Goal: Task Accomplishment & Management: Complete application form

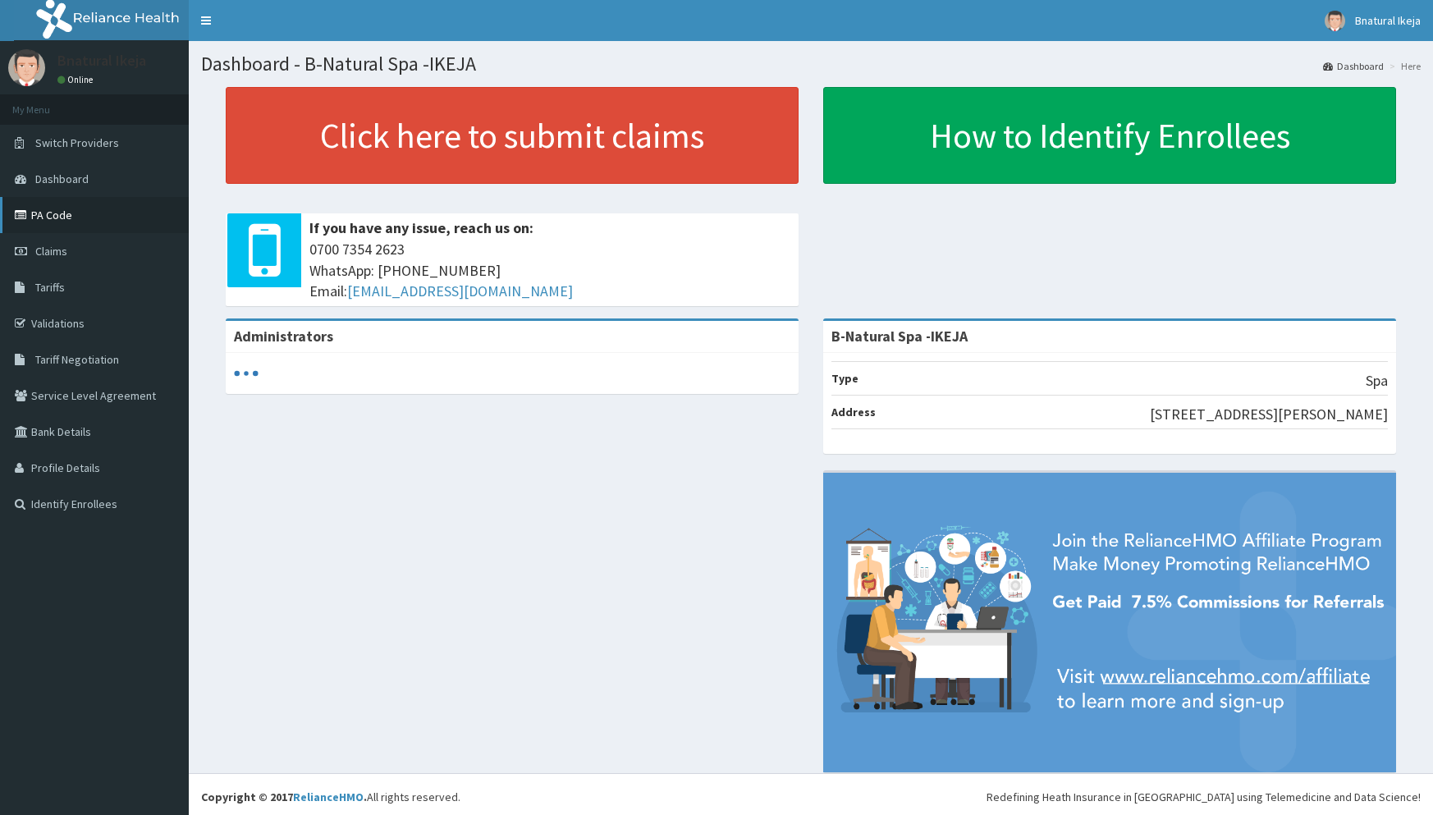
click at [86, 213] on link "PA Code" at bounding box center [94, 215] width 189 height 36
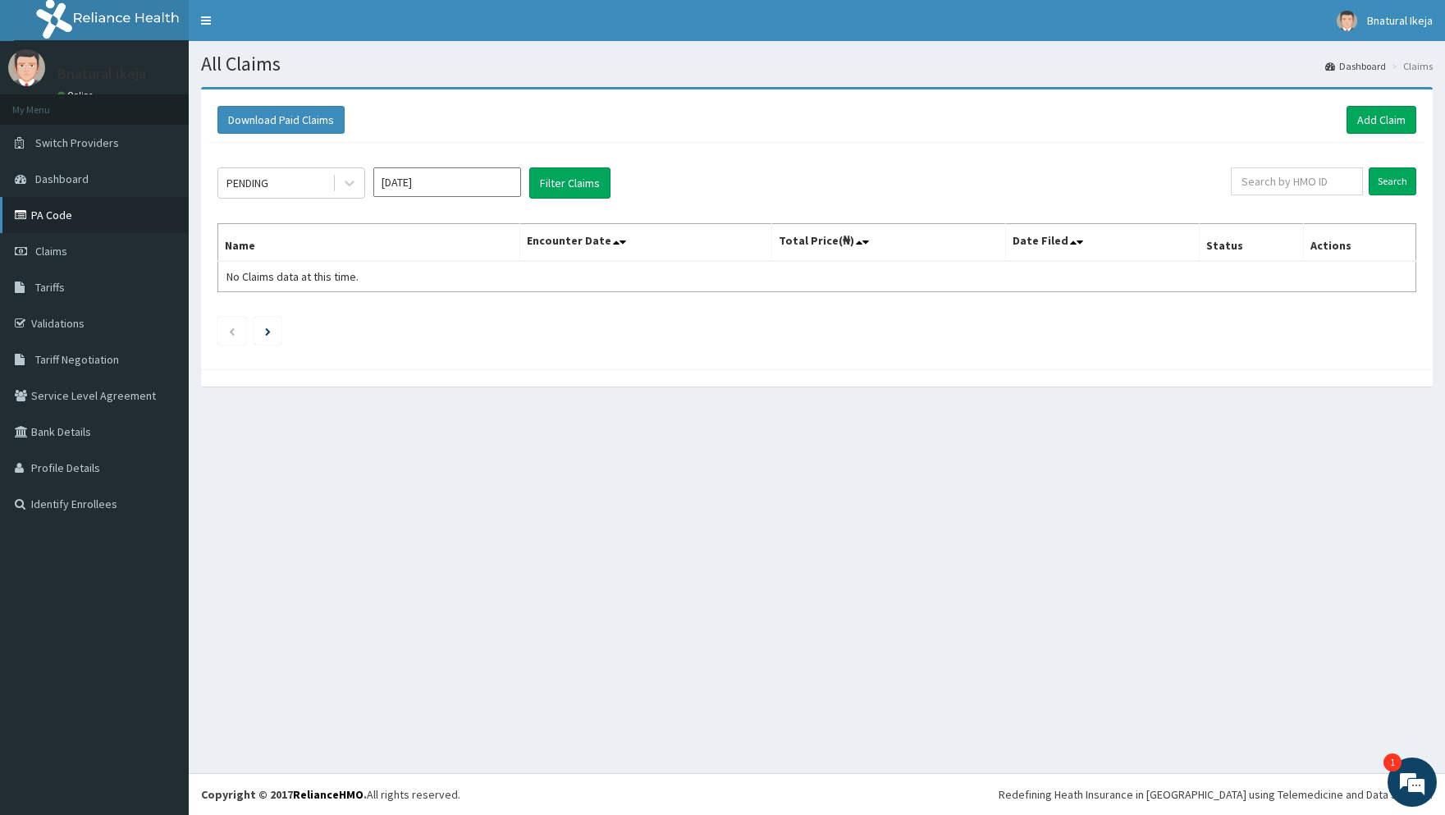
click at [86, 222] on link "PA Code" at bounding box center [94, 215] width 189 height 36
click at [1362, 118] on link "Add Claim" at bounding box center [1382, 120] width 70 height 28
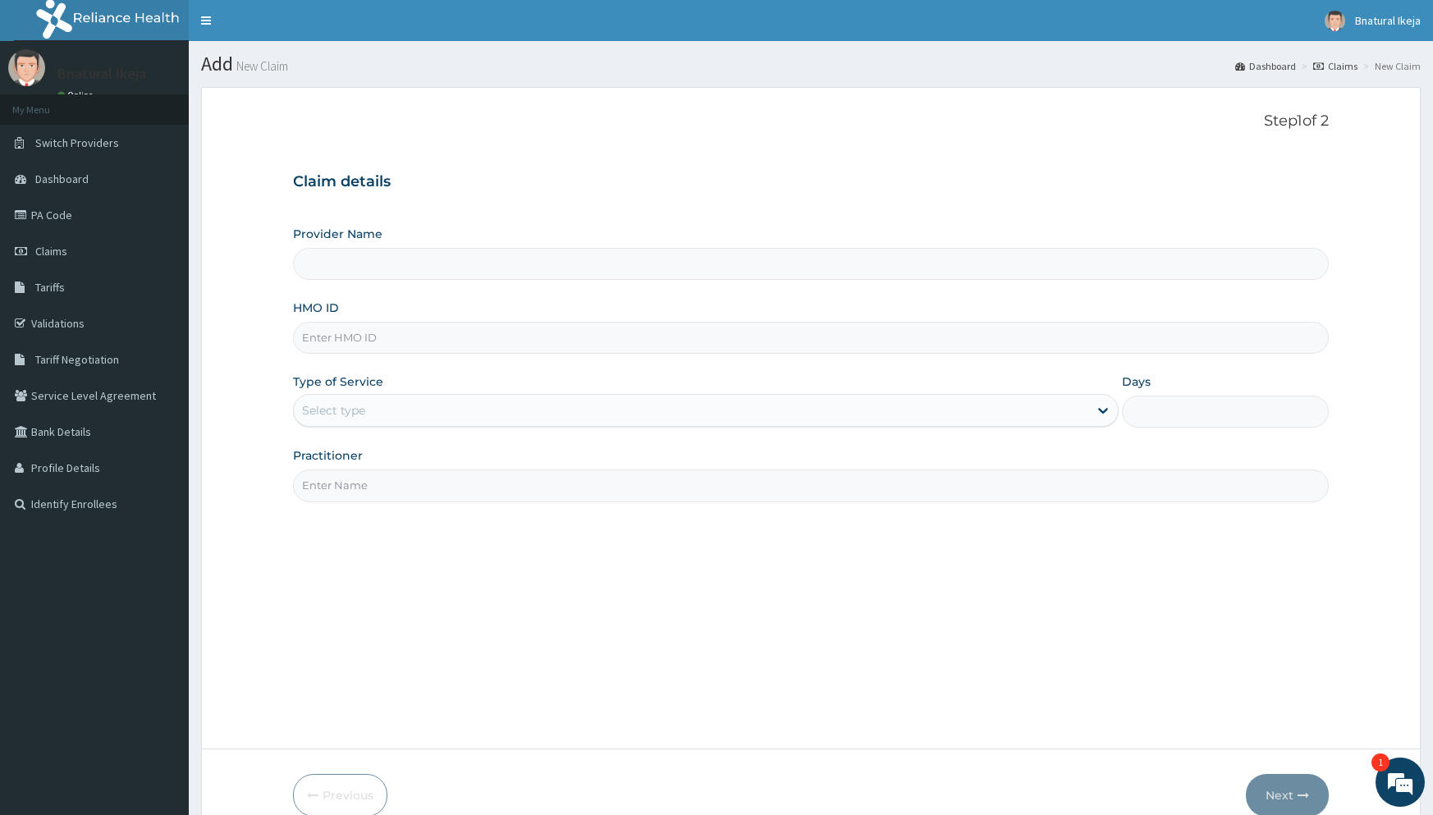
type input "B-Natural Spa -IKEJA"
type input "1"
click at [445, 331] on input "HMO ID" at bounding box center [810, 338] width 1035 height 32
type input "wml/10003/d"
click at [363, 488] on input "Practitioner" at bounding box center [810, 485] width 1035 height 32
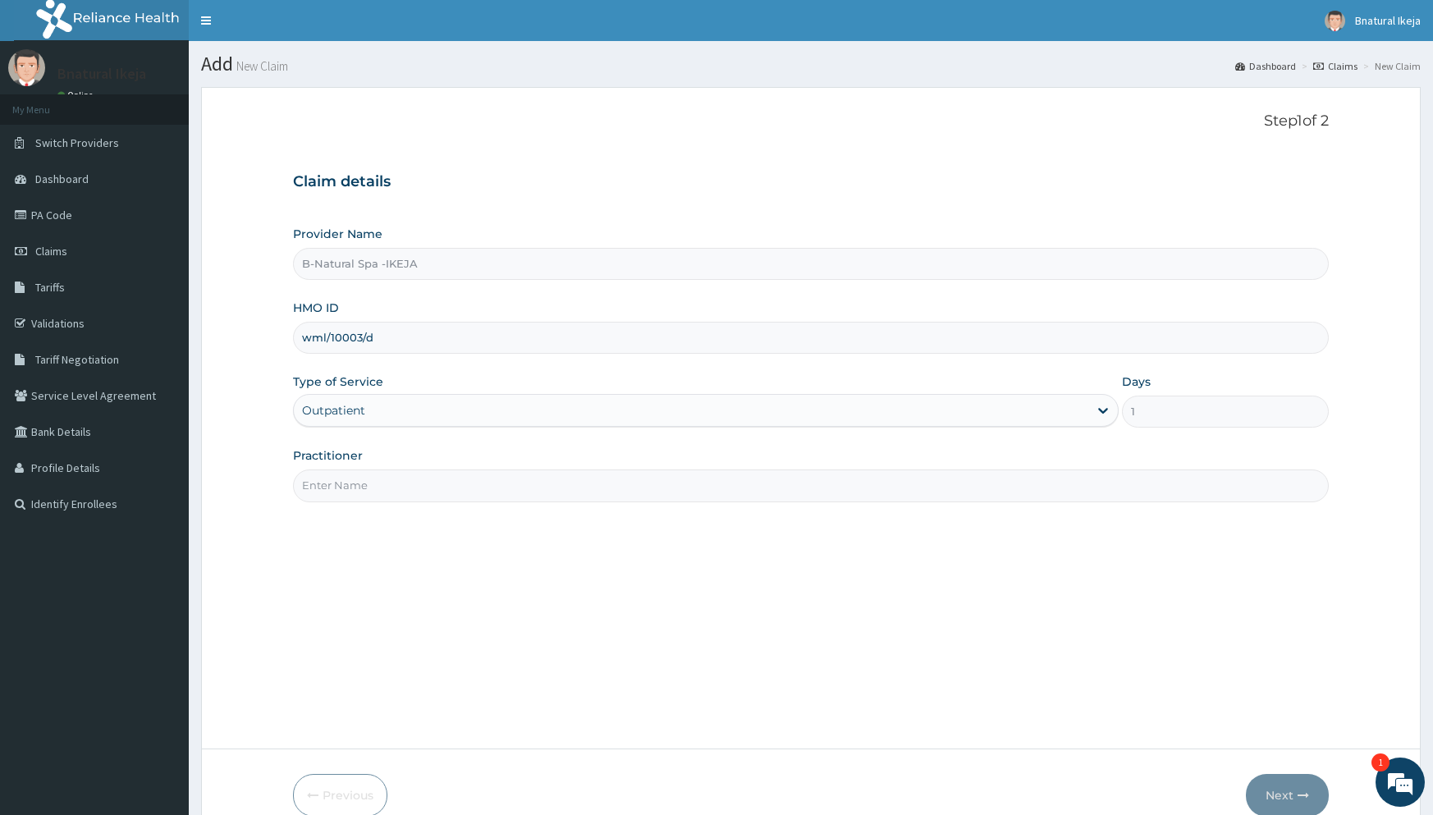
click at [1101, 409] on div "Outpatient" at bounding box center [706, 410] width 826 height 33
click at [1106, 403] on div "Outpatient" at bounding box center [706, 410] width 826 height 33
click at [1098, 409] on div "Outpatient" at bounding box center [706, 410] width 826 height 33
click at [428, 408] on div "Outpatient" at bounding box center [706, 410] width 826 height 33
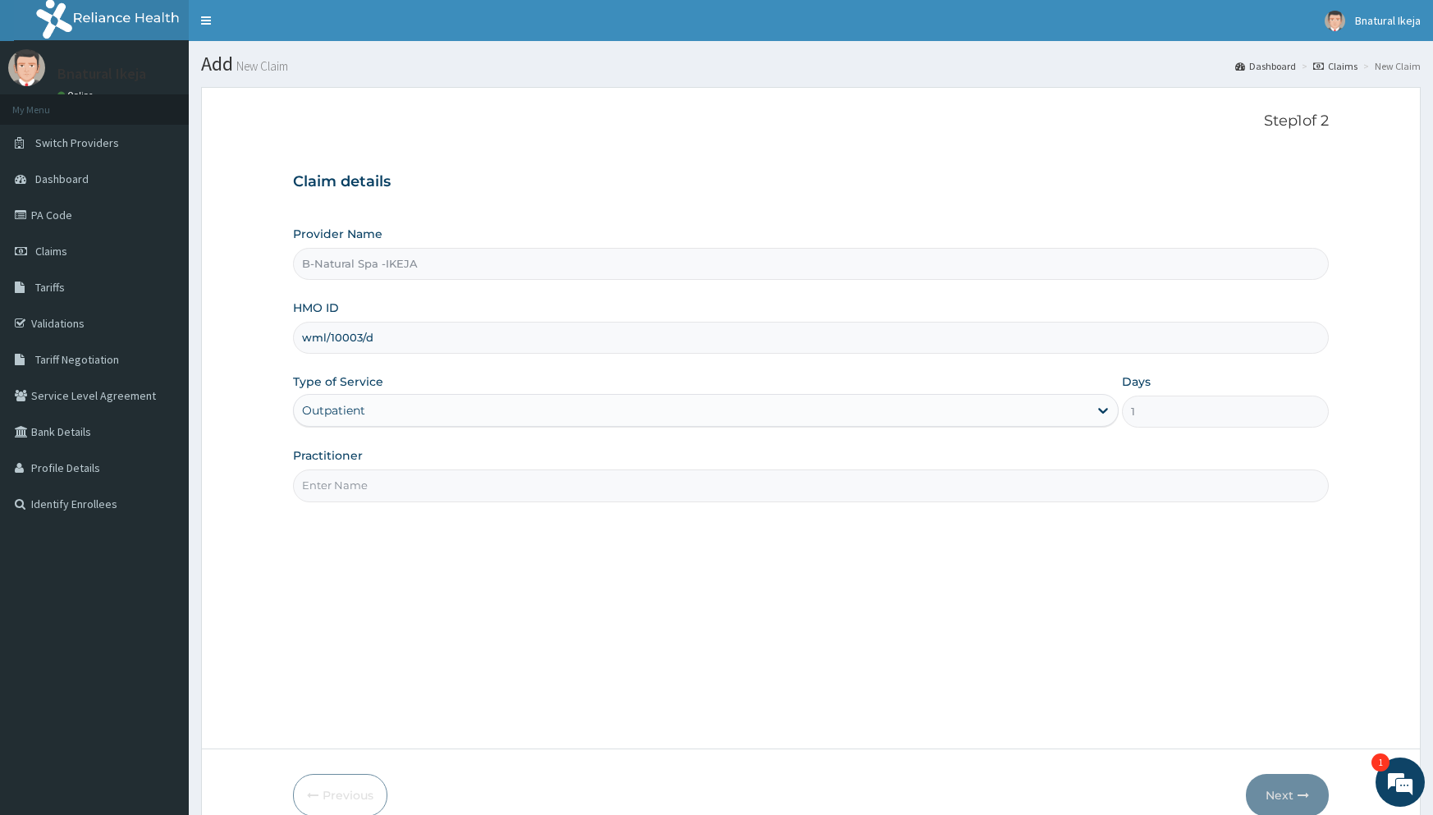
click at [405, 492] on input "Practitioner" at bounding box center [810, 485] width 1035 height 32
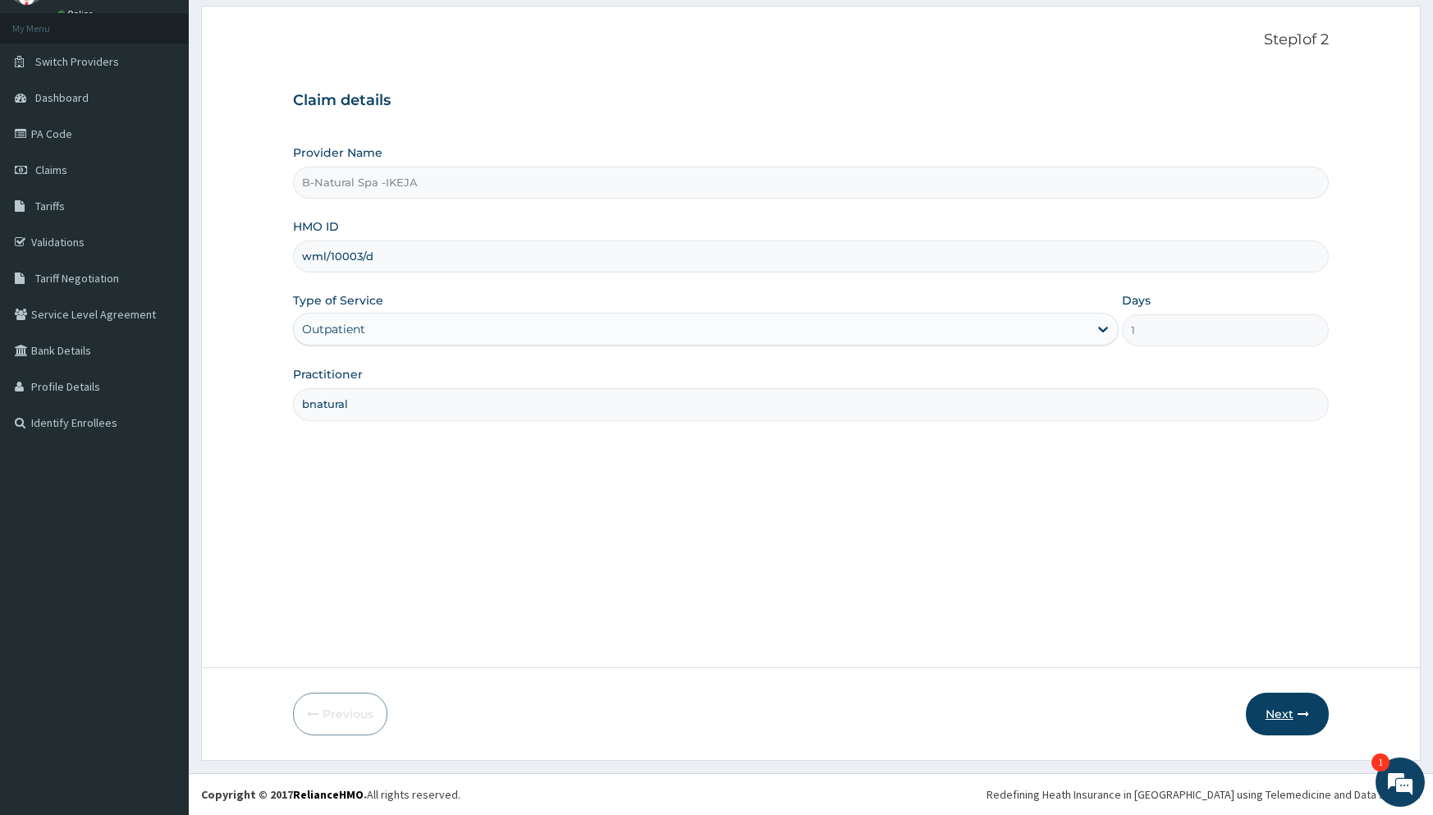
type input "bnatural"
click at [1277, 711] on button "Next" at bounding box center [1287, 714] width 83 height 43
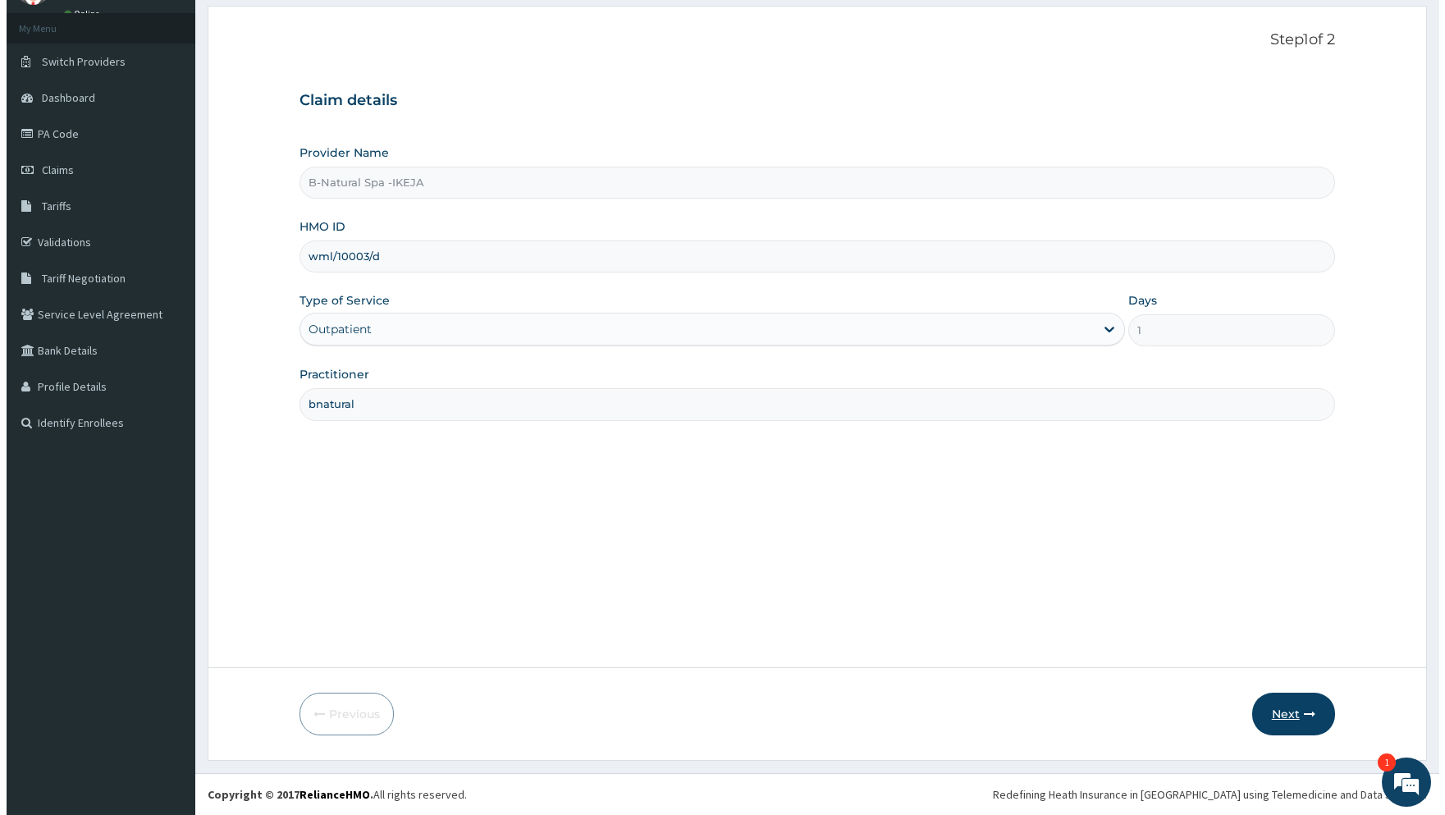
scroll to position [0, 0]
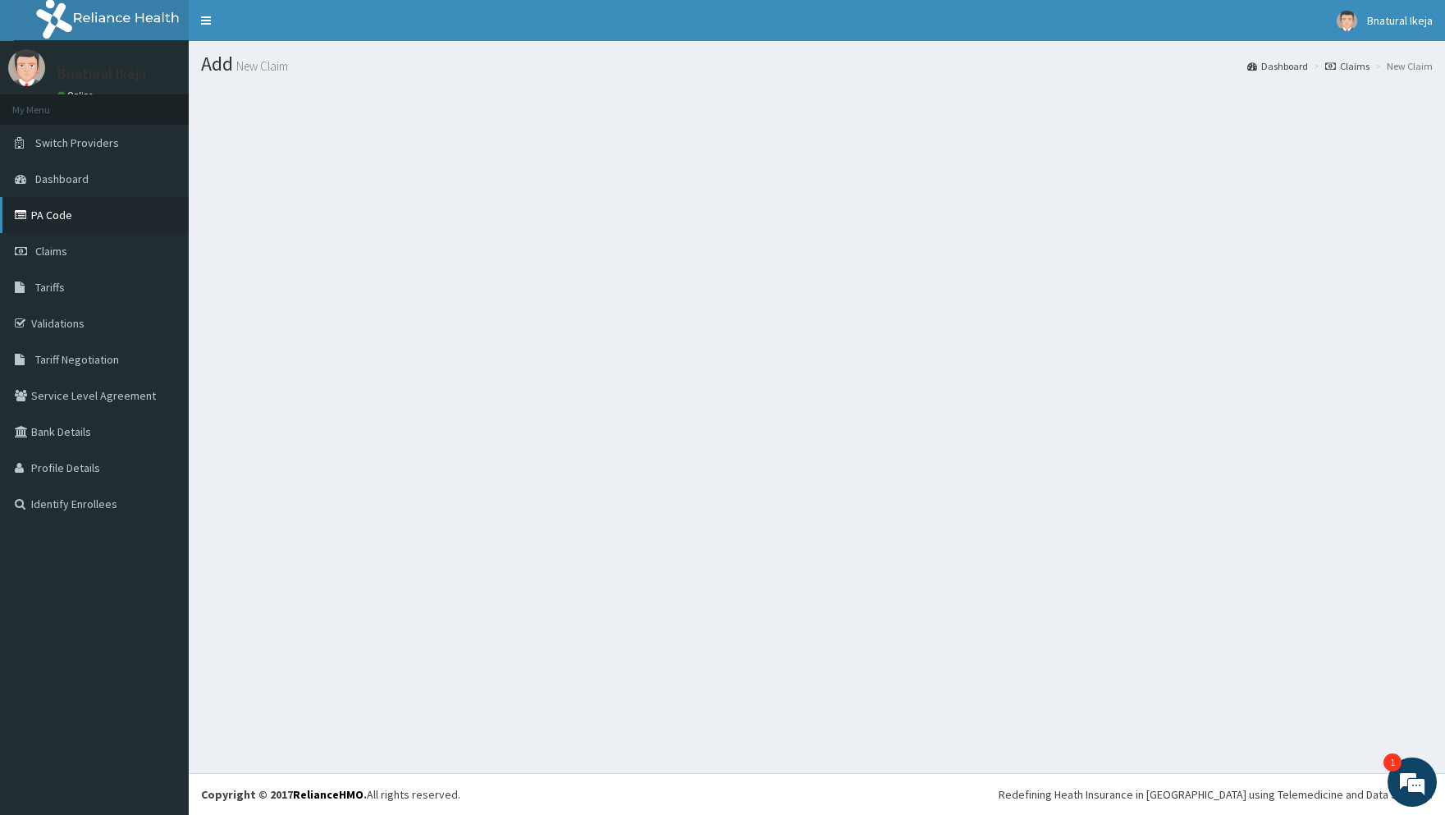
click at [35, 208] on link "PA Code" at bounding box center [94, 215] width 189 height 36
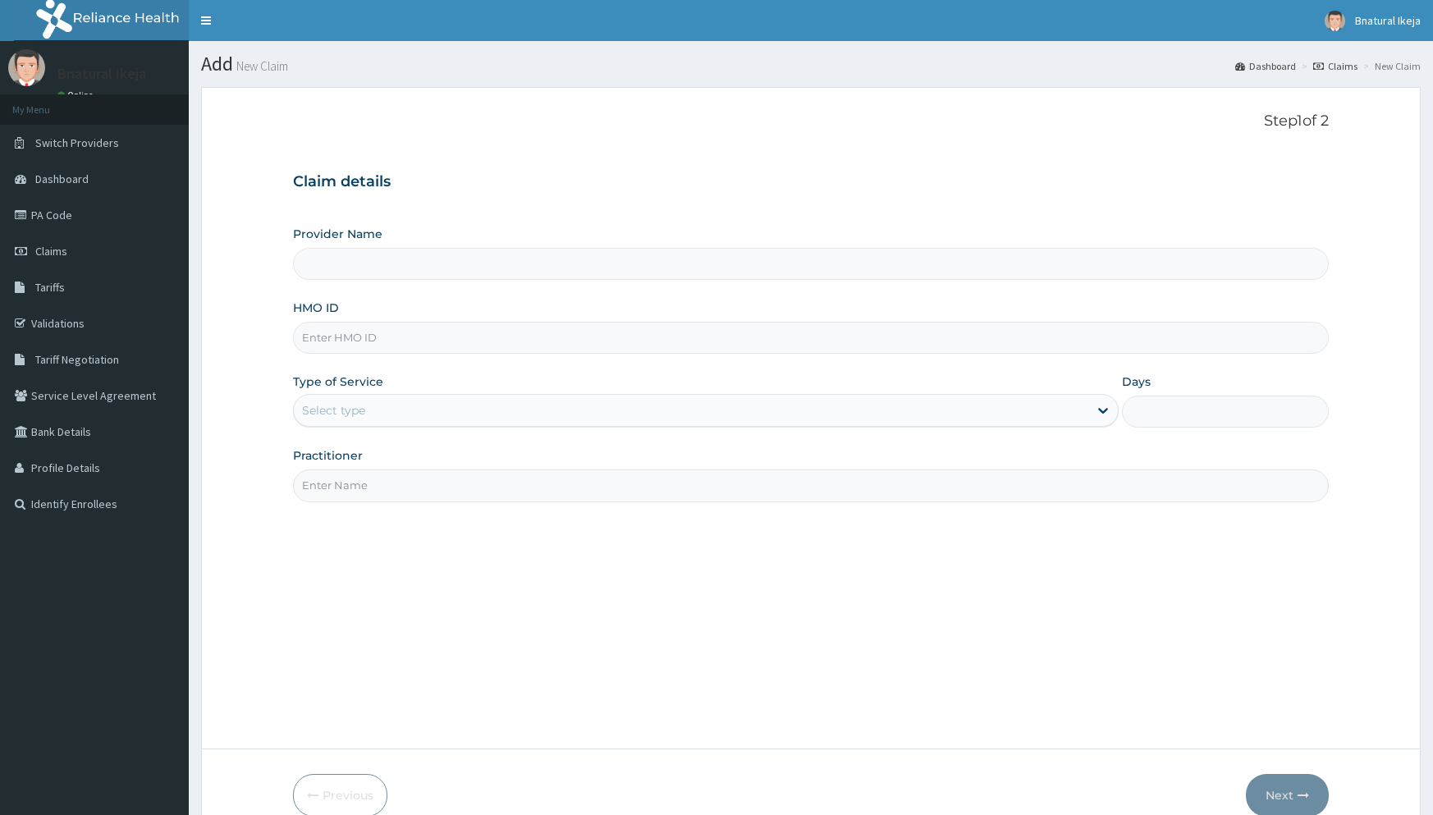
type input "B-Natural Spa -IKEJA"
type input "1"
click at [579, 337] on input "HMO ID" at bounding box center [810, 338] width 1035 height 32
type input "wml/10003/d"
click at [551, 491] on input "Practitioner" at bounding box center [810, 485] width 1035 height 32
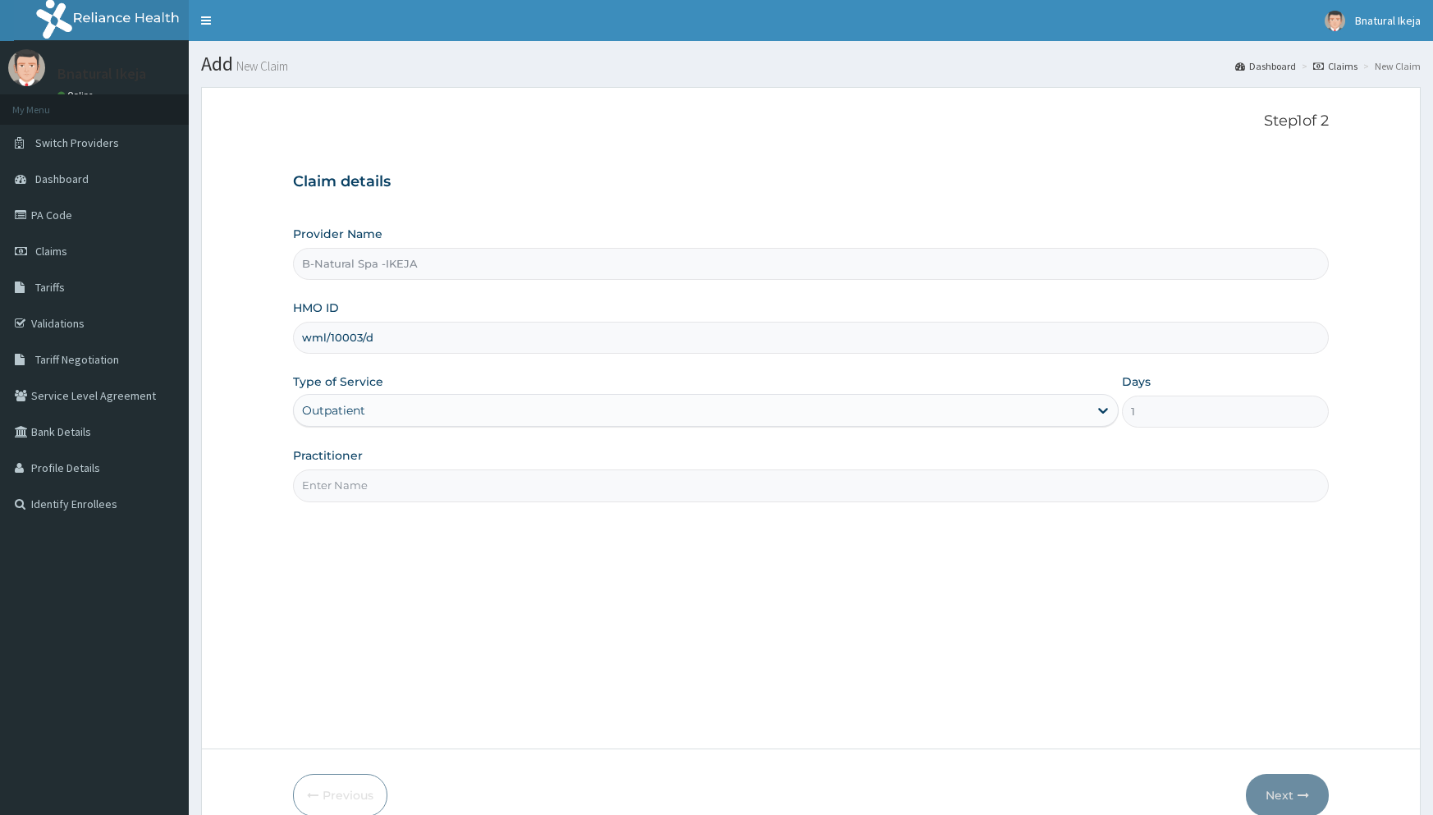
type input "bnatural"
click at [1288, 804] on button "Next" at bounding box center [1287, 795] width 83 height 43
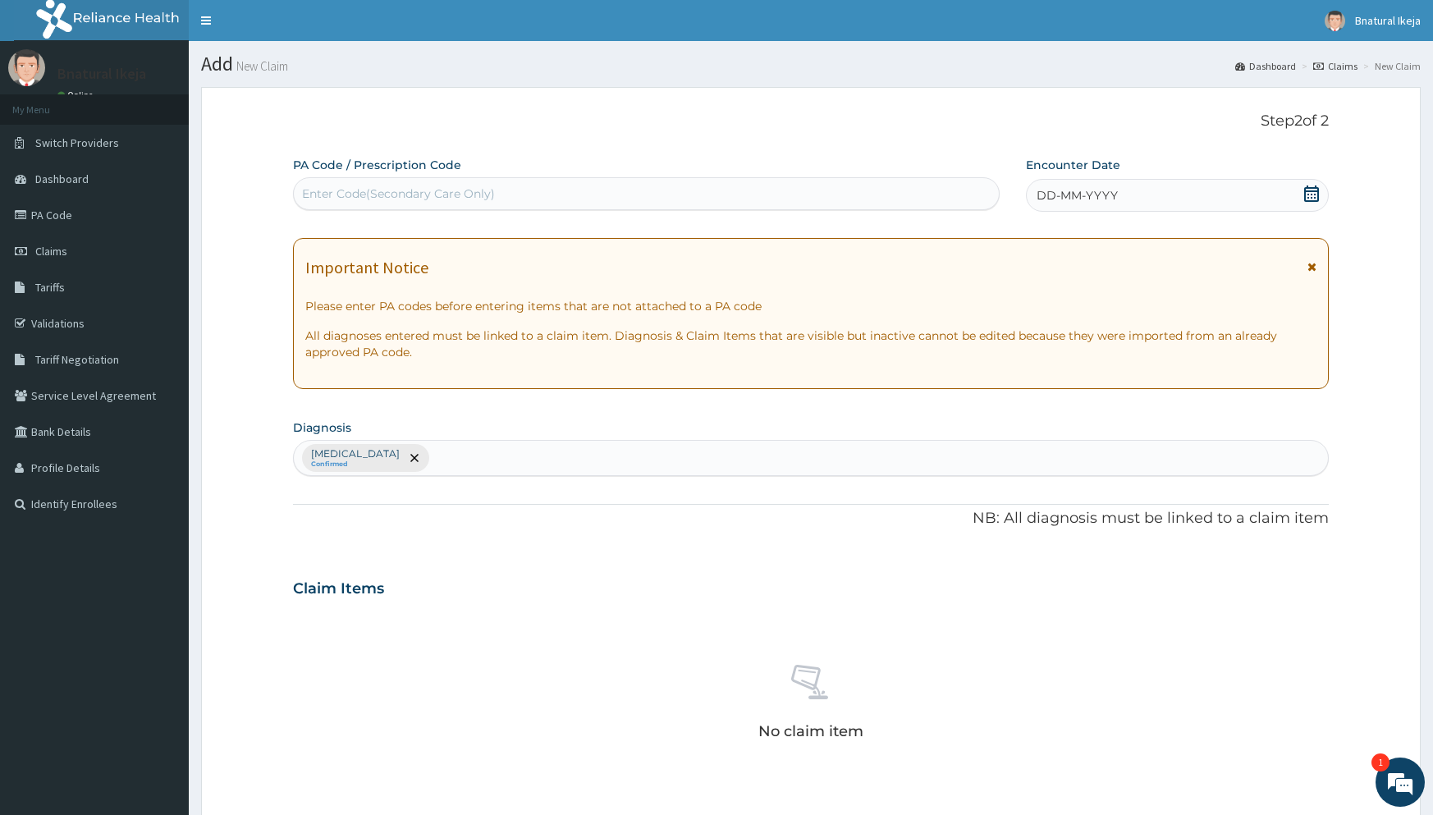
drag, startPoint x: 656, startPoint y: 189, endPoint x: 566, endPoint y: 195, distance: 89.6
click at [566, 195] on div "Enter Code(Secondary Care Only)" at bounding box center [646, 194] width 705 height 26
paste input "PA/F1D461"
type input "PA/F1D461"
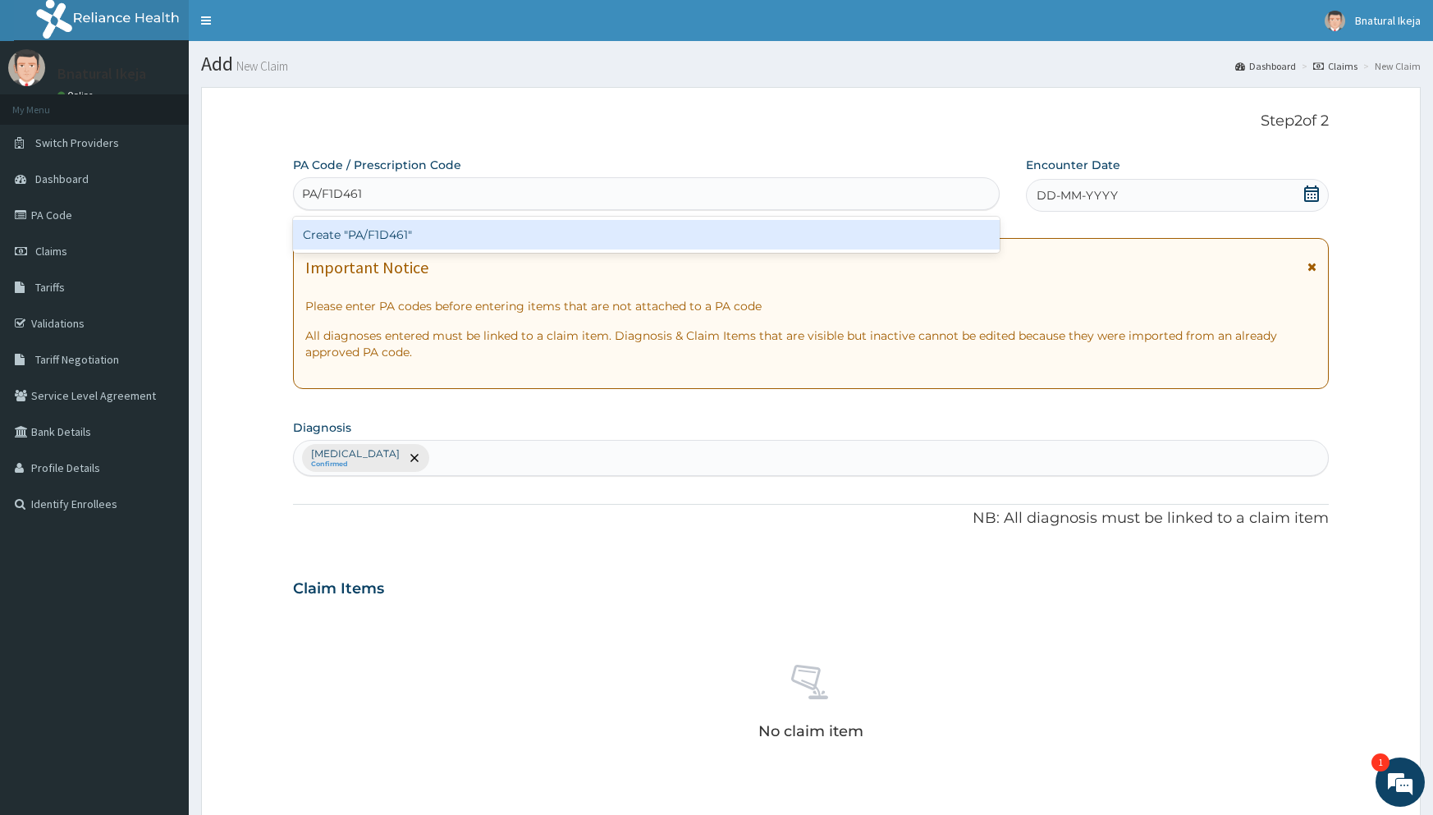
click at [411, 234] on div "Create "PA/F1D461"" at bounding box center [646, 235] width 707 height 30
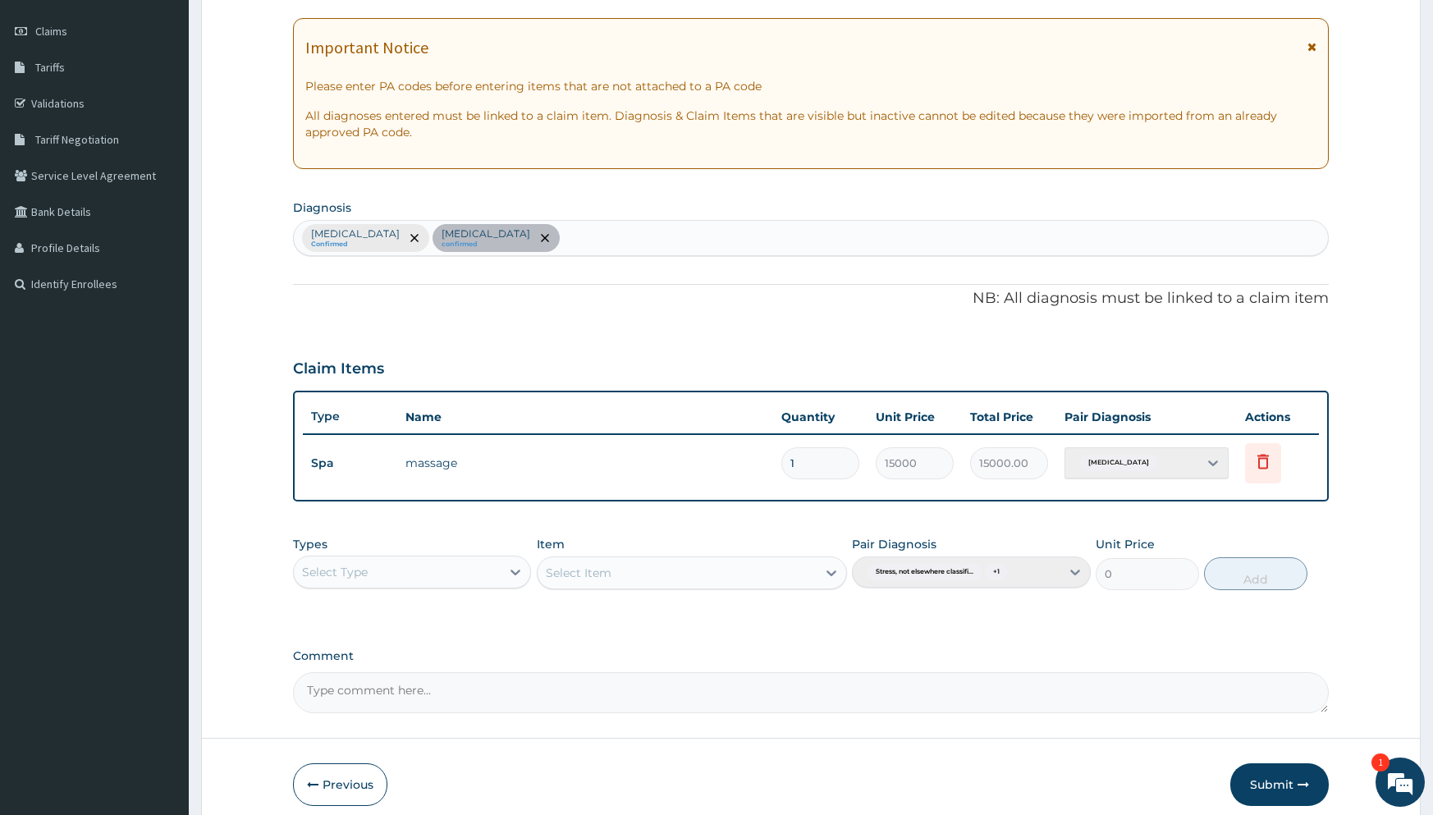
scroll to position [291, 0]
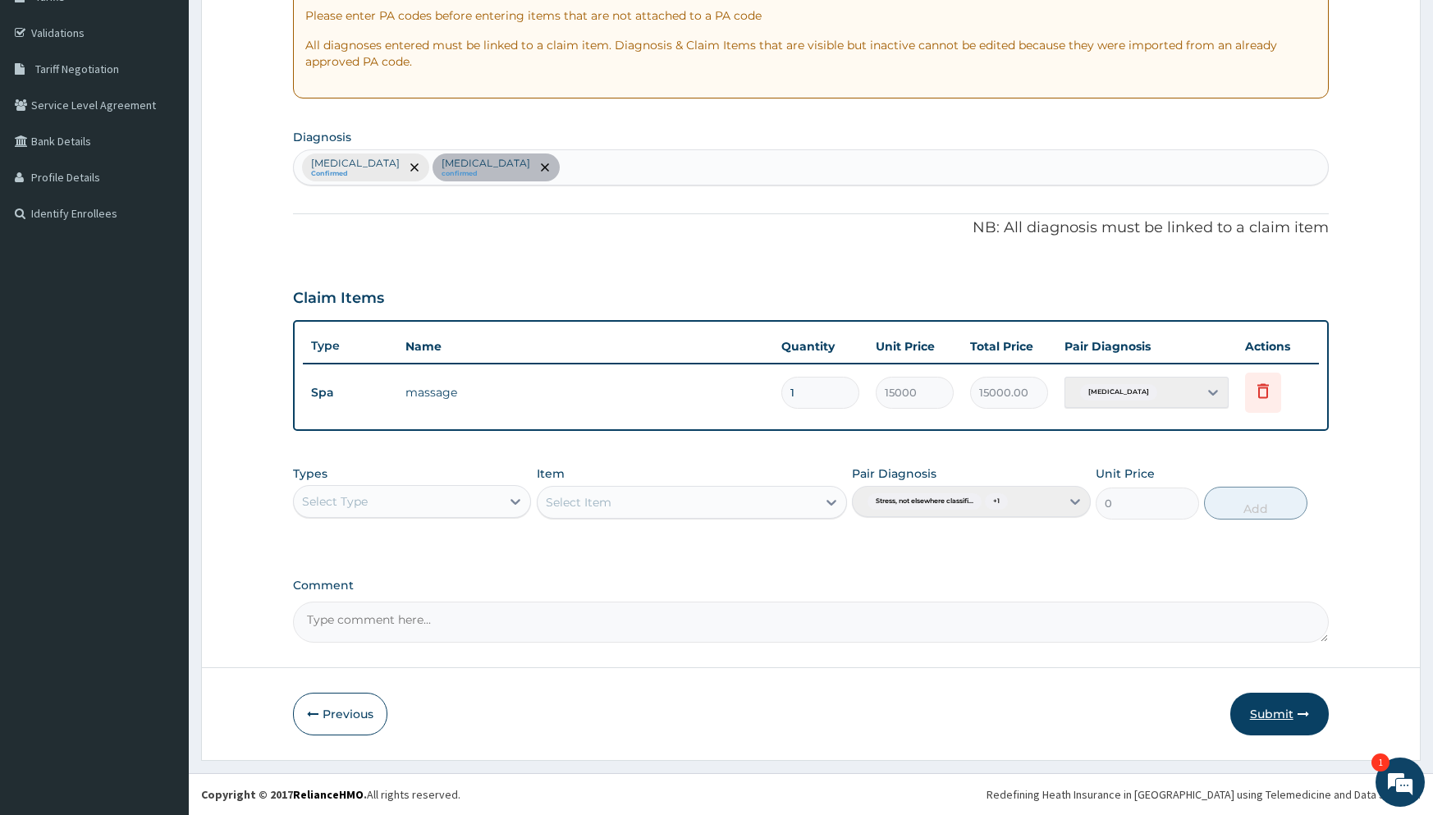
click at [1242, 716] on button "Submit" at bounding box center [1279, 714] width 98 height 43
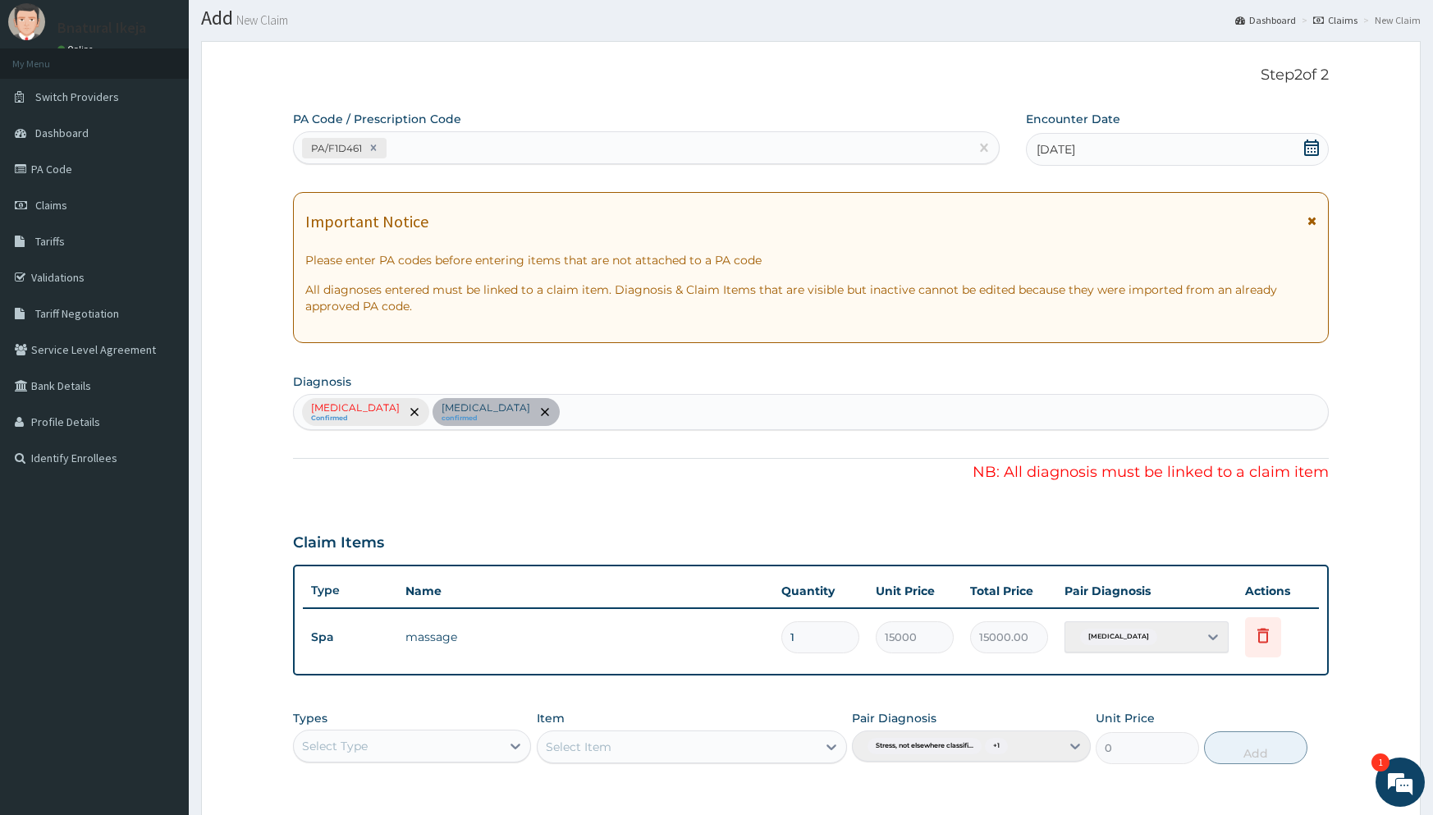
scroll to position [44, 0]
click at [473, 416] on div "Stress, not elsewhere classified Confirmed Acute stress reaction confirmed" at bounding box center [810, 414] width 1035 height 36
click at [620, 411] on div "Stress, not elsewhere classified Confirmed Acute stress reaction confirmed" at bounding box center [810, 414] width 1035 height 36
click at [480, 414] on div "[MEDICAL_DATA] Confirmed [MEDICAL_DATA] confirmed" at bounding box center [810, 414] width 1035 height 36
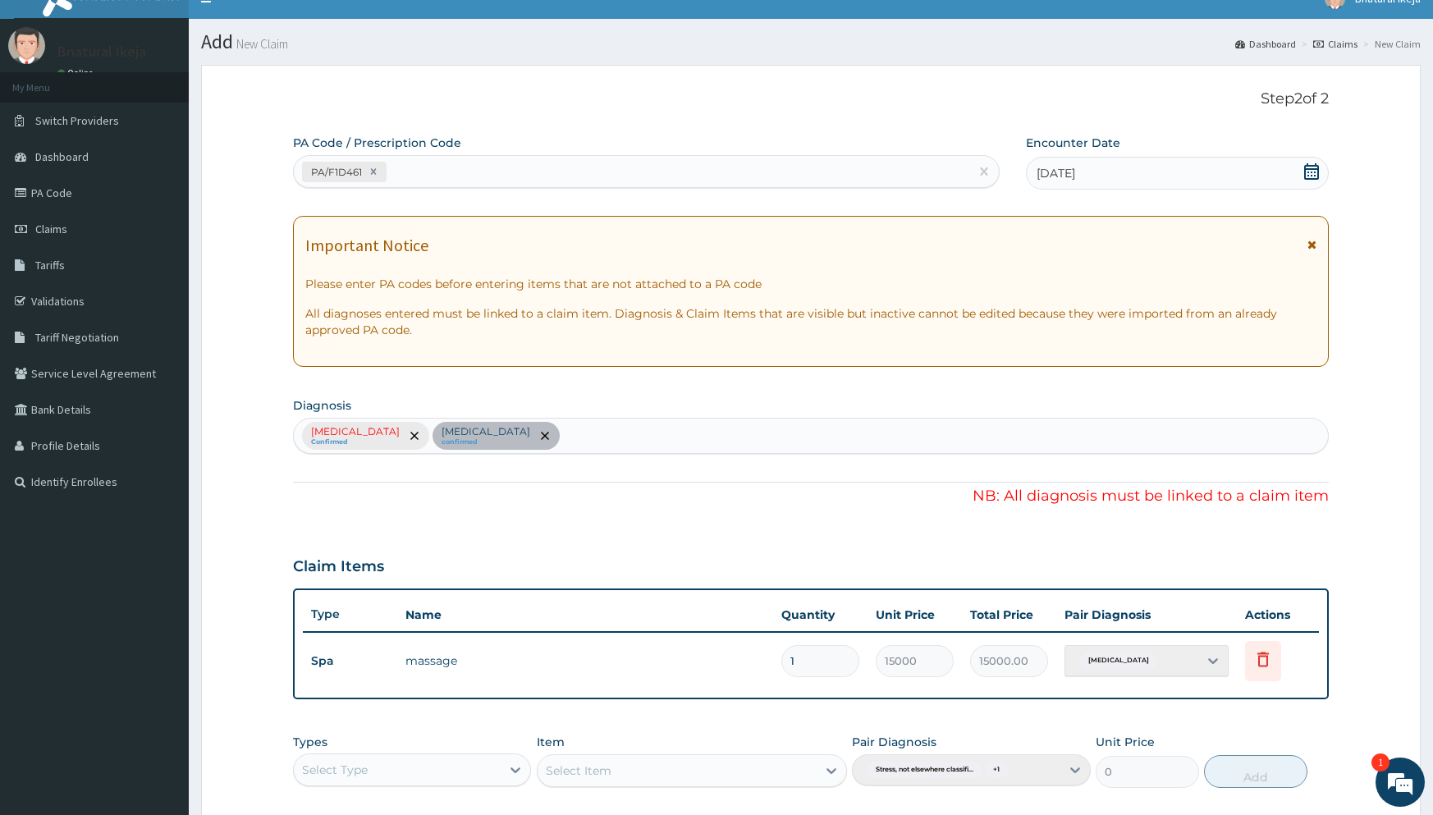
scroll to position [0, 0]
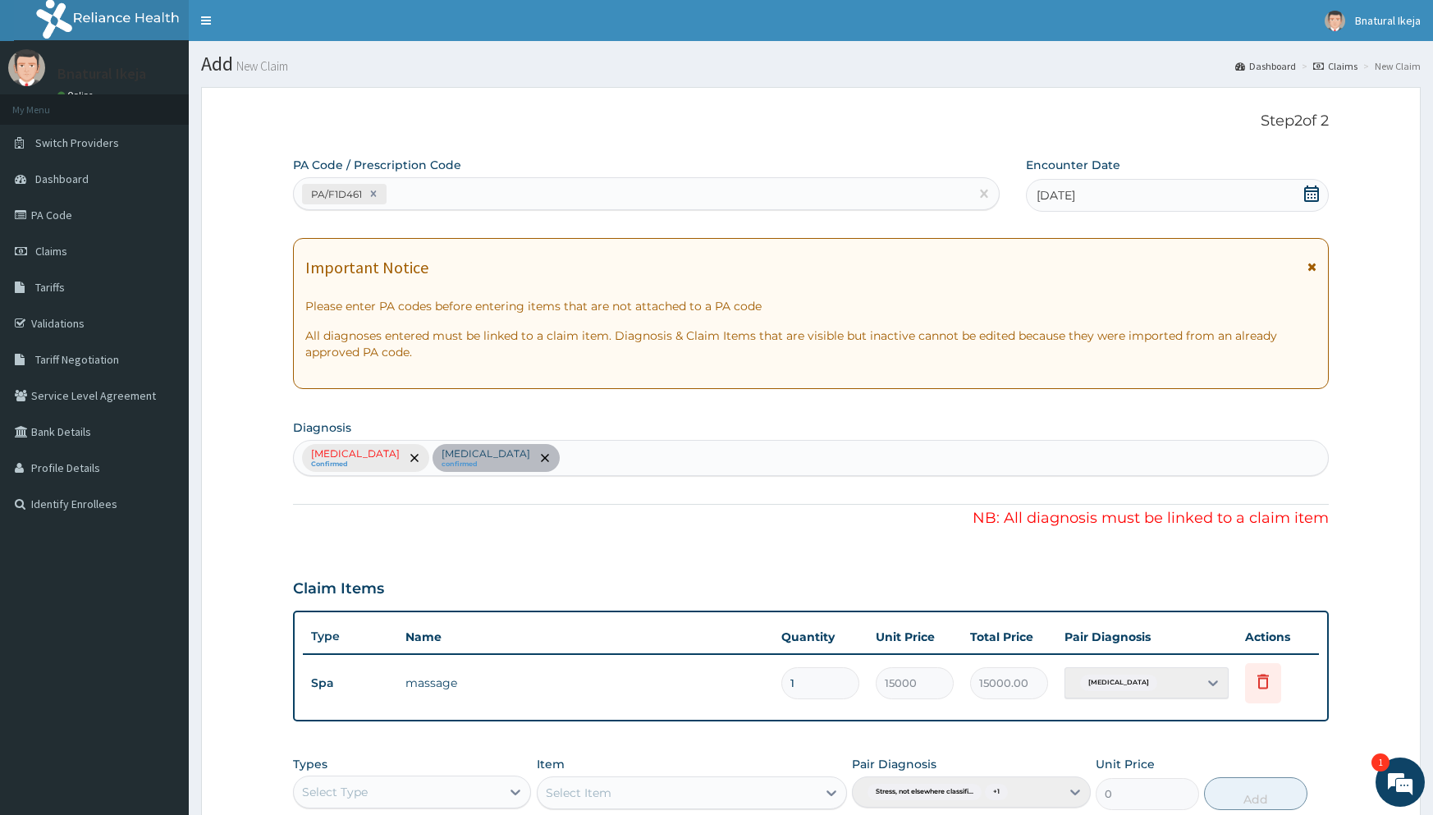
click at [584, 455] on div "Stress, not elsewhere classified Confirmed Acute stress reaction confirmed" at bounding box center [810, 458] width 1035 height 36
click at [579, 456] on div "Stress, not elsewhere classified Confirmed Acute stress reaction confirmed" at bounding box center [810, 458] width 1035 height 36
click at [579, 453] on div "Stress, not elsewhere classified Confirmed Acute stress reaction confirmed" at bounding box center [810, 458] width 1035 height 36
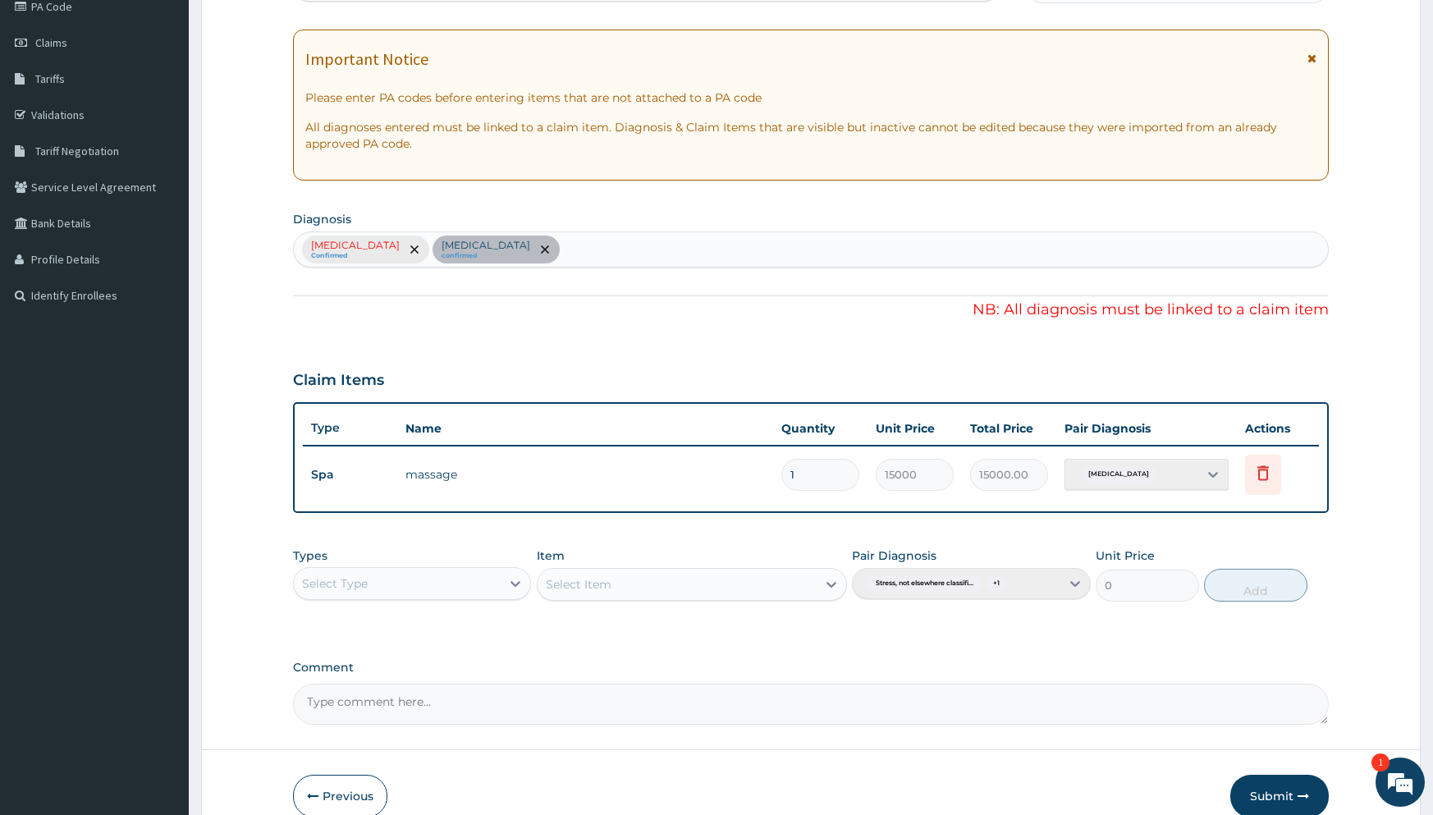
scroll to position [44, 0]
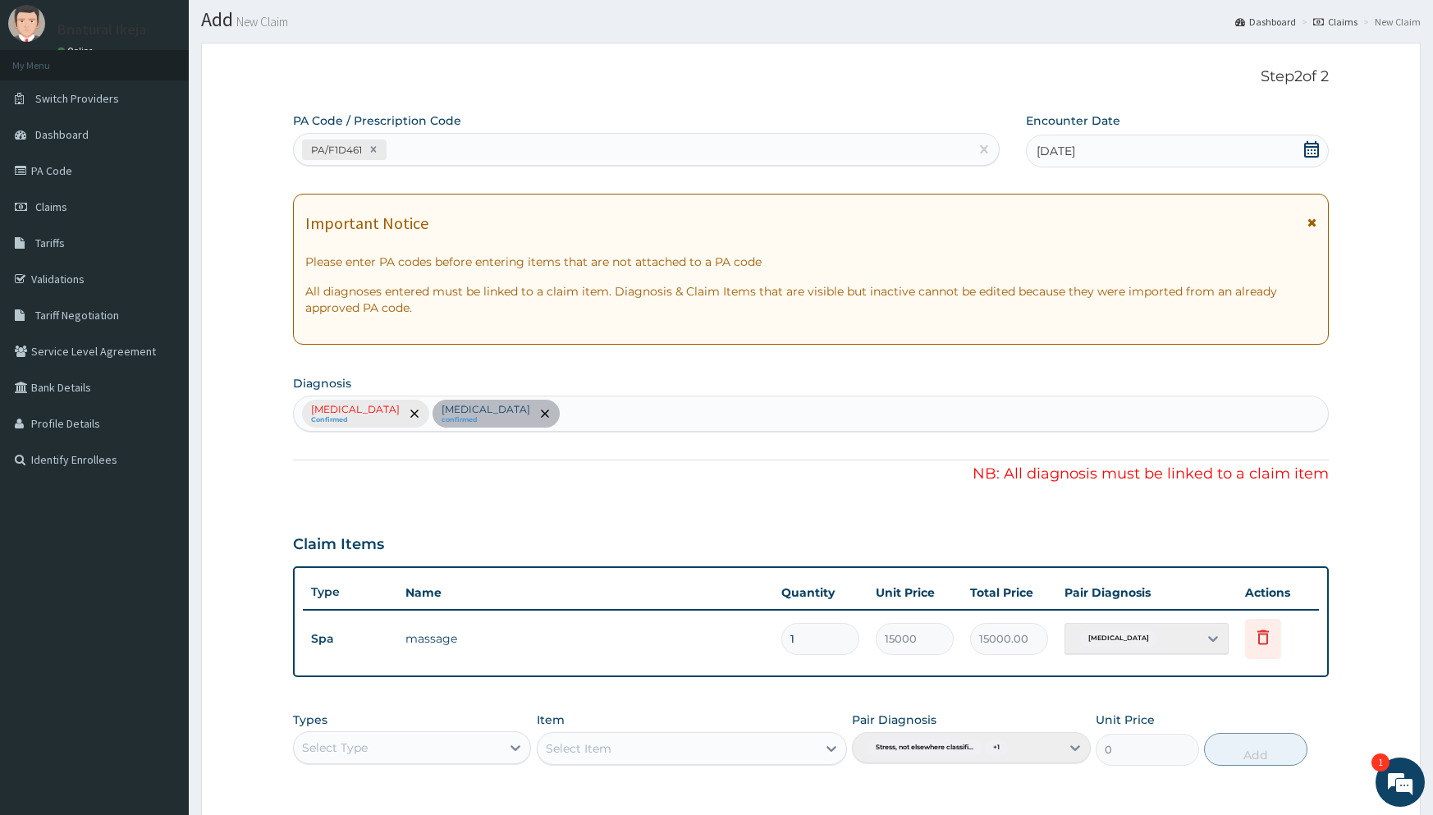
click at [575, 420] on div "Stress, not elsewhere classified Confirmed Acute stress reaction confirmed" at bounding box center [810, 414] width 1035 height 36
click at [431, 424] on div "Stress, not elsewhere classified Confirmed Acute stress reaction confirmed" at bounding box center [810, 414] width 1035 height 36
click at [430, 421] on div "Stress, not elsewhere classified Confirmed Acute stress reaction confirmed" at bounding box center [810, 414] width 1035 height 36
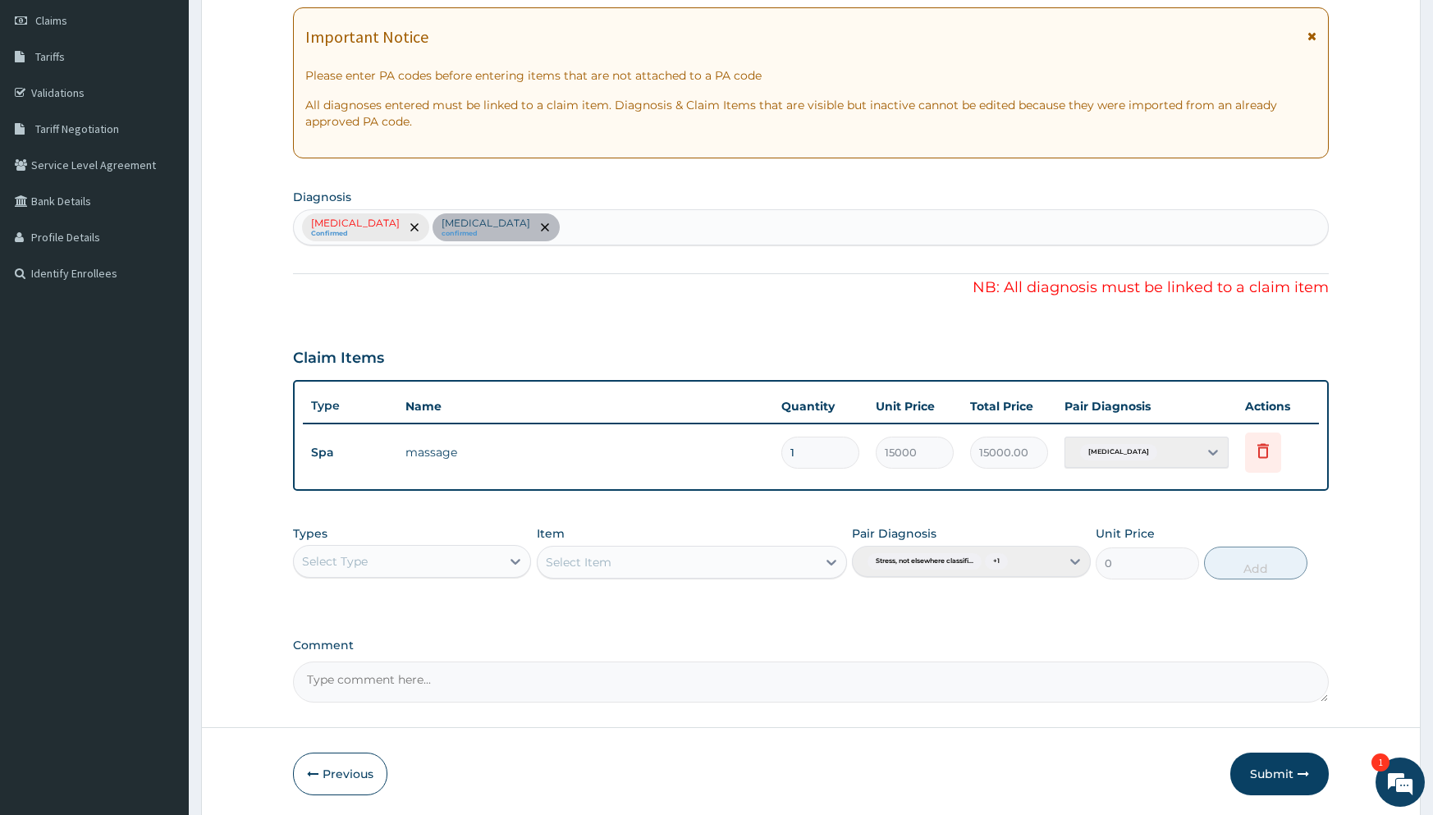
scroll to position [291, 0]
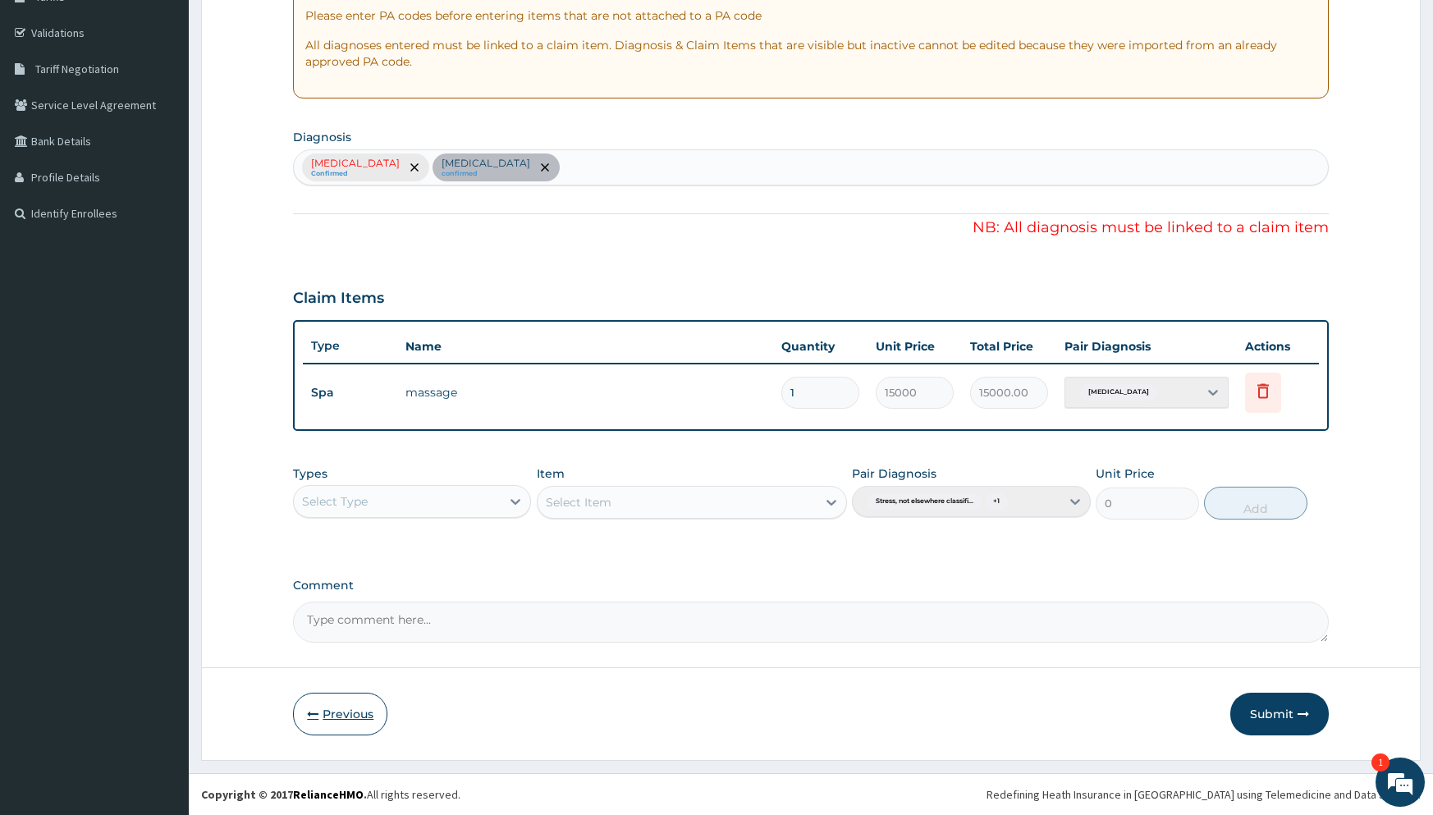
click at [318, 704] on button "Previous" at bounding box center [340, 714] width 94 height 43
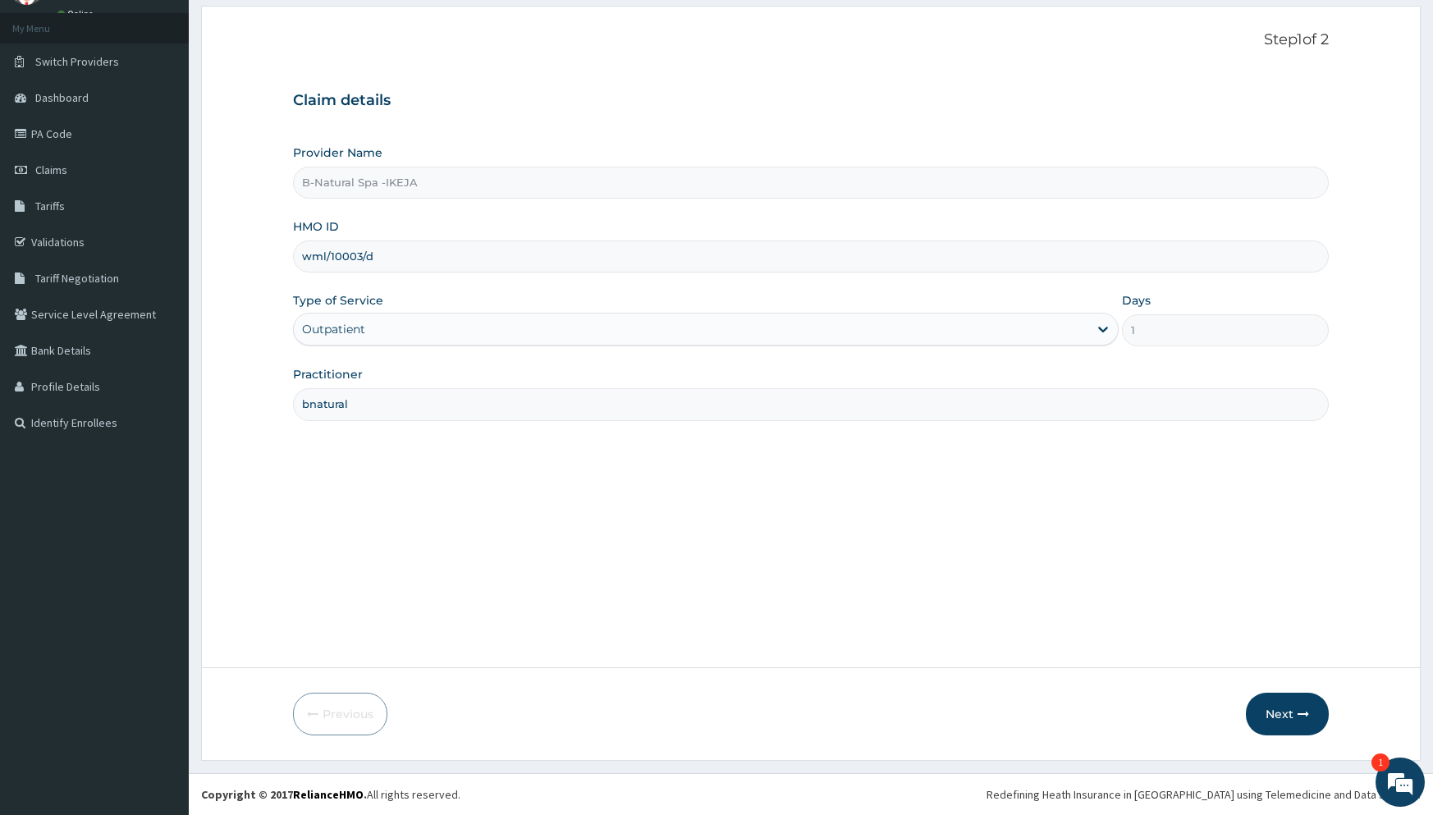
scroll to position [0, 0]
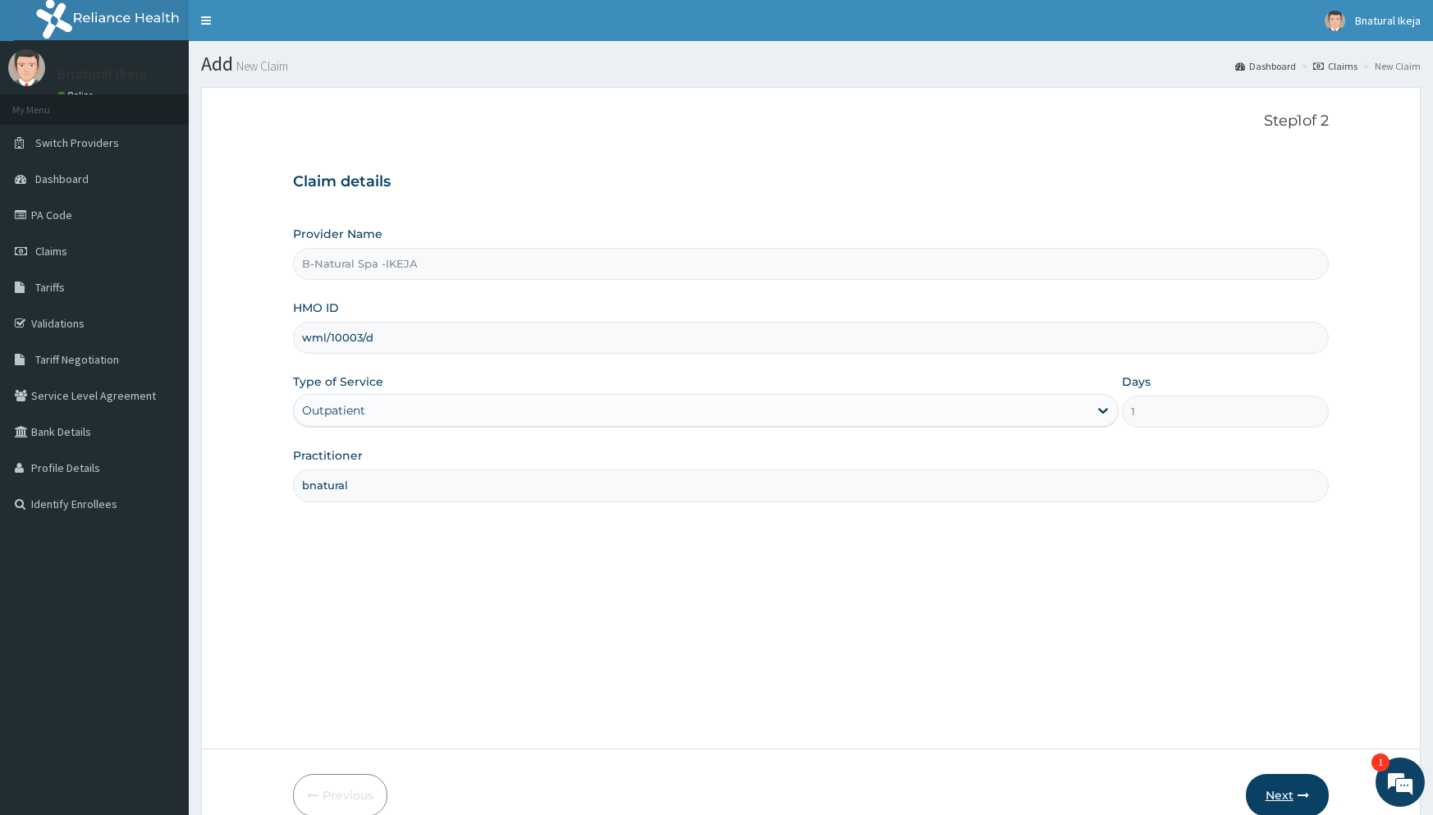
click at [1278, 776] on button "Next" at bounding box center [1287, 795] width 83 height 43
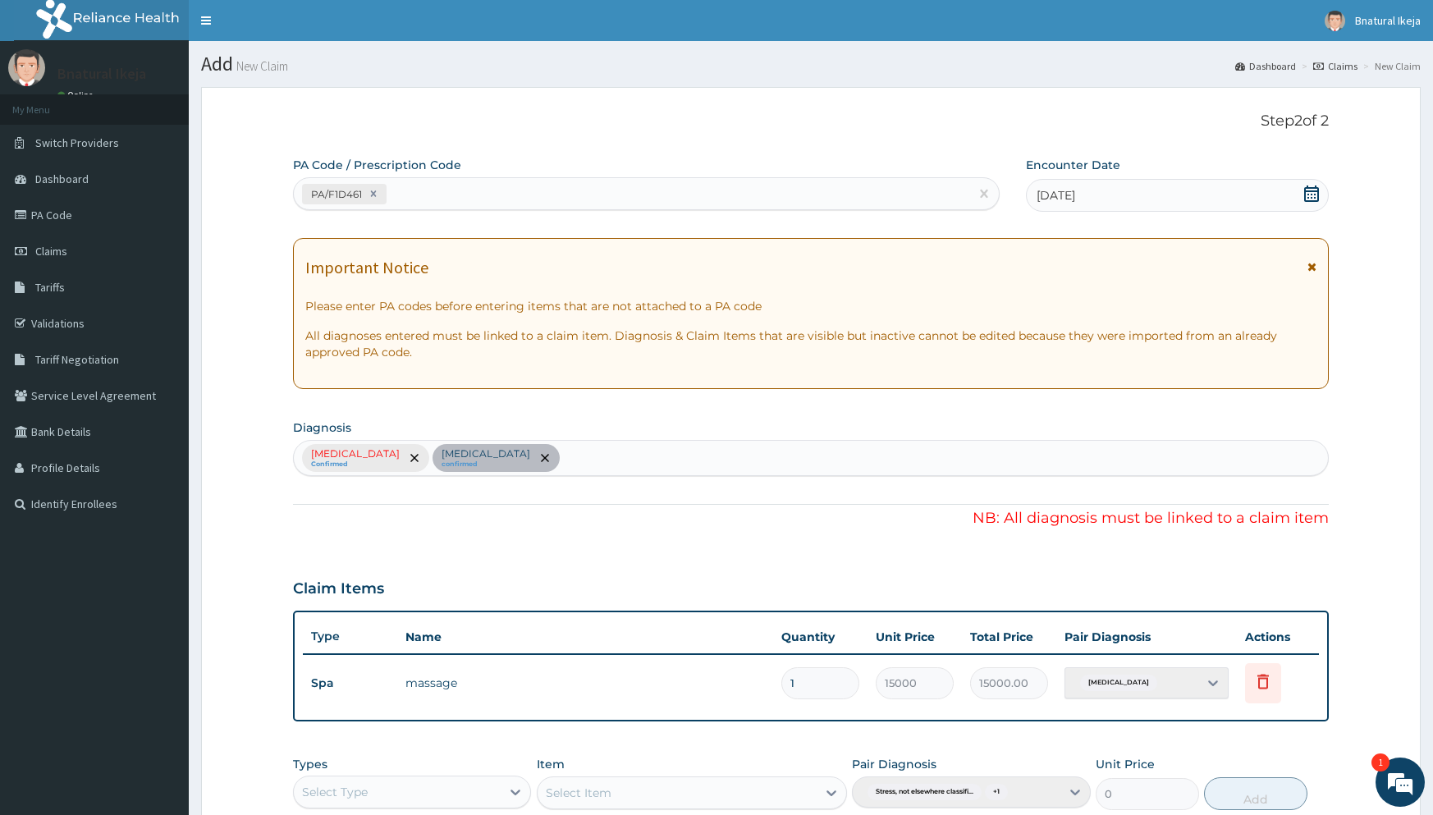
click at [618, 461] on div "Stress, not elsewhere classified Confirmed Acute stress reaction confirmed" at bounding box center [810, 458] width 1035 height 36
drag, startPoint x: 418, startPoint y: 455, endPoint x: 500, endPoint y: 455, distance: 82.1
click at [446, 455] on div "Stress, not elsewhere classified Confirmed Acute stress reaction confirmed" at bounding box center [810, 458] width 1035 height 36
click at [466, 464] on div "Stress, not elsewhere classified Confirmed Acute stress reaction confirmed" at bounding box center [810, 458] width 1035 height 36
click at [470, 458] on div "Stress, not elsewhere classified Confirmed Acute stress reaction confirmed" at bounding box center [810, 458] width 1035 height 36
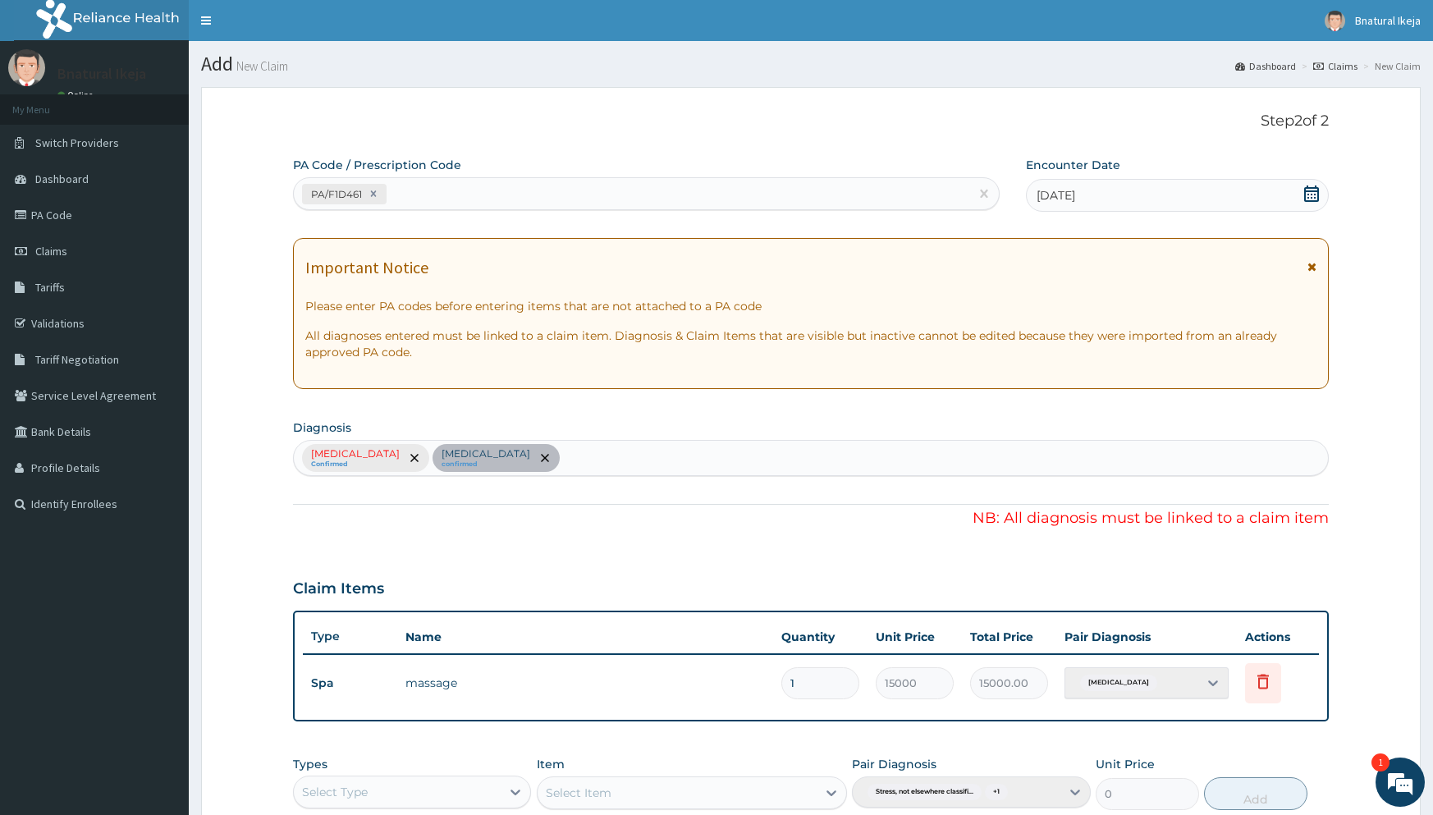
click at [474, 456] on div "Stress, not elsewhere classified Confirmed Acute stress reaction confirmed" at bounding box center [810, 458] width 1035 height 36
click at [593, 456] on div "Stress, not elsewhere classified Confirmed Acute stress reaction confirmed" at bounding box center [810, 458] width 1035 height 36
click at [619, 456] on div "Stress, not elsewhere classified Confirmed Acute stress reaction confirmed" at bounding box center [810, 458] width 1035 height 36
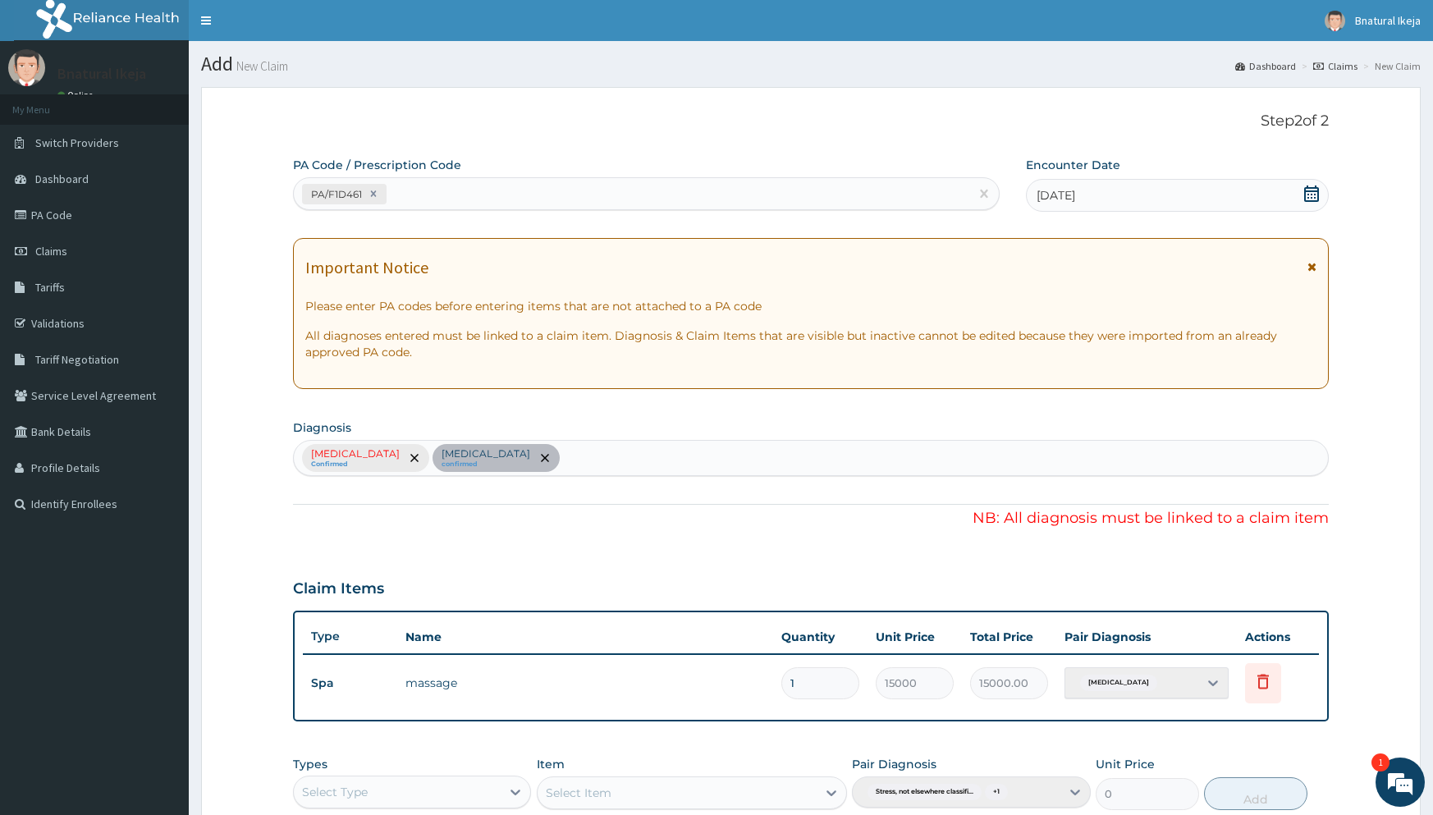
click at [619, 456] on div "Stress, not elsewhere classified Confirmed Acute stress reaction confirmed" at bounding box center [810, 458] width 1035 height 36
click at [455, 454] on div "Stress, not elsewhere classified Confirmed Acute stress reaction confirmed" at bounding box center [810, 458] width 1035 height 36
click at [384, 456] on div "Stress, not elsewhere classified Confirmed Acute stress reaction confirmed" at bounding box center [810, 458] width 1035 height 36
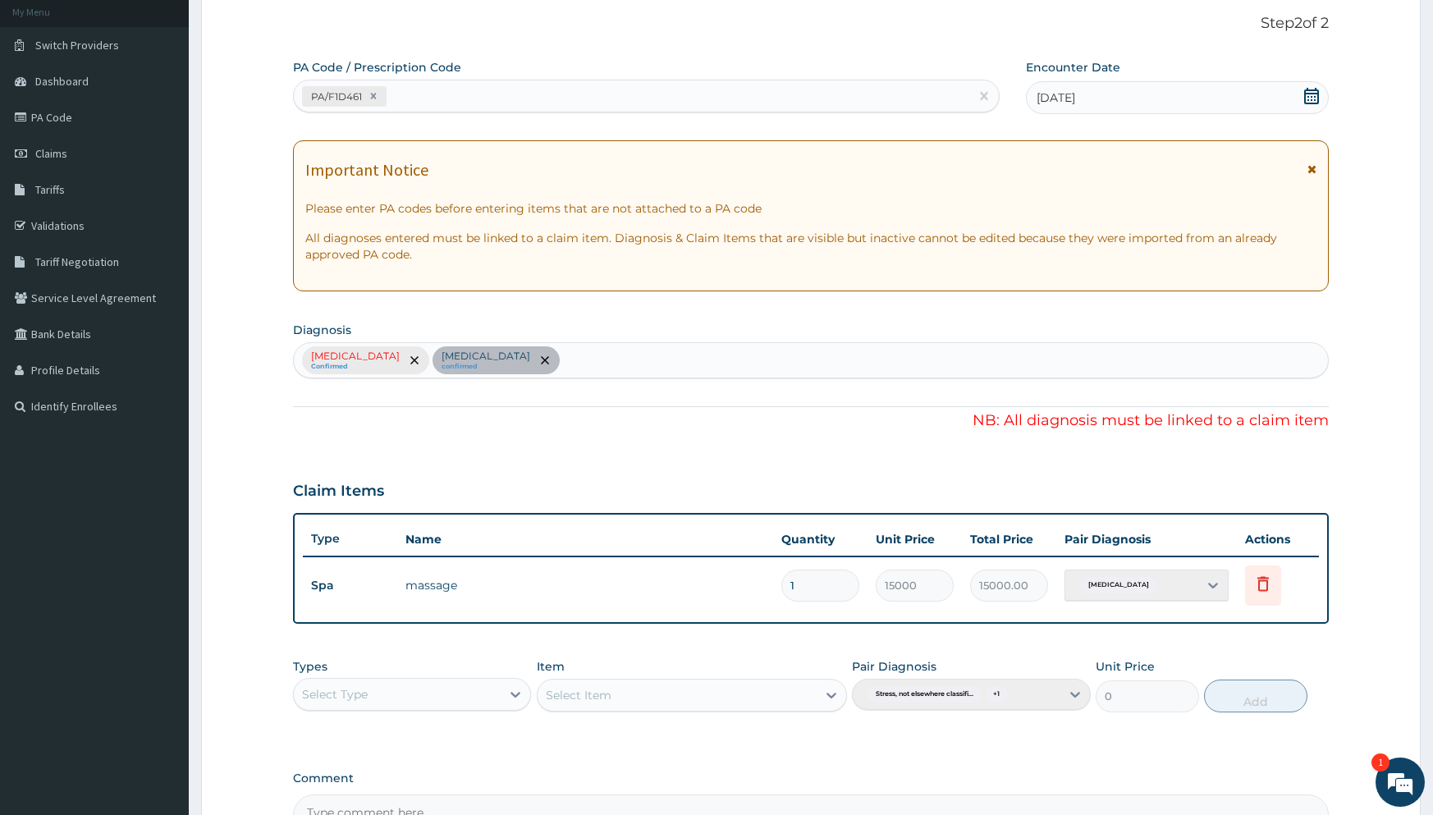
scroll to position [291, 0]
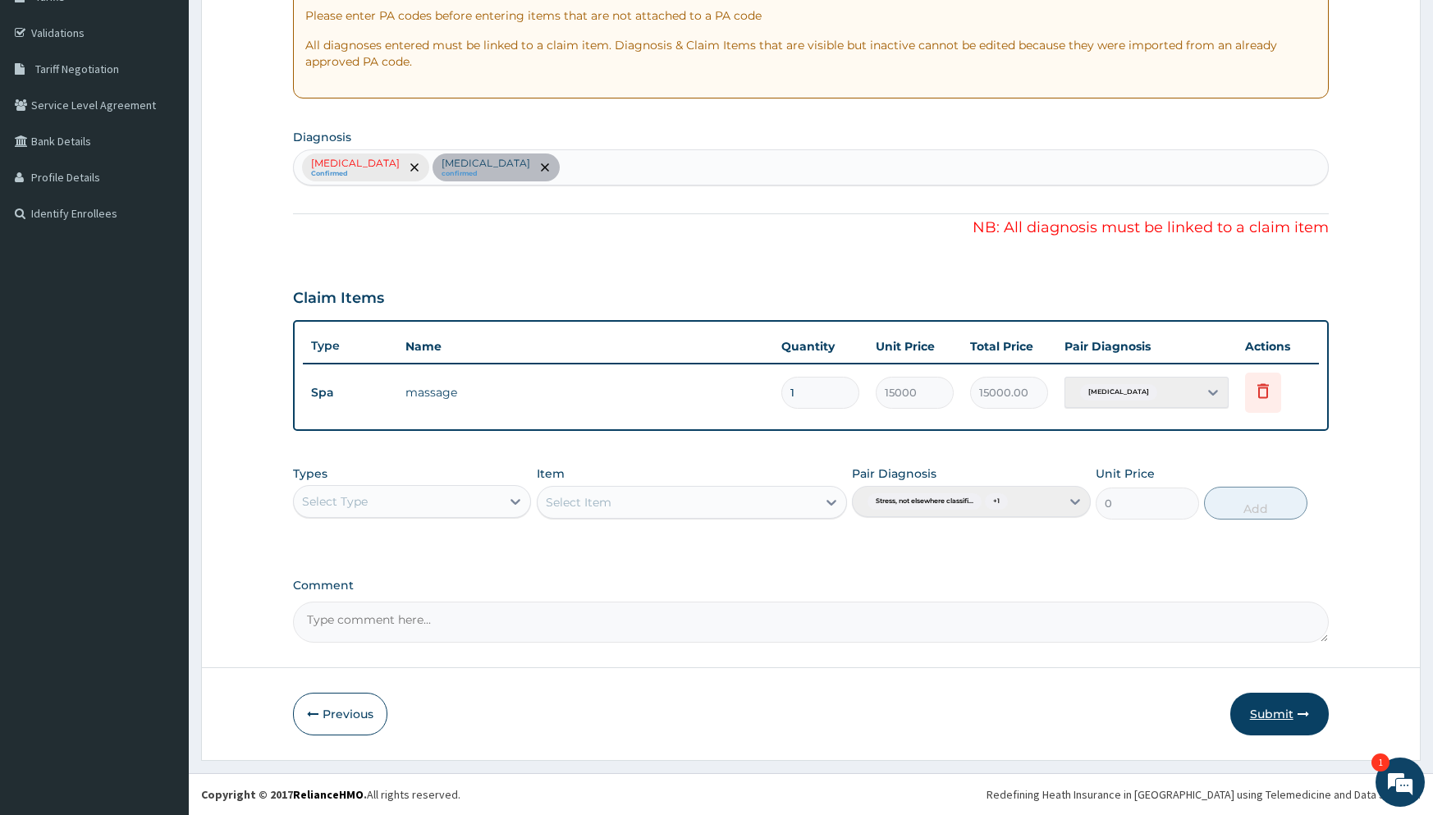
click at [1262, 720] on button "Submit" at bounding box center [1279, 714] width 98 height 43
click at [511, 498] on icon at bounding box center [515, 501] width 16 height 16
click at [630, 641] on textarea "Comment" at bounding box center [810, 622] width 1035 height 41
drag, startPoint x: 1266, startPoint y: 395, endPoint x: 891, endPoint y: 625, distance: 440.3
click at [891, 625] on textarea "Comment" at bounding box center [810, 622] width 1035 height 41
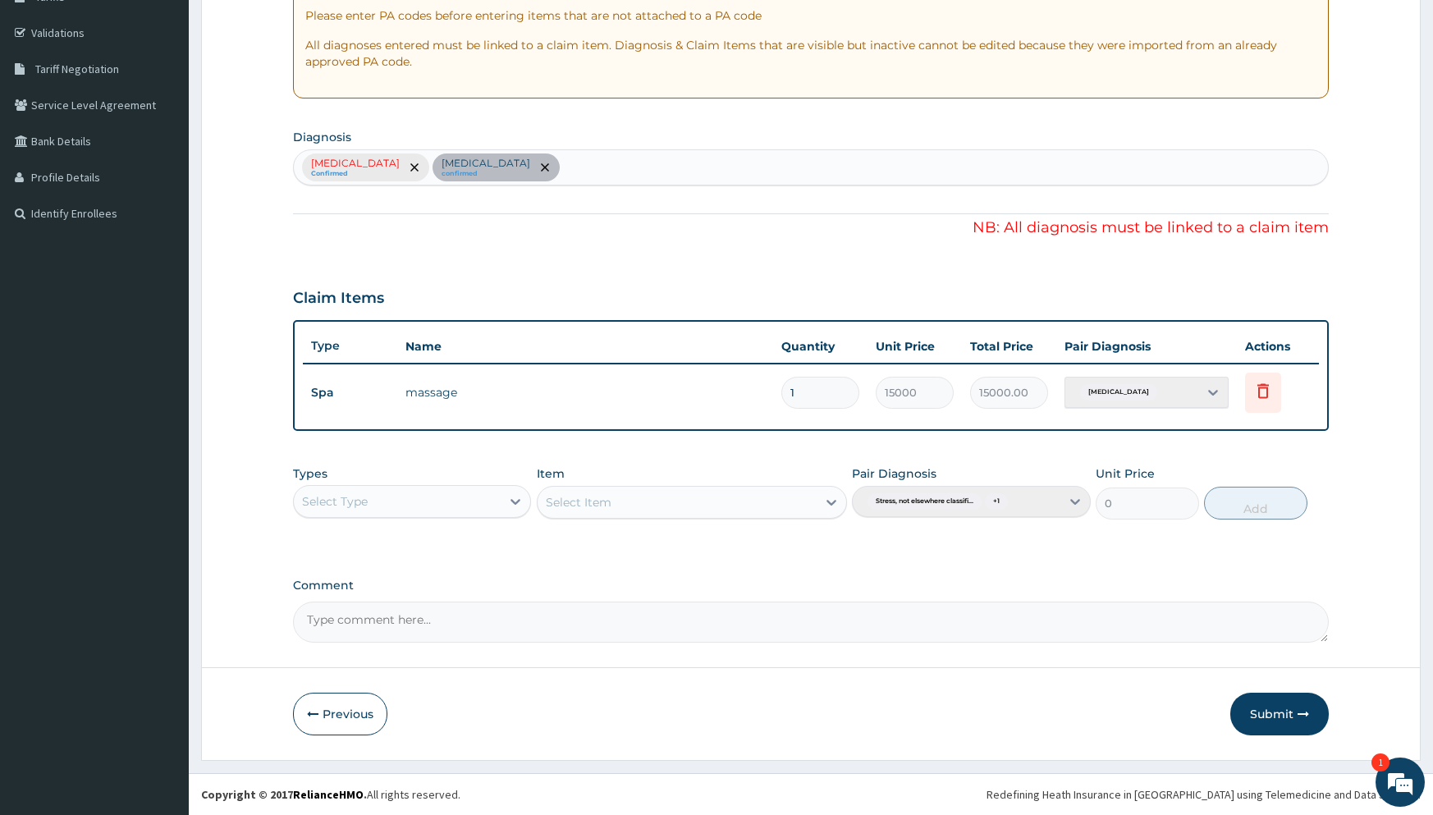
click at [1101, 393] on div "Acute stress reaction" at bounding box center [1147, 392] width 164 height 31
click at [1211, 399] on div "Acute stress reaction" at bounding box center [1147, 392] width 164 height 31
click at [1209, 392] on div "Acute stress reaction" at bounding box center [1147, 392] width 164 height 31
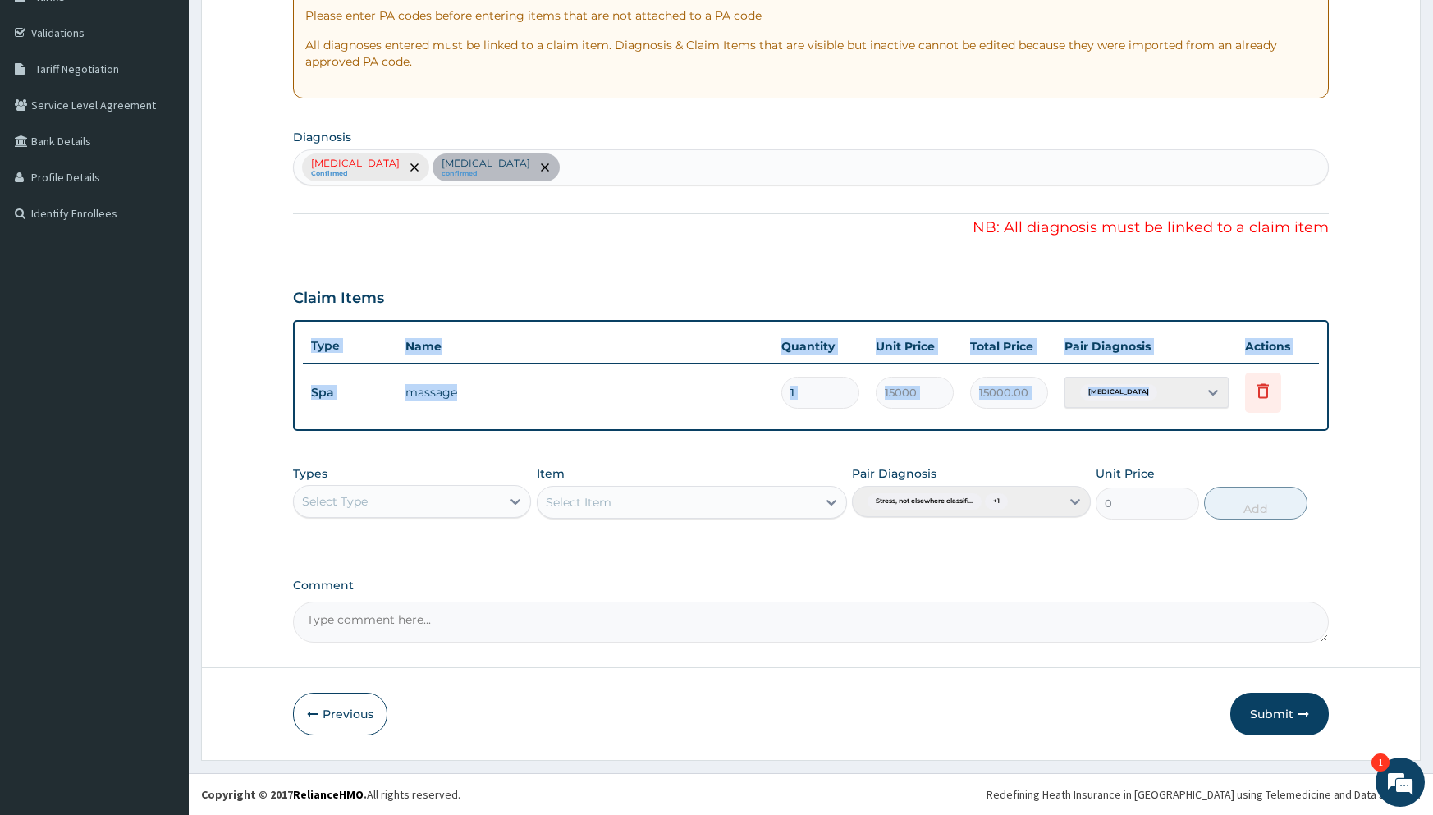
click at [1209, 392] on div "Acute stress reaction" at bounding box center [1147, 392] width 164 height 31
click at [1208, 395] on div "Acute stress reaction" at bounding box center [1147, 392] width 164 height 31
click at [1204, 395] on div "Acute stress reaction" at bounding box center [1147, 392] width 164 height 31
click at [1216, 395] on div "Acute stress reaction" at bounding box center [1147, 392] width 164 height 31
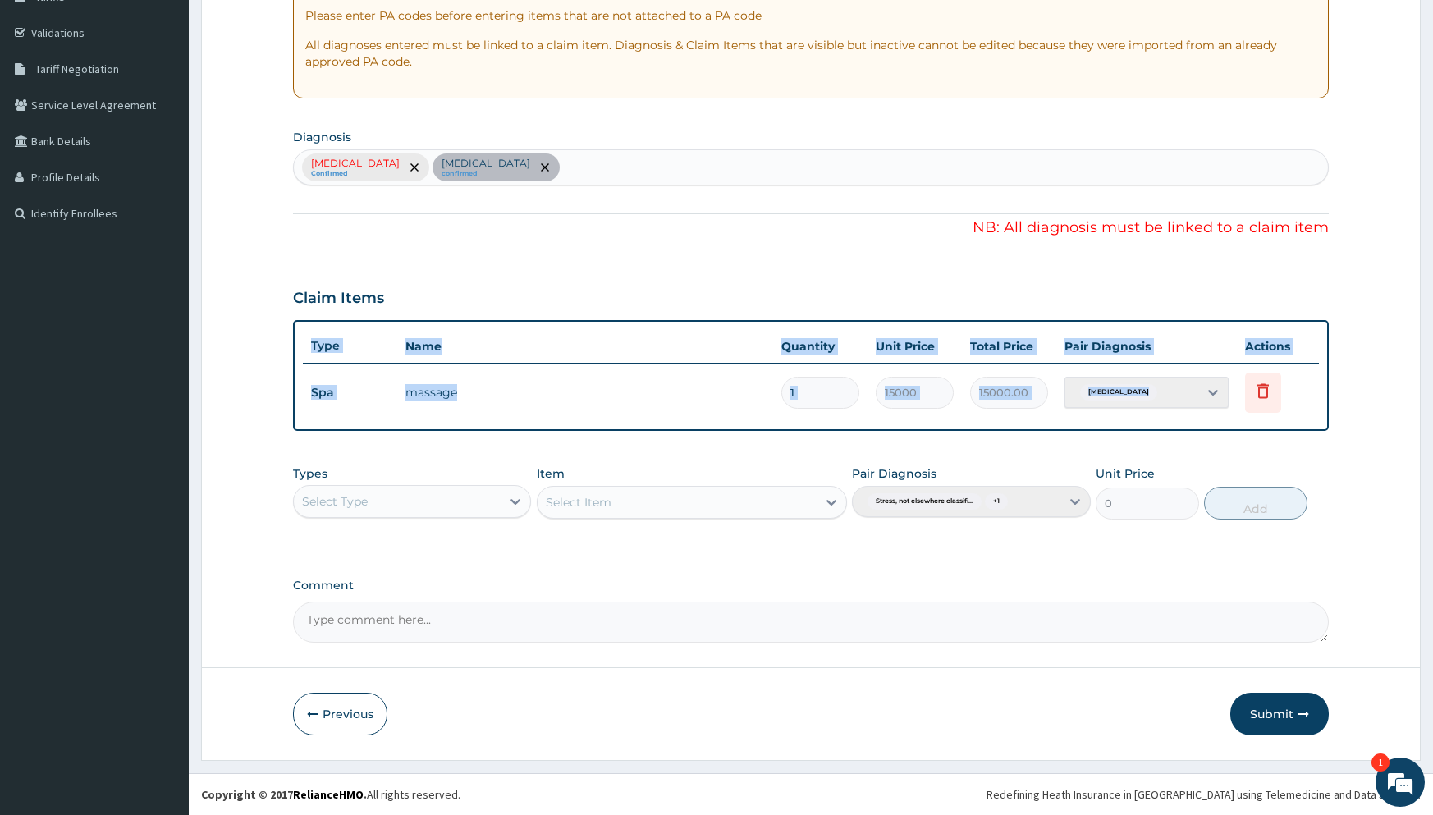
click at [1216, 395] on div "Acute stress reaction" at bounding box center [1147, 392] width 164 height 31
click at [813, 395] on input "1" at bounding box center [820, 393] width 78 height 32
click at [830, 394] on input "1" at bounding box center [820, 393] width 78 height 32
click at [480, 169] on div "Stress, not elsewhere classified Confirmed Acute stress reaction confirmed" at bounding box center [810, 167] width 1035 height 36
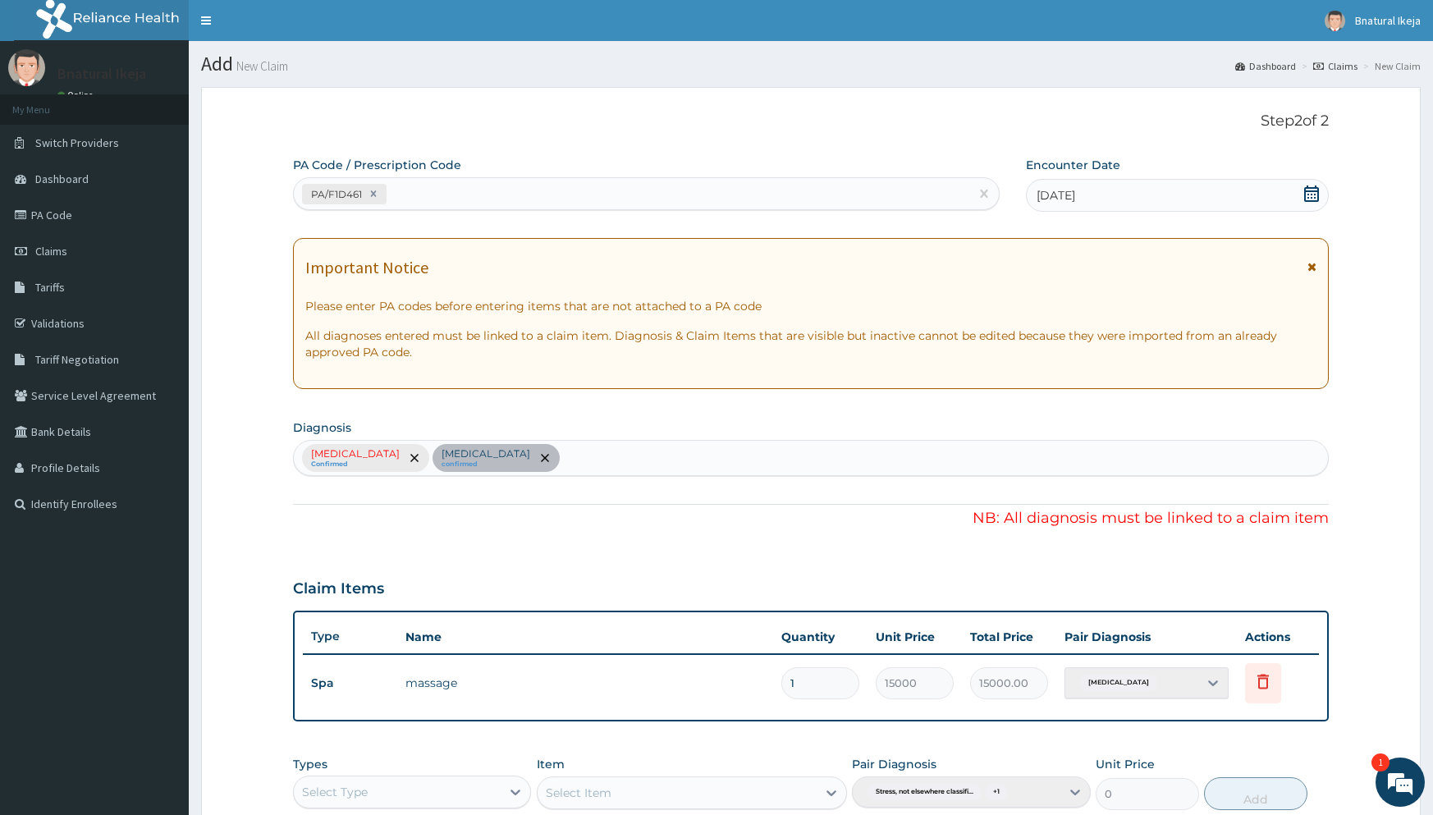
click at [441, 452] on div "Stress, not elsewhere classified Confirmed Acute stress reaction confirmed" at bounding box center [810, 458] width 1035 height 36
drag, startPoint x: 444, startPoint y: 454, endPoint x: 321, endPoint y: 475, distance: 125.0
click at [388, 468] on div "Stress, not elsewhere classified Confirmed Acute stress reaction confirmed" at bounding box center [810, 458] width 1035 height 36
click at [453, 461] on div "Stress, not elsewhere classified Confirmed Acute stress reaction confirmed" at bounding box center [810, 458] width 1035 height 36
click at [555, 455] on div "Stress, not elsewhere classified Confirmed Acute stress reaction confirmed" at bounding box center [810, 458] width 1035 height 36
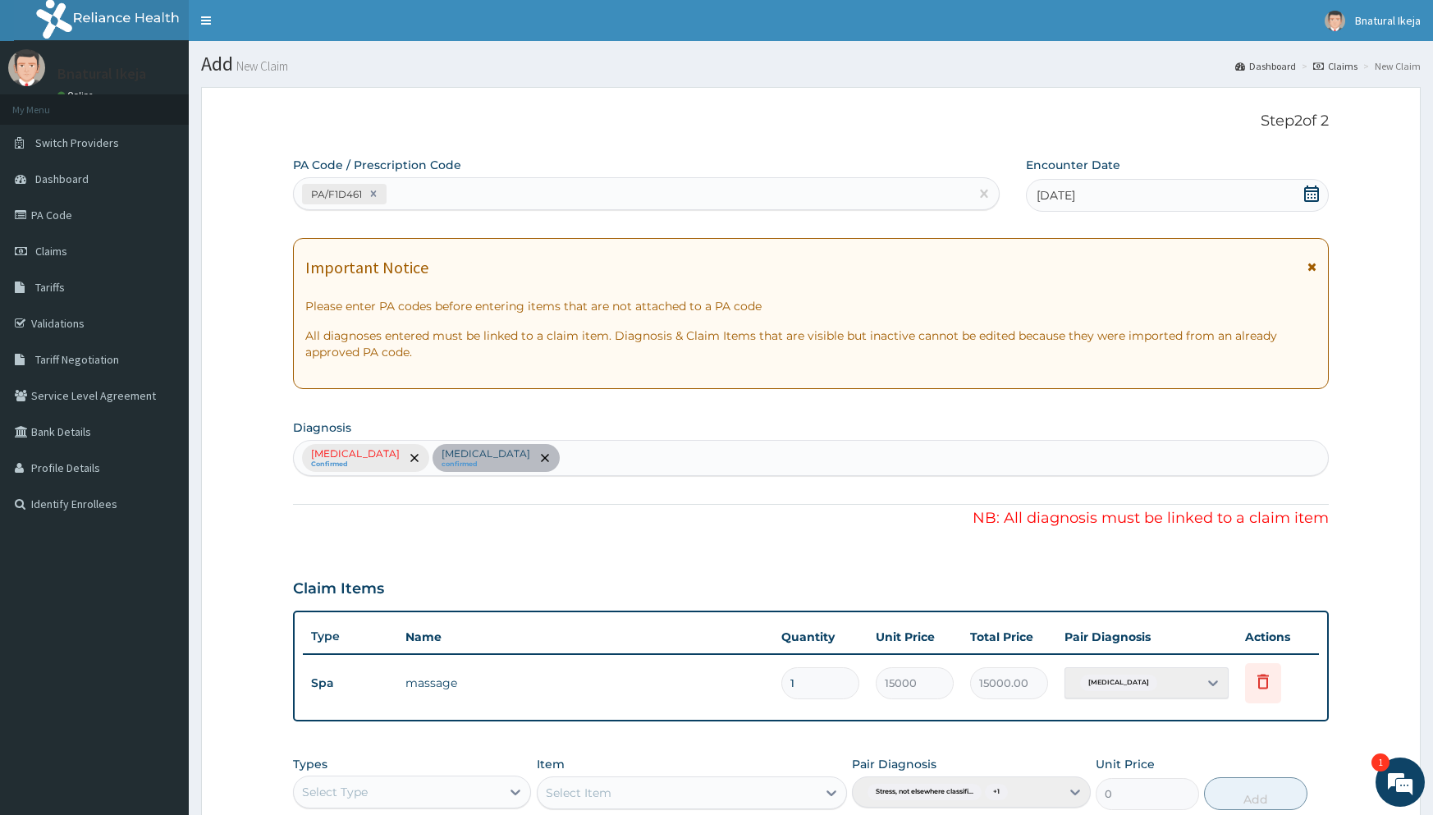
click at [618, 457] on div "Stress, not elsewhere classified Confirmed Acute stress reaction confirmed" at bounding box center [810, 458] width 1035 height 36
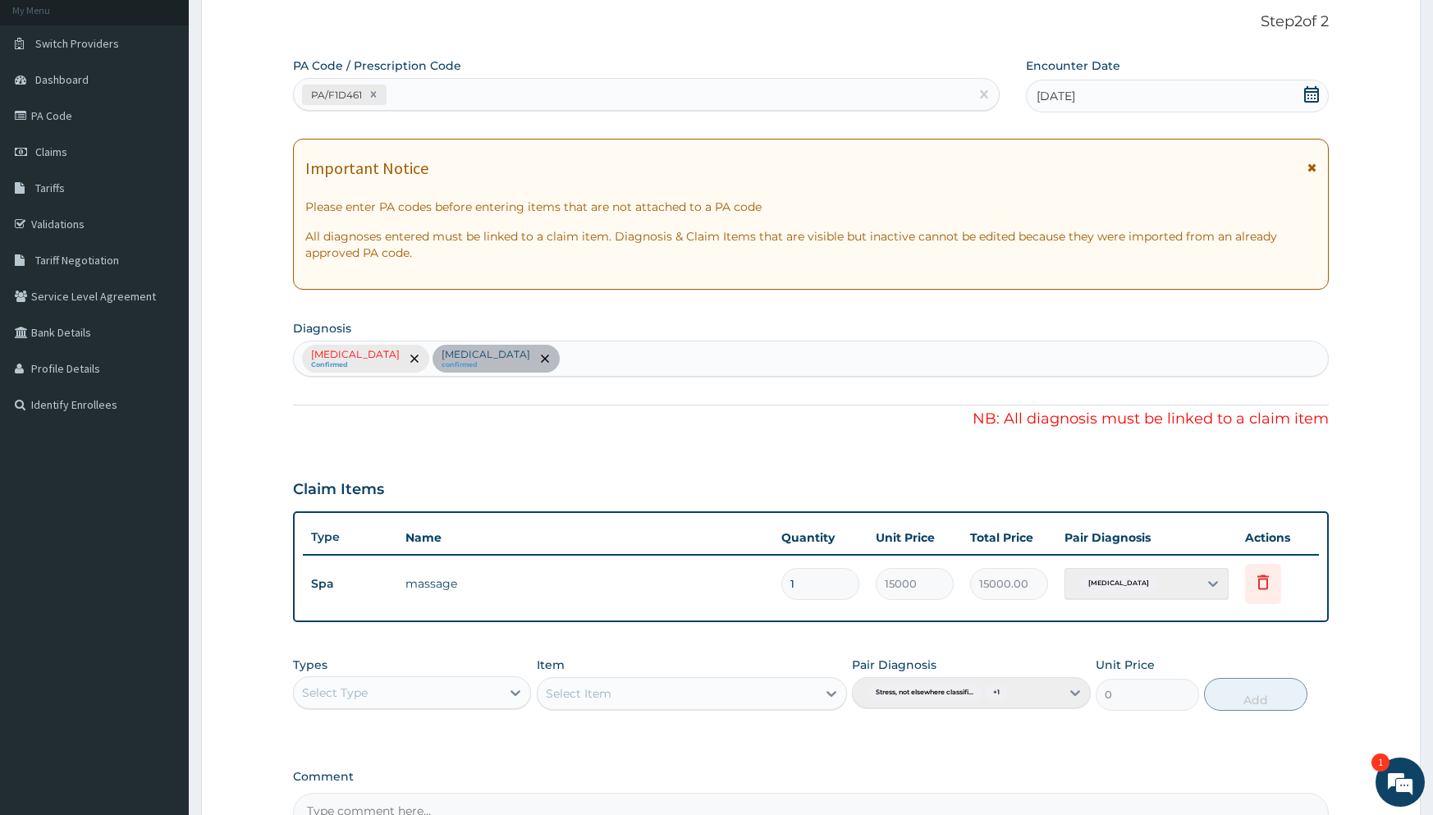
scroll to position [291, 0]
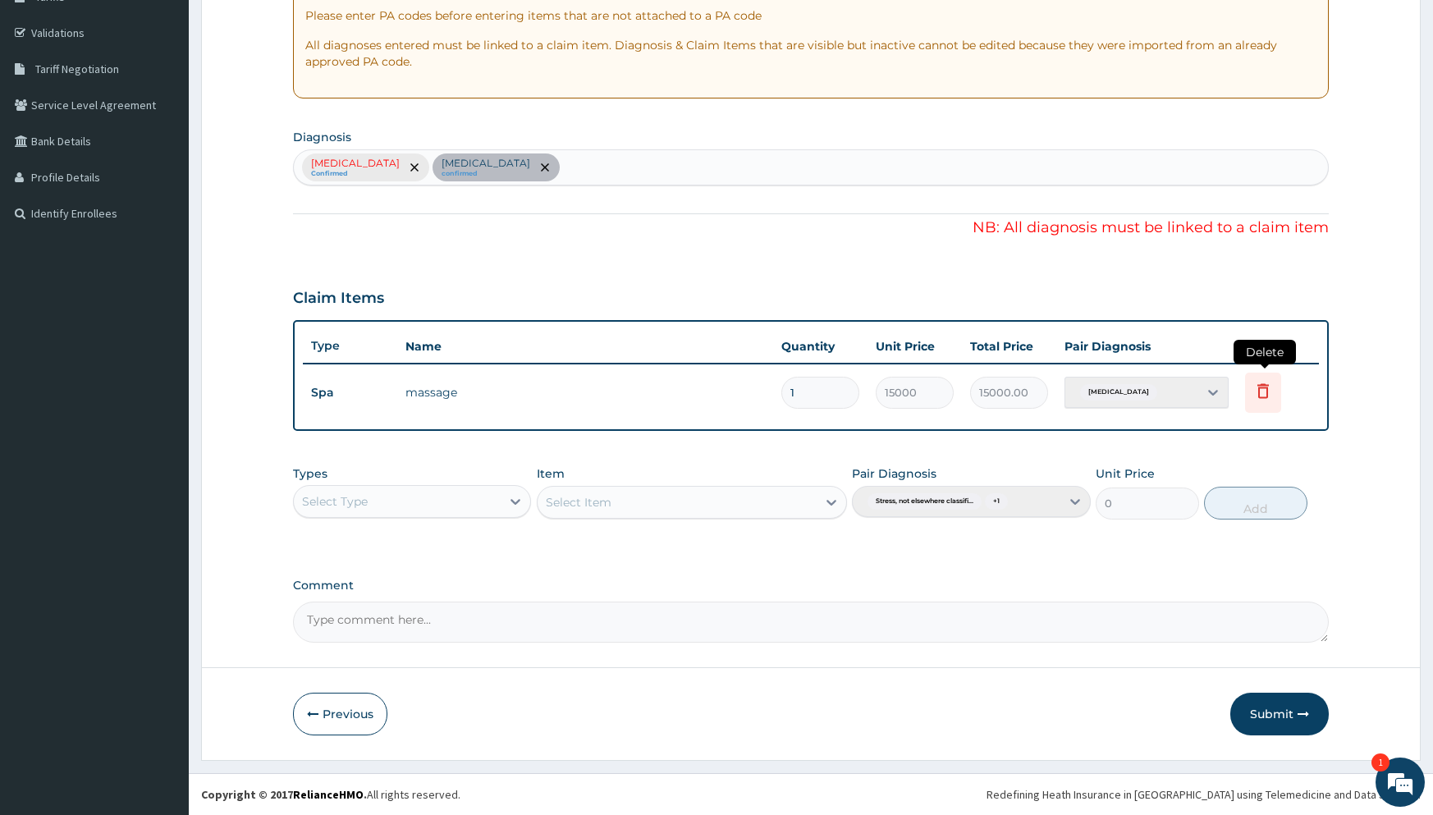
click at [1266, 396] on icon at bounding box center [1262, 390] width 11 height 15
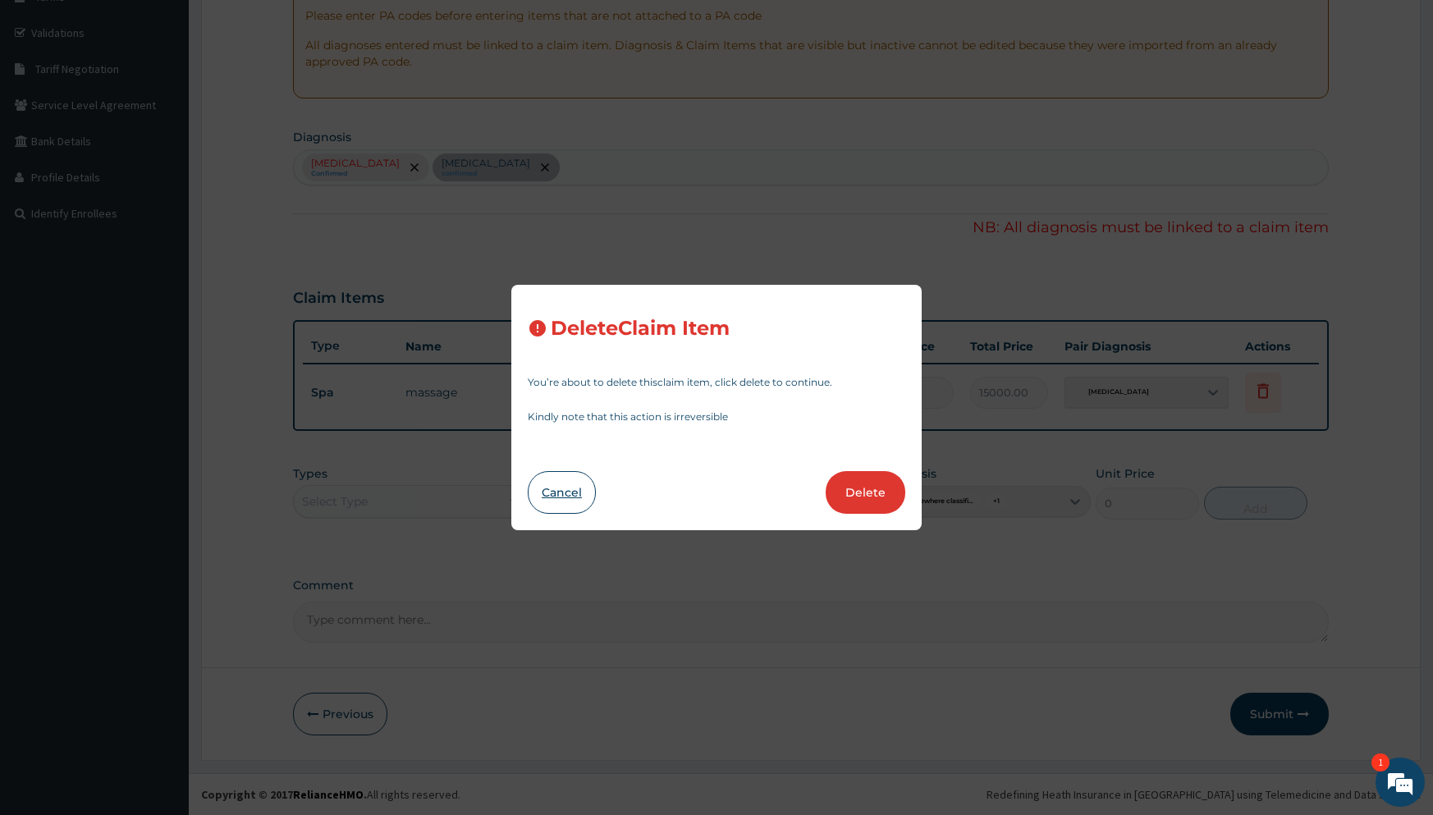
click at [560, 501] on button "Cancel" at bounding box center [562, 492] width 68 height 43
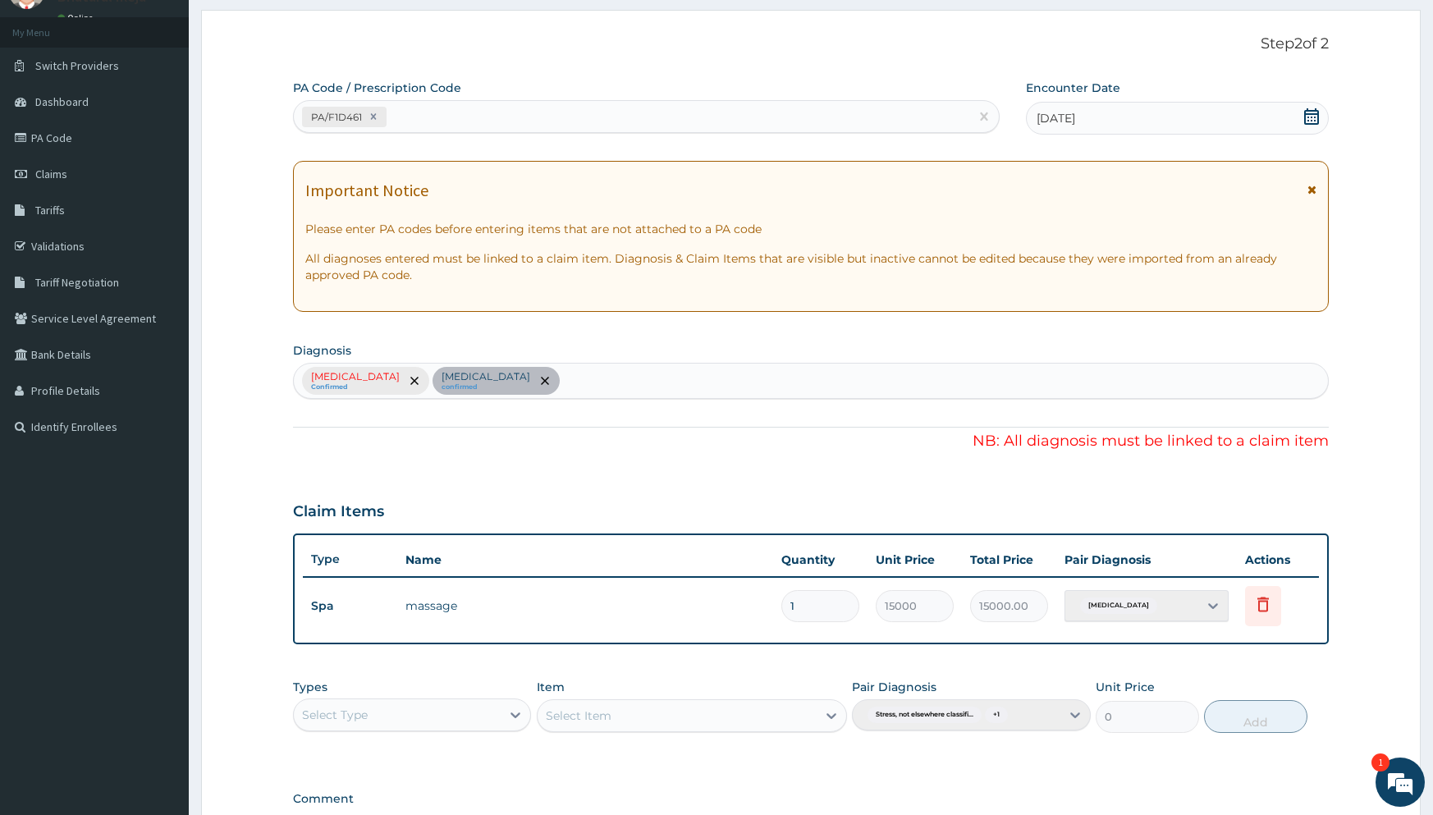
scroll to position [44, 0]
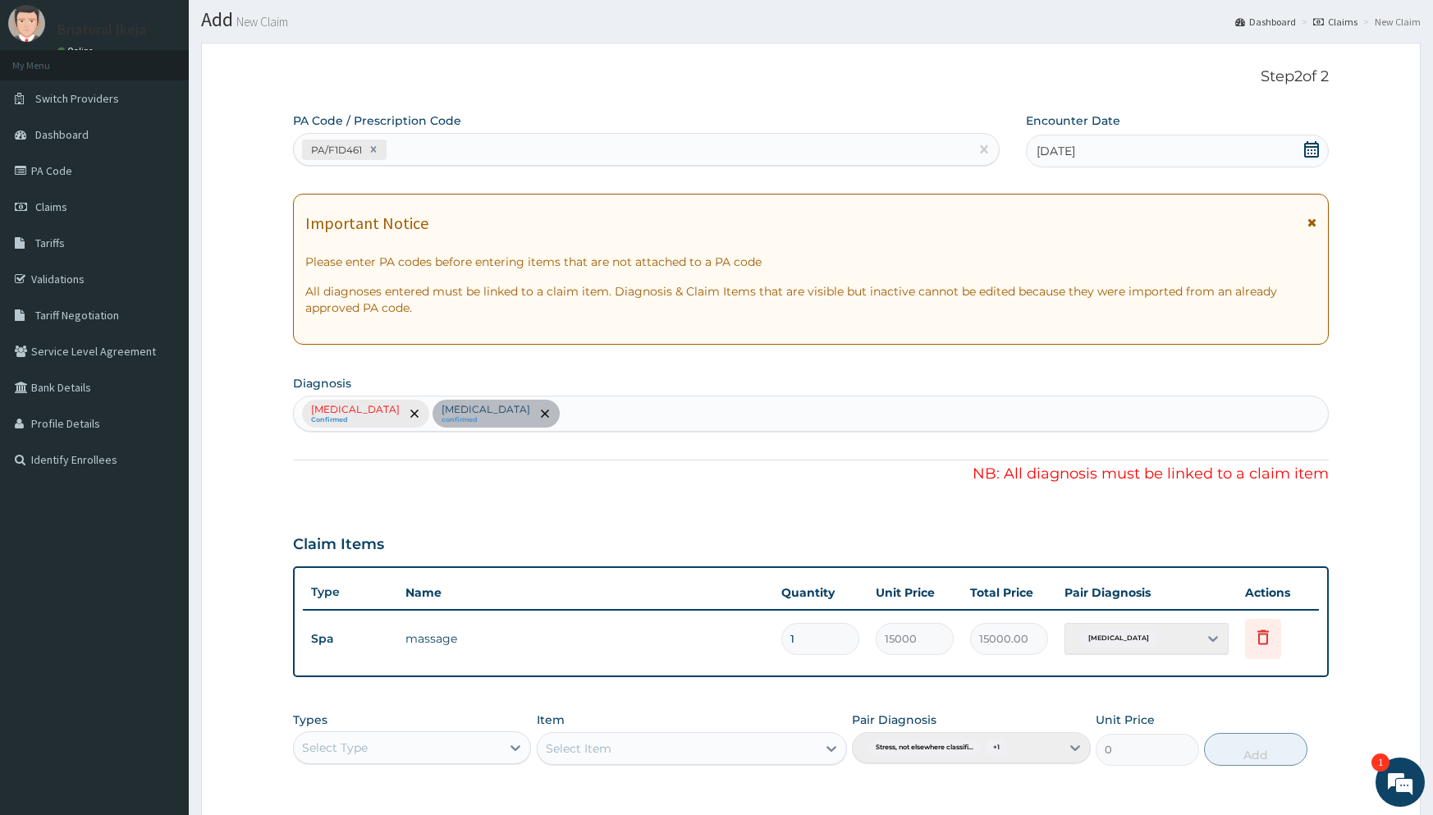
click at [477, 414] on div "Stress, not elsewhere classified Confirmed Acute stress reaction confirmed" at bounding box center [810, 414] width 1035 height 36
click at [622, 418] on div "Stress, not elsewhere classified Confirmed Acute stress reaction confirmed" at bounding box center [810, 414] width 1035 height 36
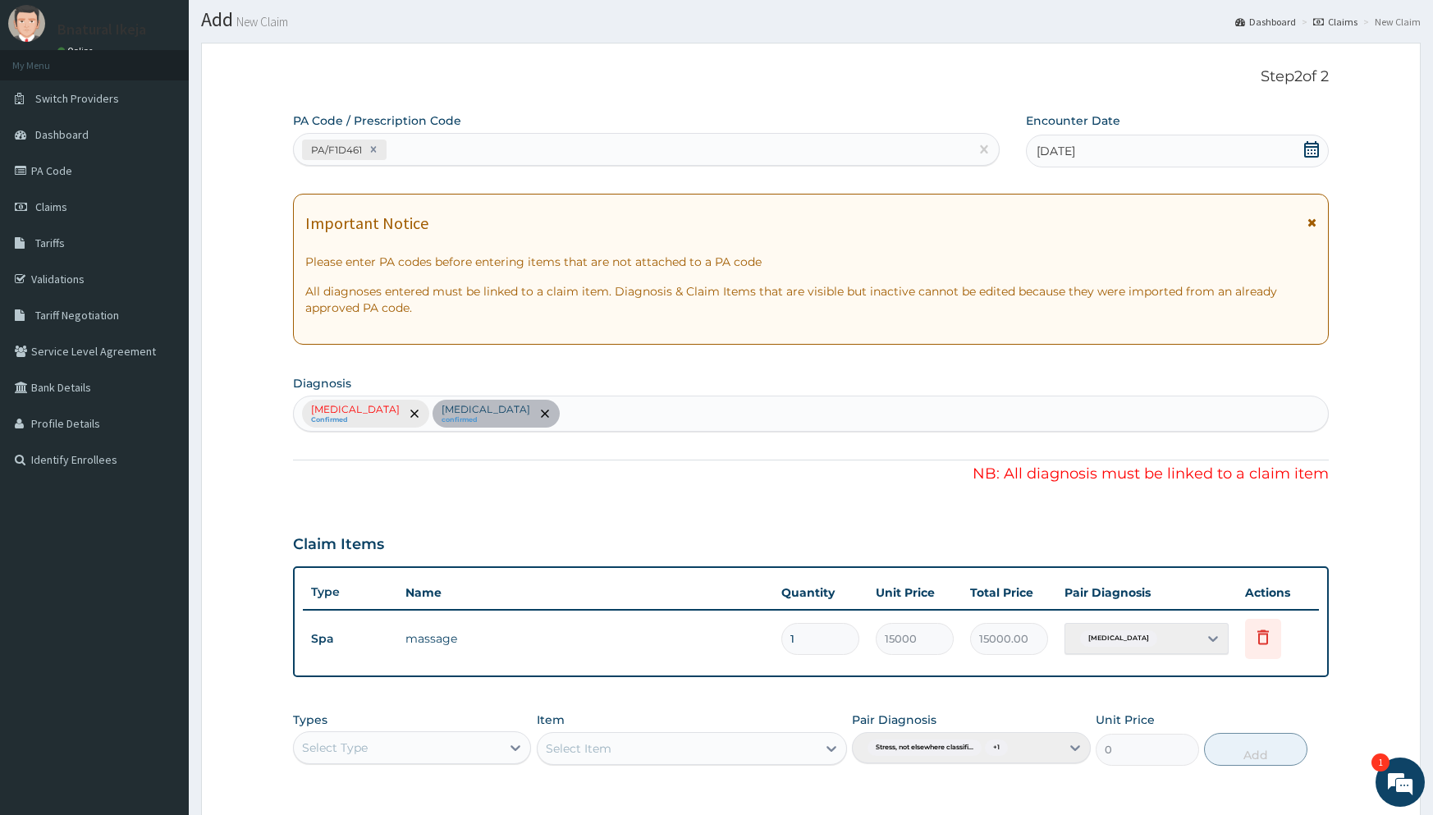
click at [622, 418] on div "Stress, not elsewhere classified Confirmed Acute stress reaction confirmed" at bounding box center [810, 414] width 1035 height 36
drag, startPoint x: 622, startPoint y: 418, endPoint x: 555, endPoint y: 433, distance: 68.9
click at [621, 421] on div "Stress, not elsewhere classified Confirmed Acute stress reaction confirmed" at bounding box center [810, 414] width 1035 height 36
click at [530, 432] on div "Stress, not elsewhere classified Confirmed Acute stress reaction confirmed" at bounding box center [810, 414] width 1035 height 36
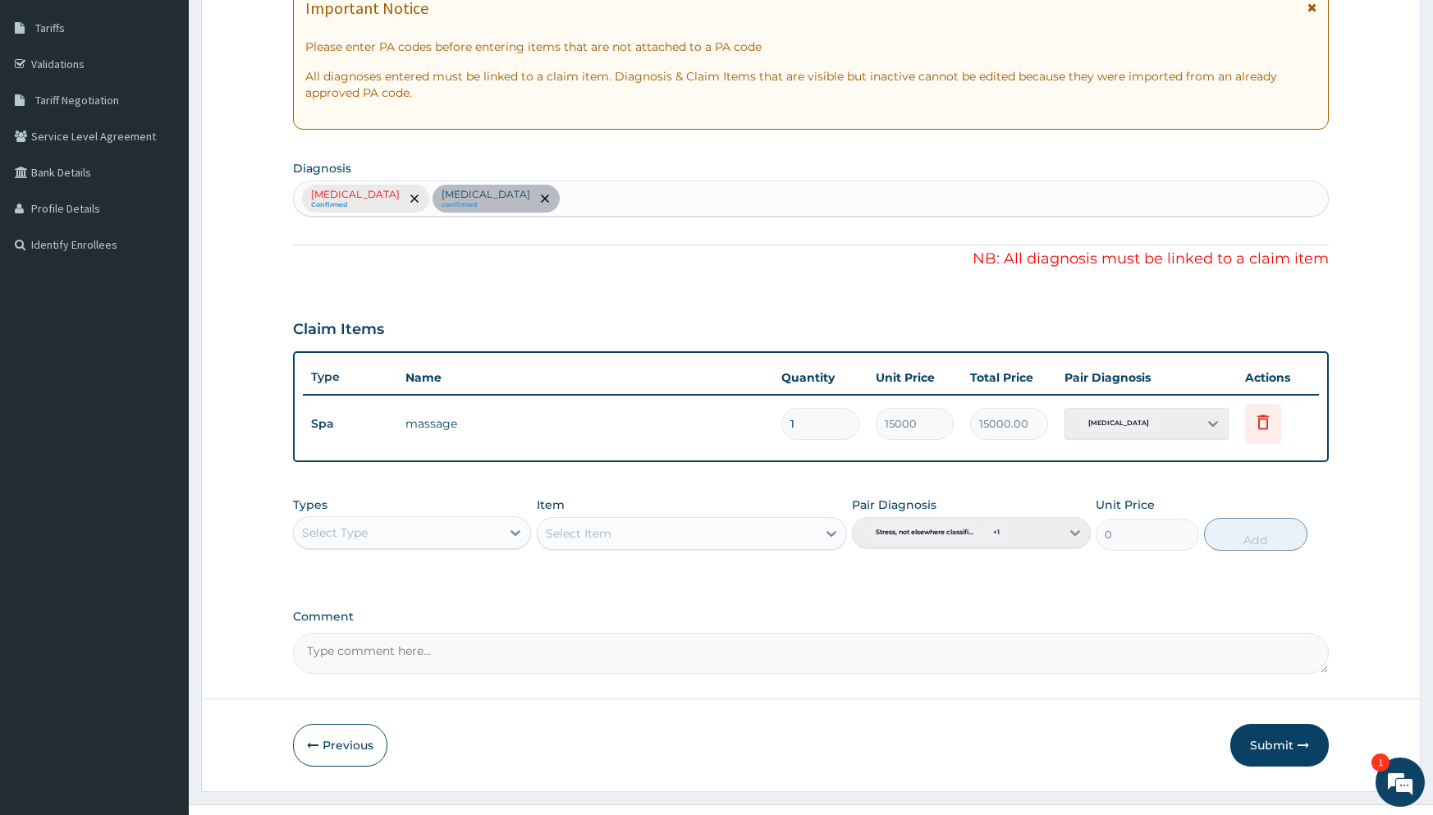
scroll to position [291, 0]
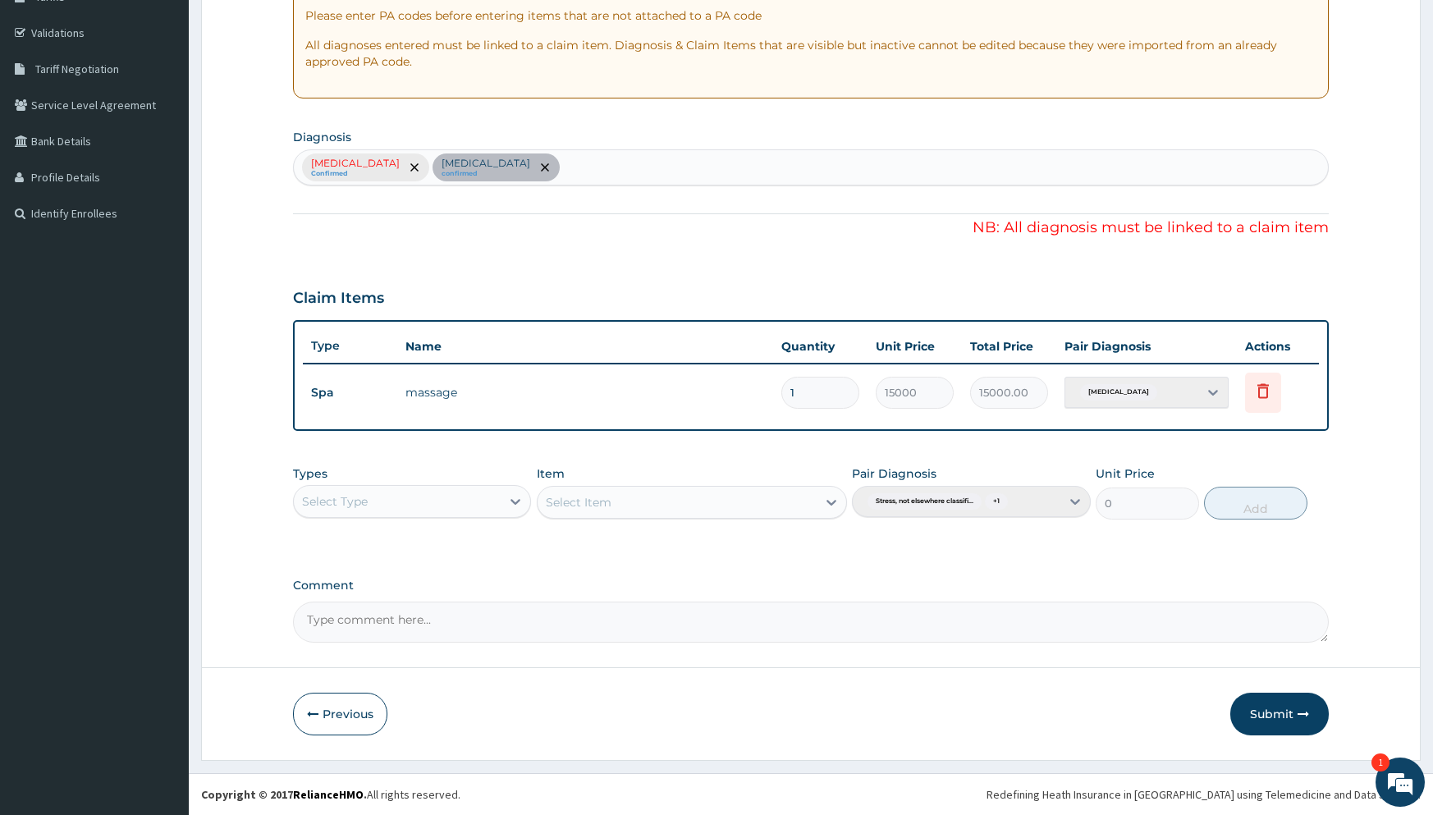
click at [515, 616] on textarea "Comment" at bounding box center [810, 622] width 1035 height 41
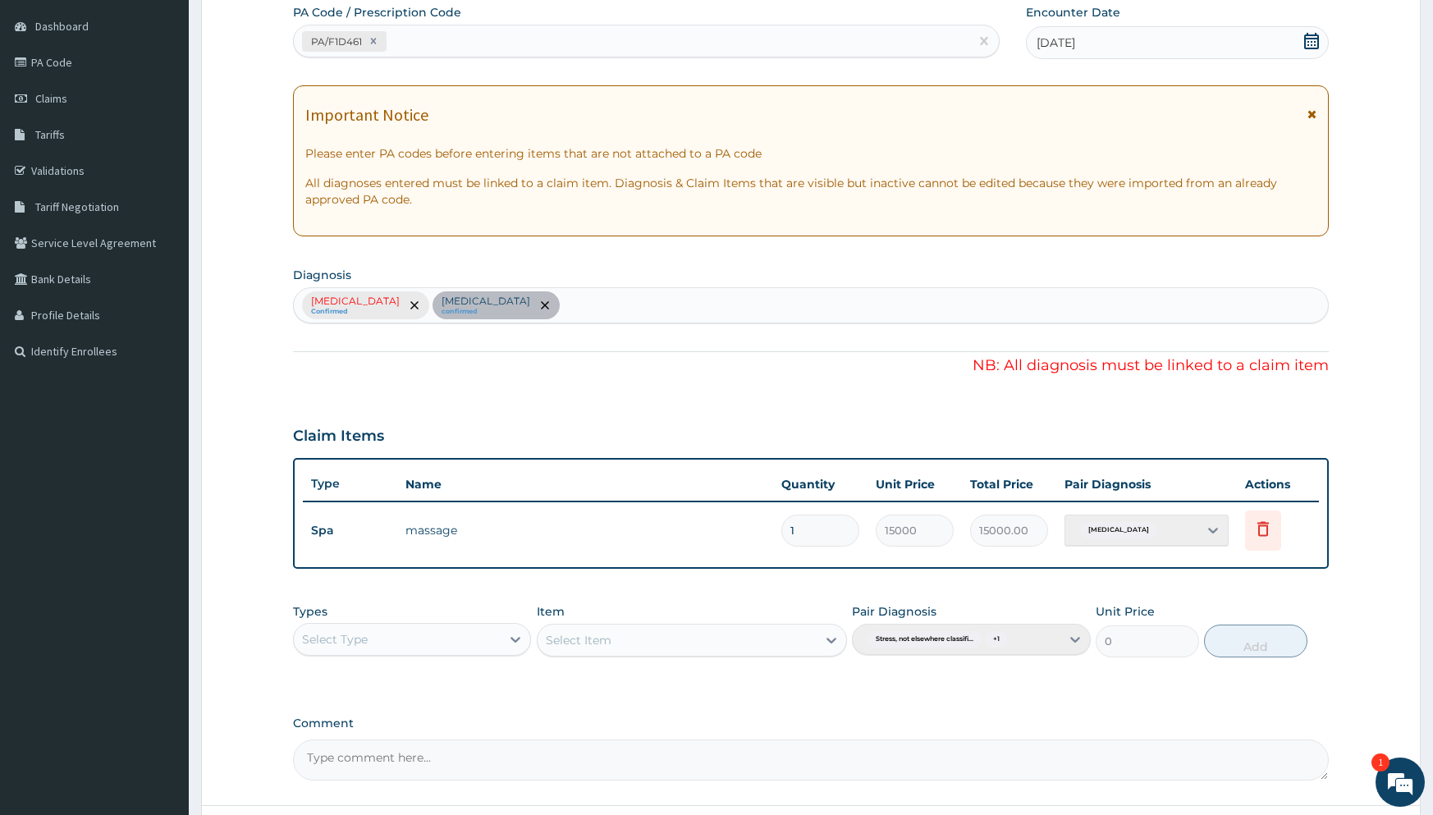
scroll to position [0, 0]
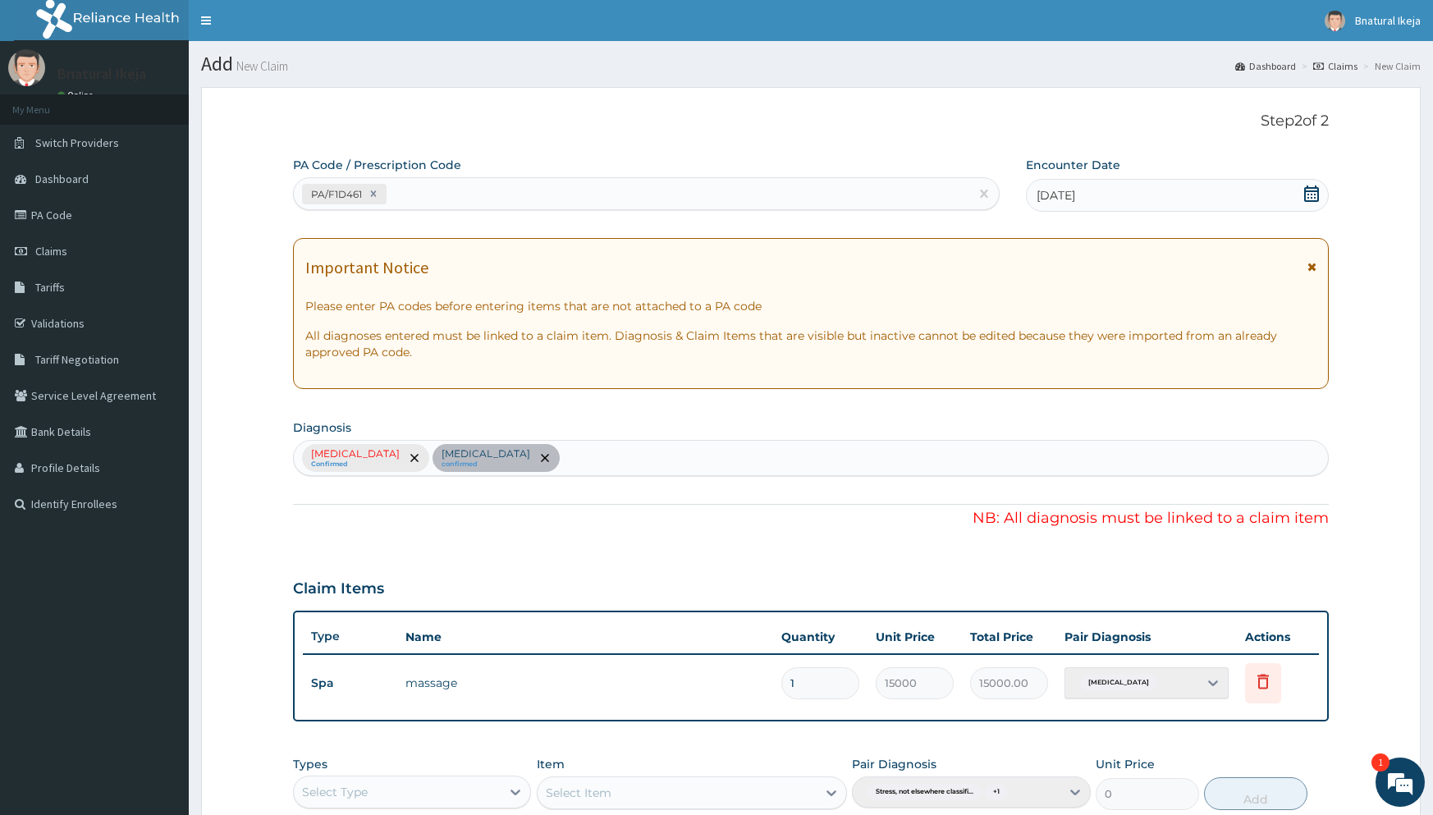
click at [582, 453] on div "Stress, not elsewhere classified Confirmed Acute stress reaction confirmed" at bounding box center [810, 458] width 1035 height 36
click at [620, 457] on div "Stress, not elsewhere classified Confirmed Acute stress reaction confirmed" at bounding box center [810, 458] width 1035 height 36
click at [616, 456] on div "Stress, not elsewhere classified Confirmed Acute stress reaction confirmed" at bounding box center [810, 458] width 1035 height 36
drag, startPoint x: 616, startPoint y: 456, endPoint x: 958, endPoint y: 630, distance: 384.3
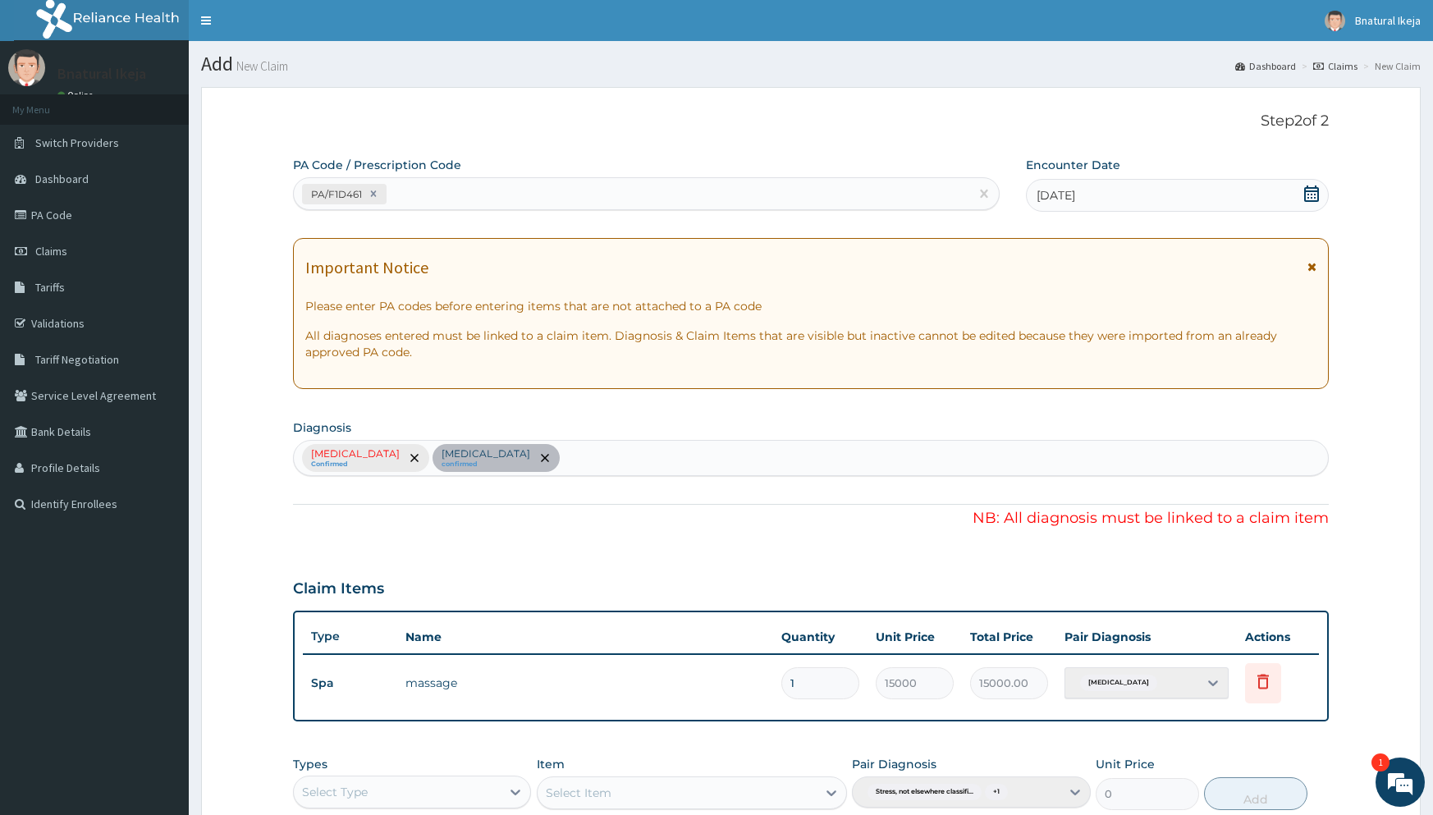
click at [629, 472] on div "Stress, not elsewhere classified Confirmed Acute stress reaction confirmed" at bounding box center [810, 458] width 1035 height 36
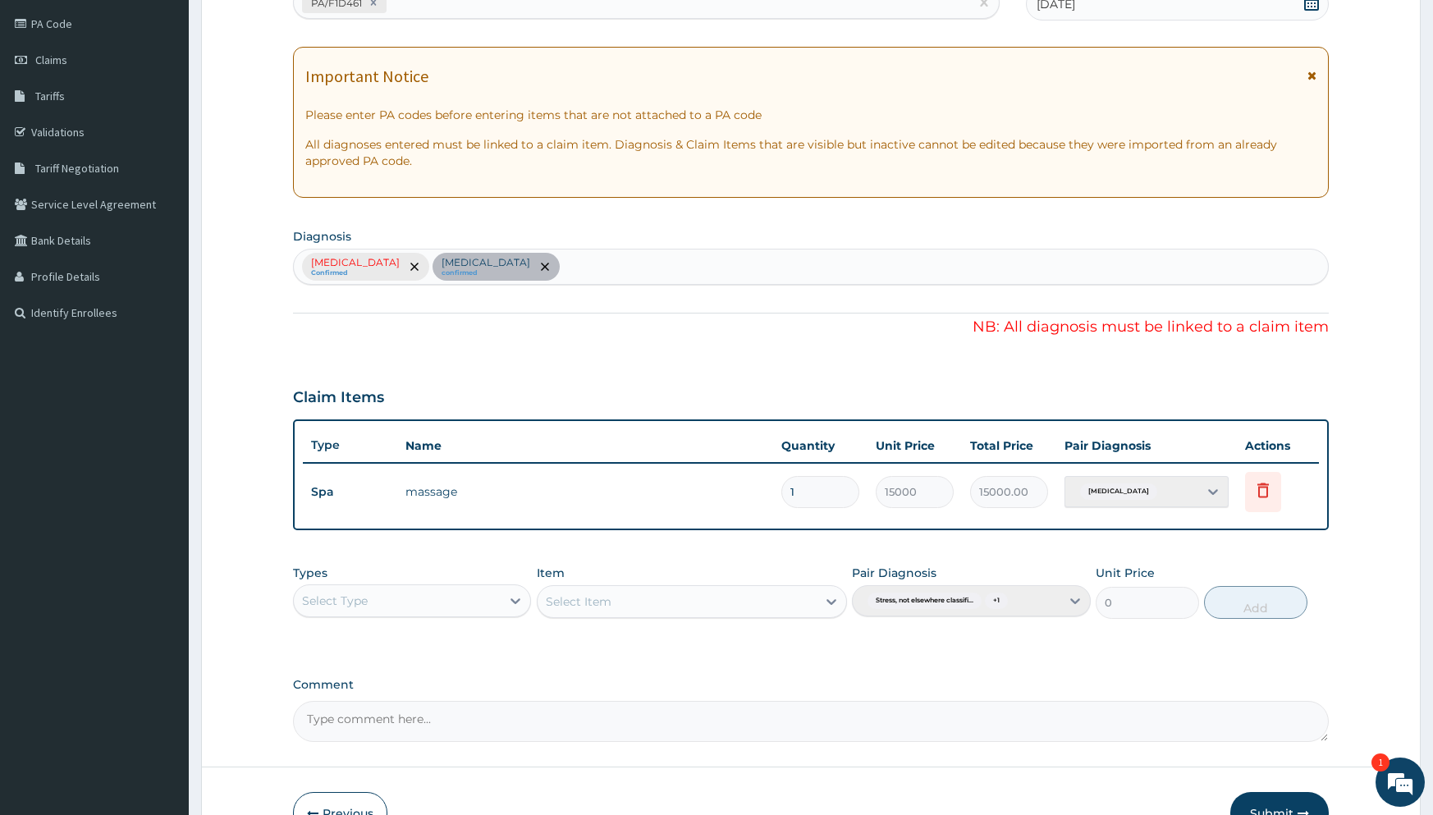
scroll to position [291, 0]
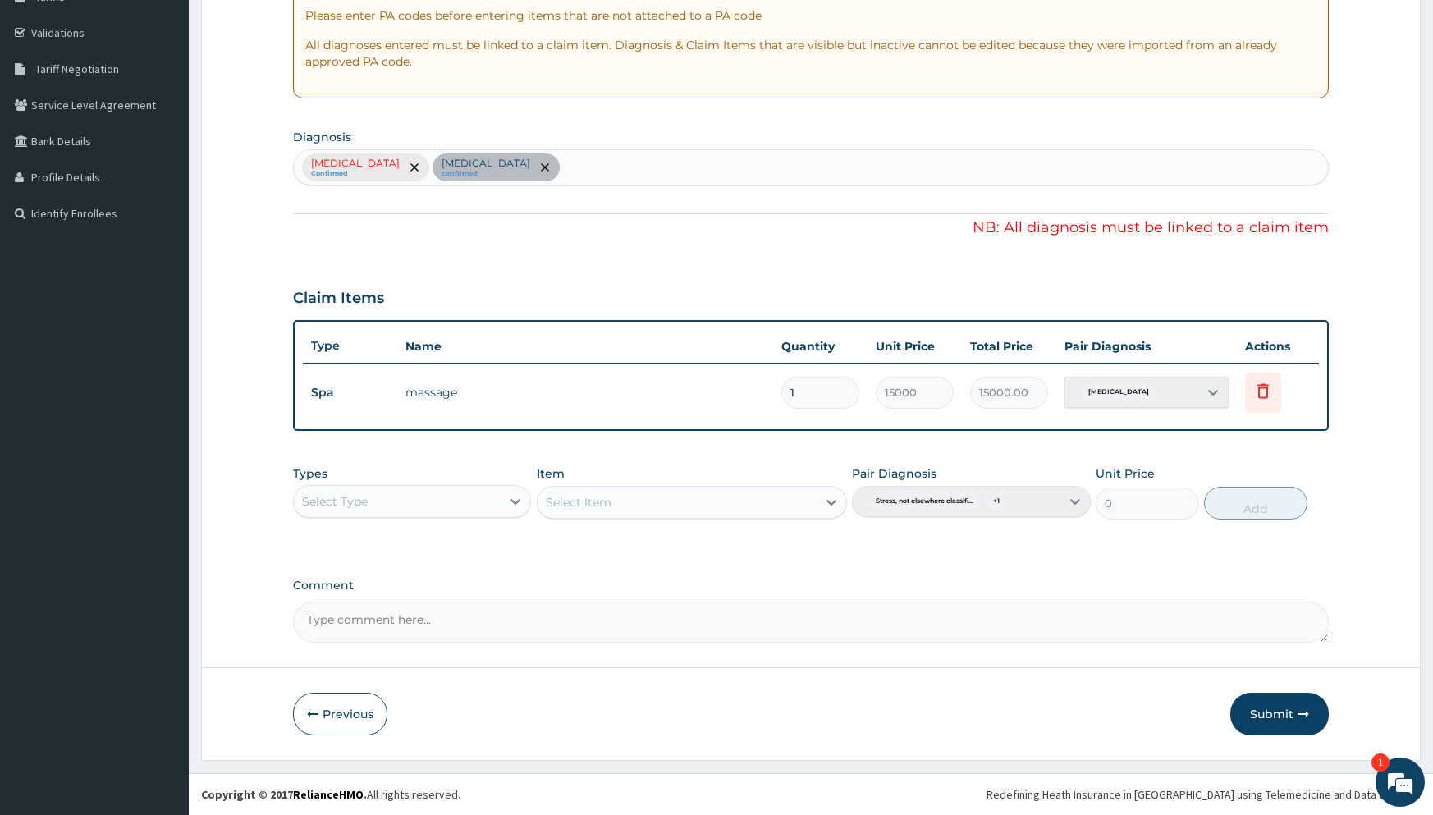
click at [1211, 394] on div "Acute stress reaction" at bounding box center [1147, 392] width 164 height 31
click at [1211, 393] on div "Acute stress reaction" at bounding box center [1147, 392] width 164 height 31
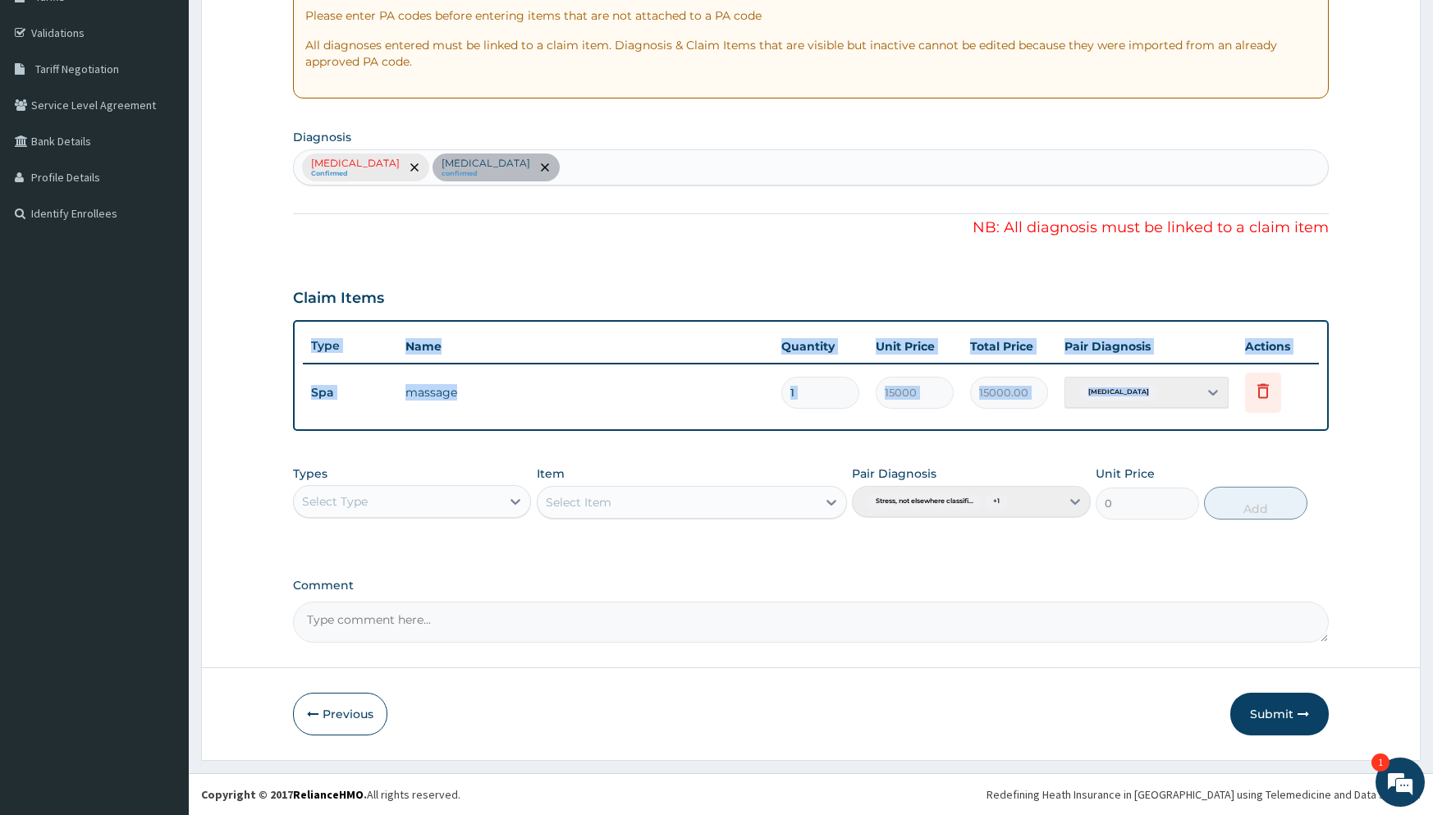
click at [1211, 393] on div "Acute stress reaction" at bounding box center [1147, 392] width 164 height 31
click at [1049, 608] on textarea "Comment" at bounding box center [810, 622] width 1035 height 41
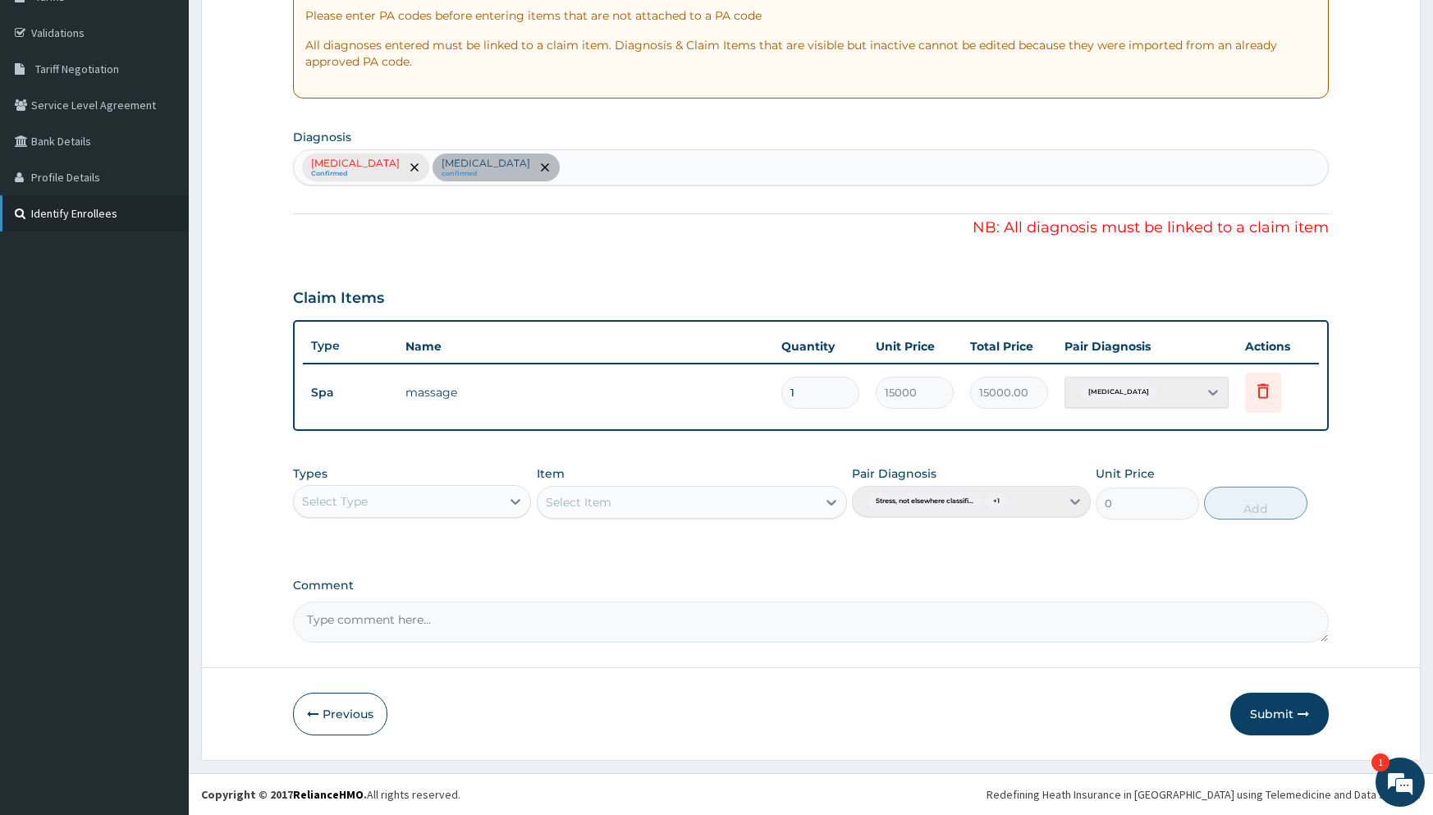
scroll to position [0, 0]
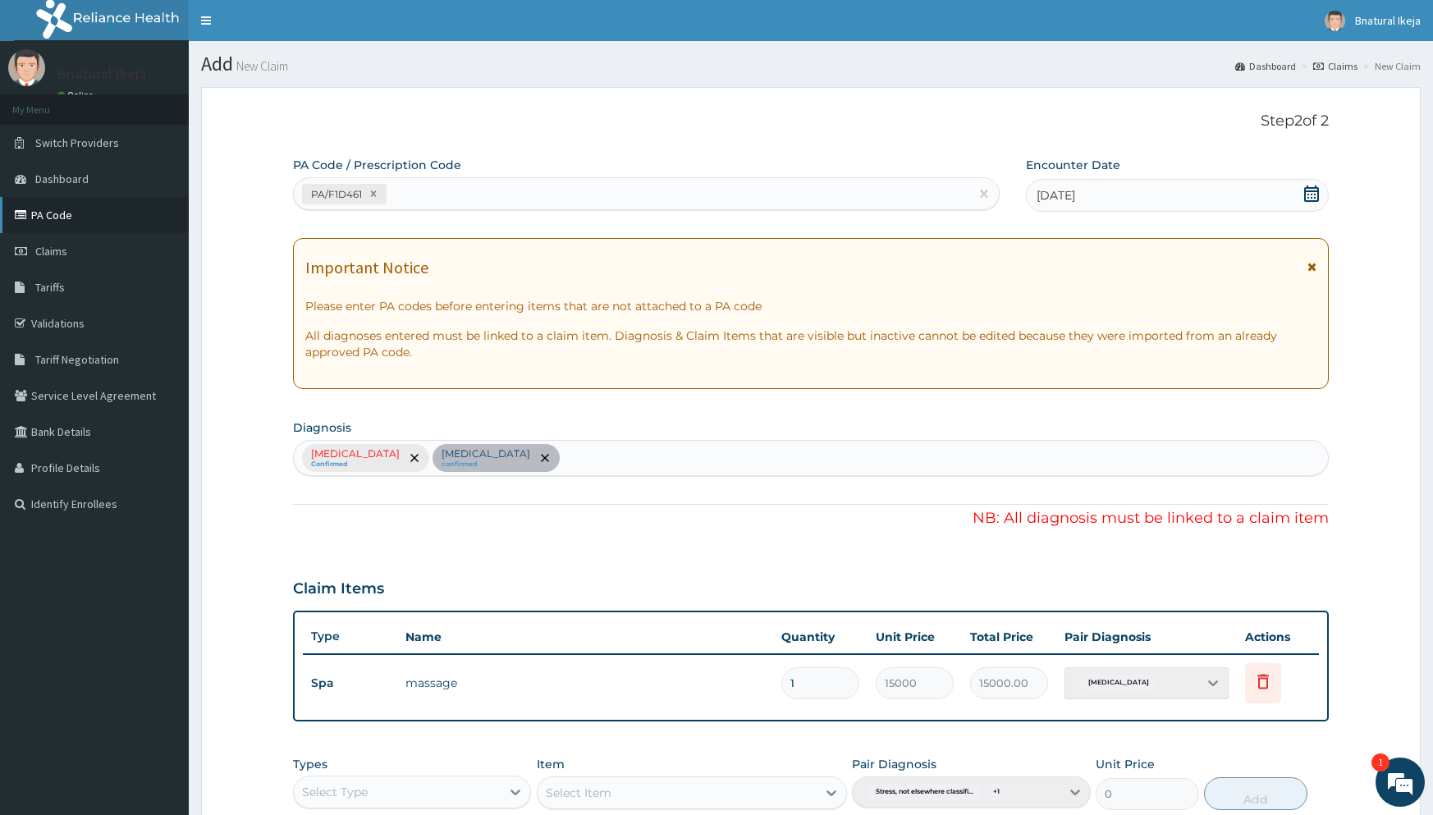
click at [108, 218] on link "PA Code" at bounding box center [94, 215] width 189 height 36
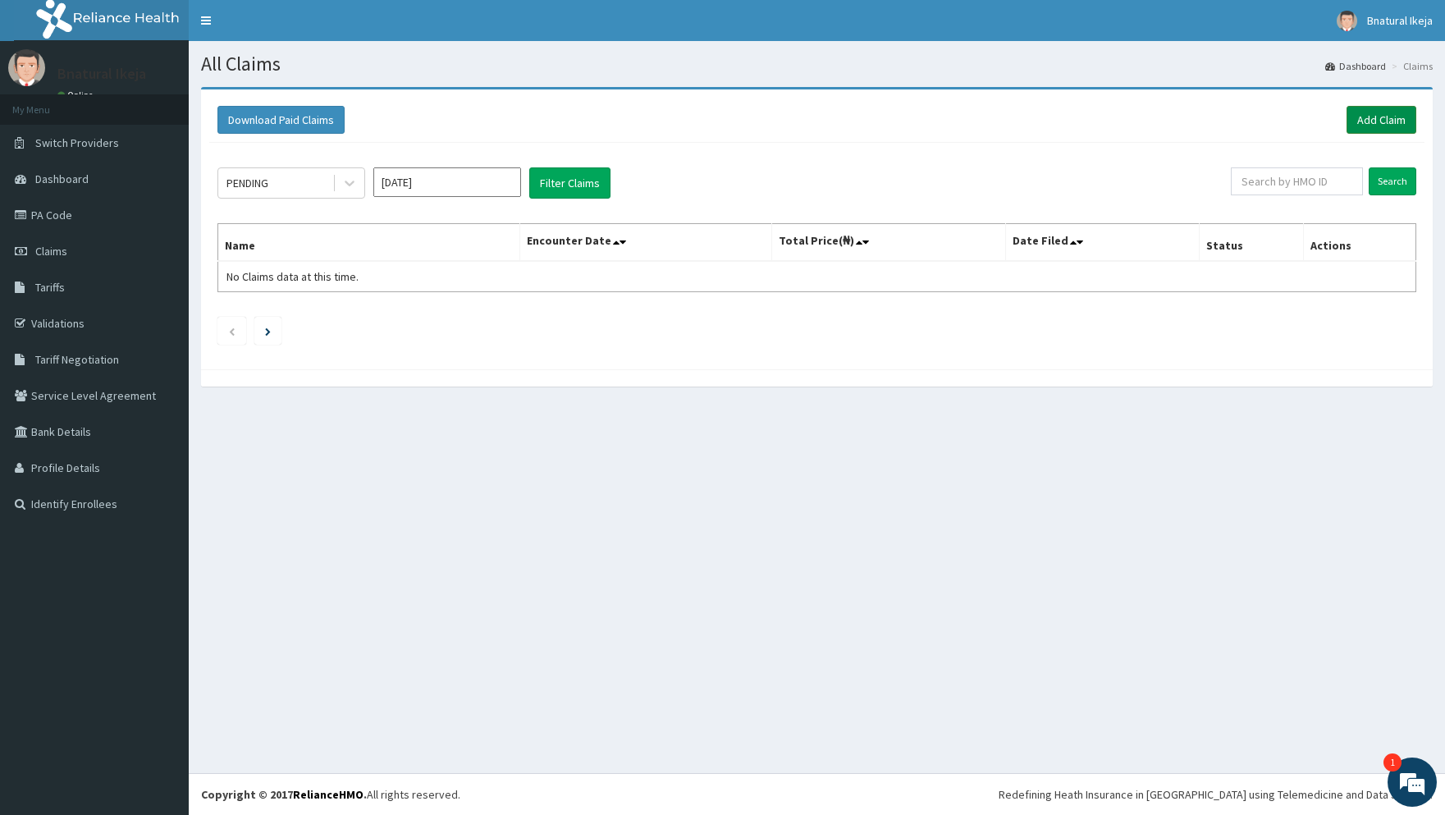
click at [1396, 121] on link "Add Claim" at bounding box center [1382, 120] width 70 height 28
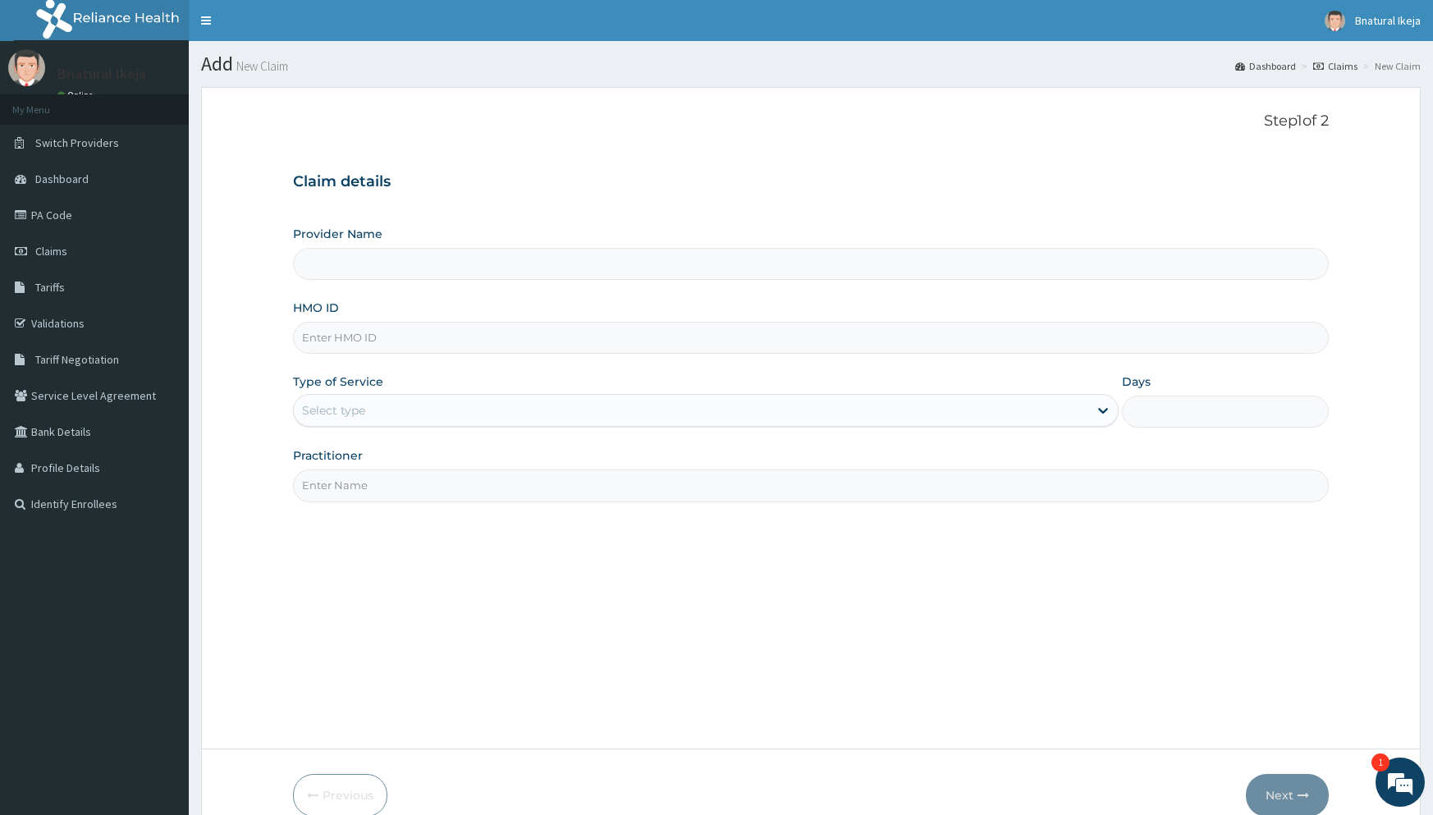
type input "B-Natural Spa -IKEJA"
type input "1"
click at [914, 266] on input "B-Natural Spa -IKEJA" at bounding box center [810, 264] width 1035 height 32
click at [840, 332] on input "HMO ID" at bounding box center [810, 338] width 1035 height 32
type input "wml/10003/d"
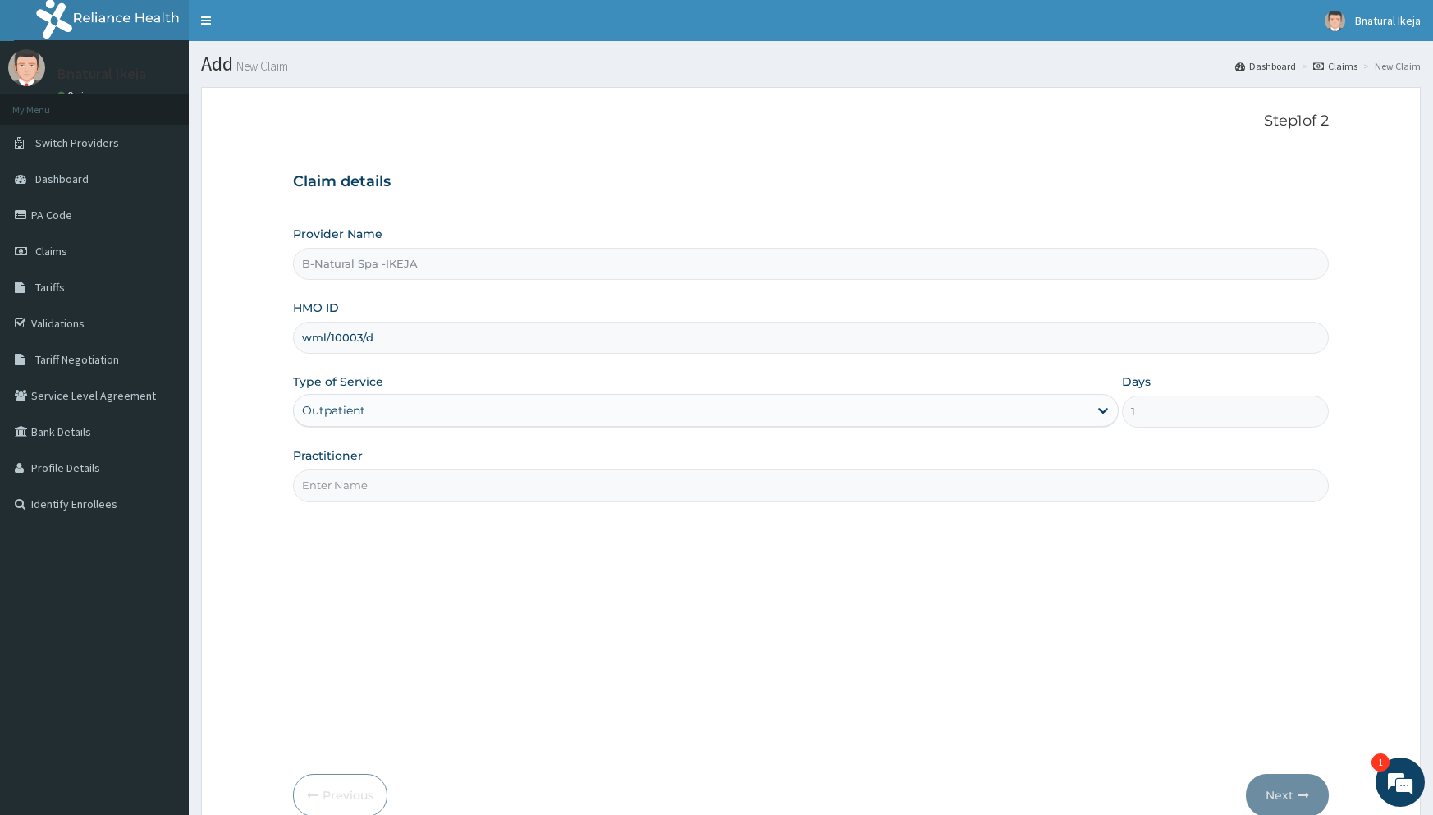
click at [460, 488] on input "Practitioner" at bounding box center [810, 485] width 1035 height 32
type input "bnatural"
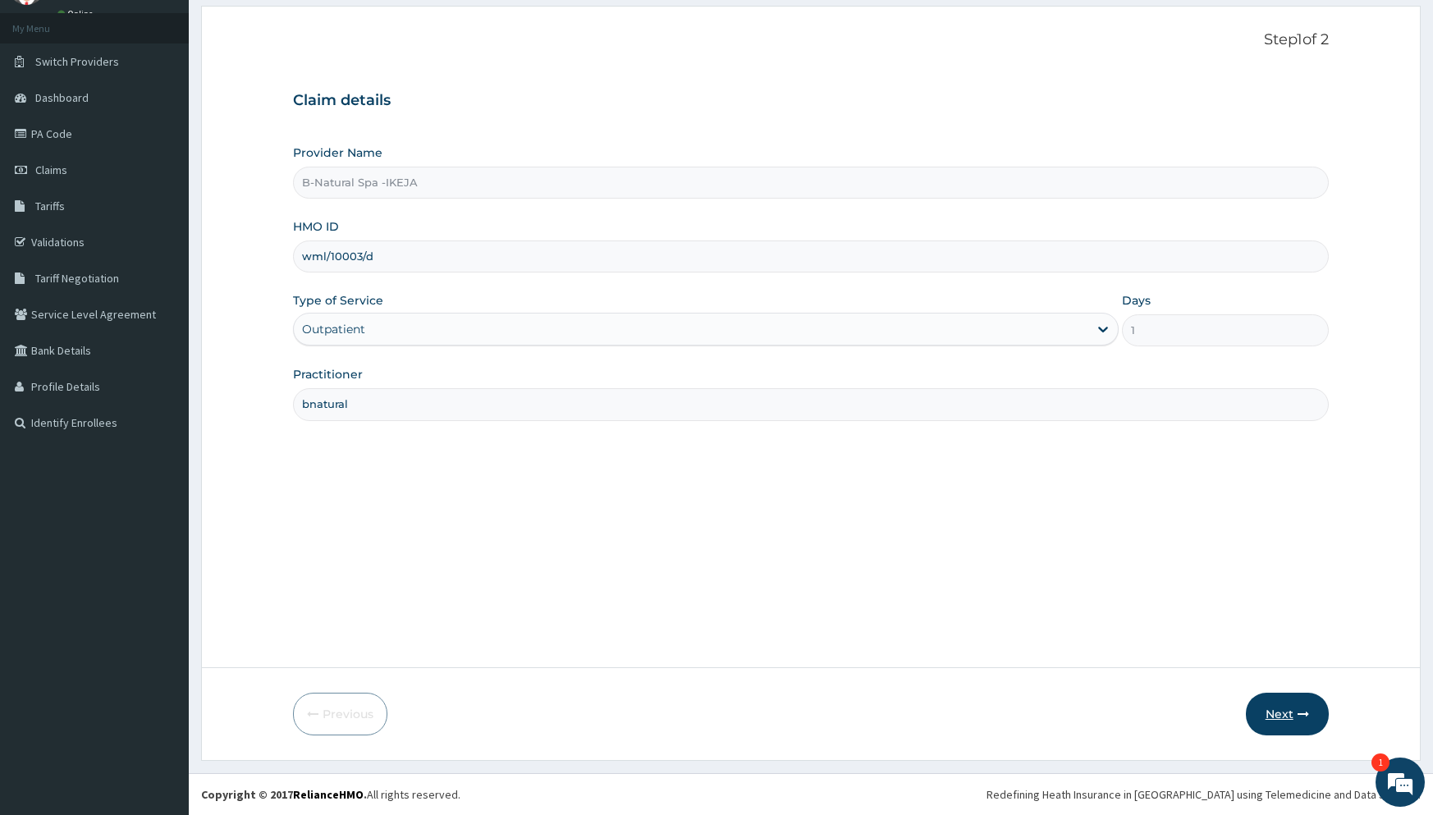
click at [1293, 709] on button "Next" at bounding box center [1287, 714] width 83 height 43
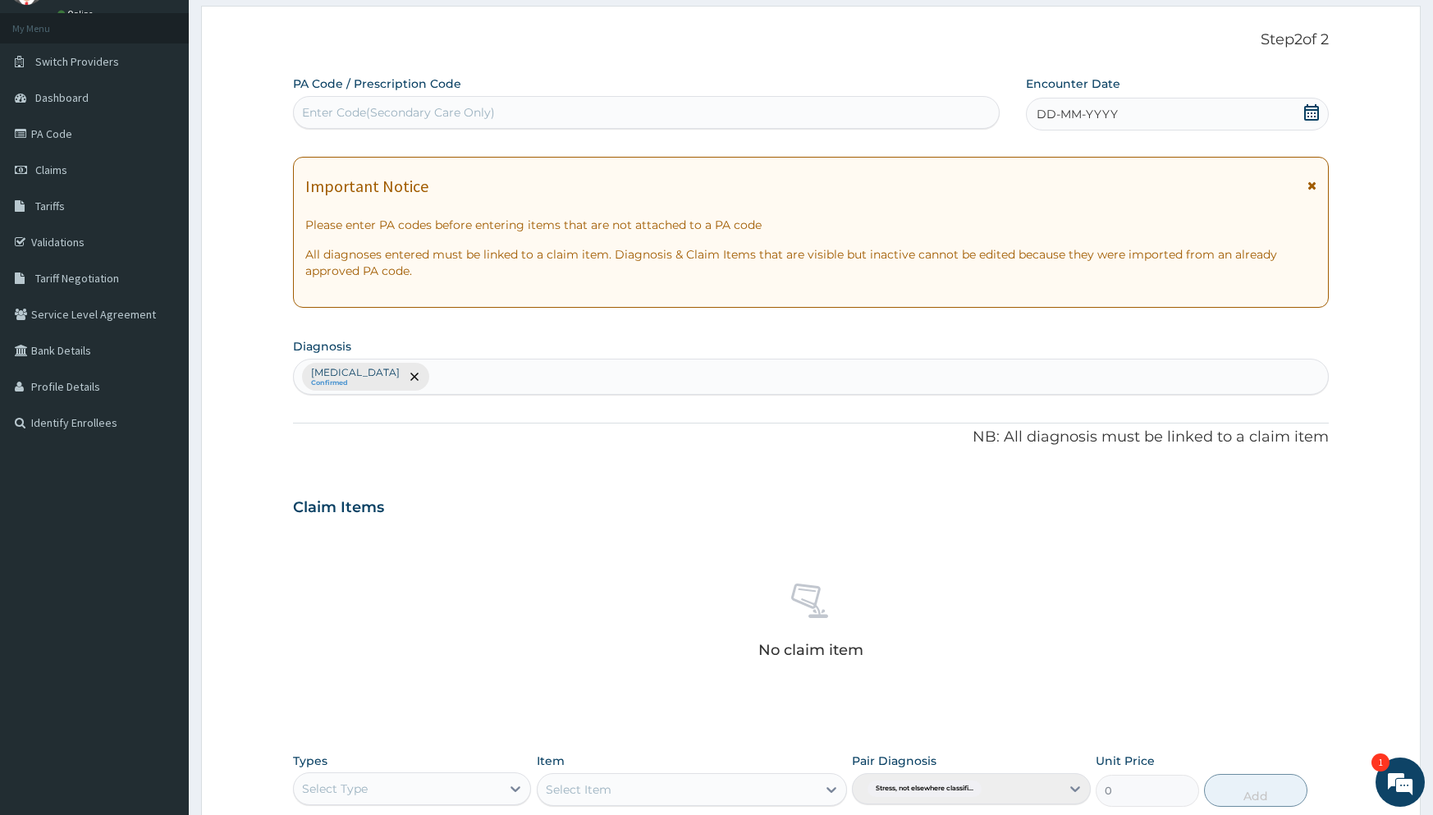
click at [433, 372] on div "Stress, not elsewhere classified Confirmed" at bounding box center [810, 377] width 1035 height 36
drag, startPoint x: 639, startPoint y: 108, endPoint x: 582, endPoint y: 116, distance: 57.1
click at [582, 116] on div "Enter Code(Secondary Care Only)" at bounding box center [646, 112] width 705 height 26
paste input "PA/F1D461"
type input "PA/F1D461"
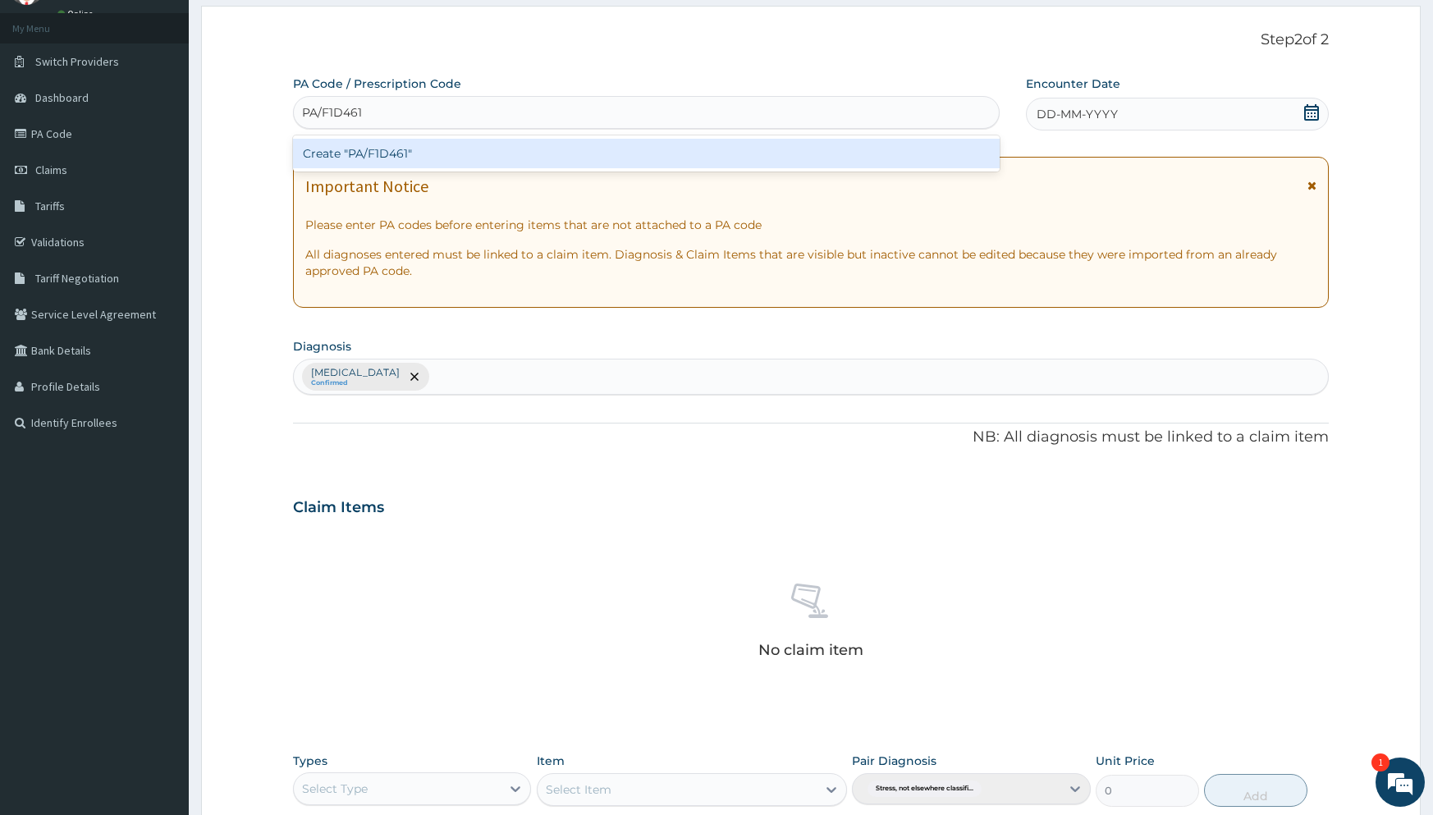
click at [593, 160] on div "Create "PA/F1D461"" at bounding box center [646, 154] width 707 height 30
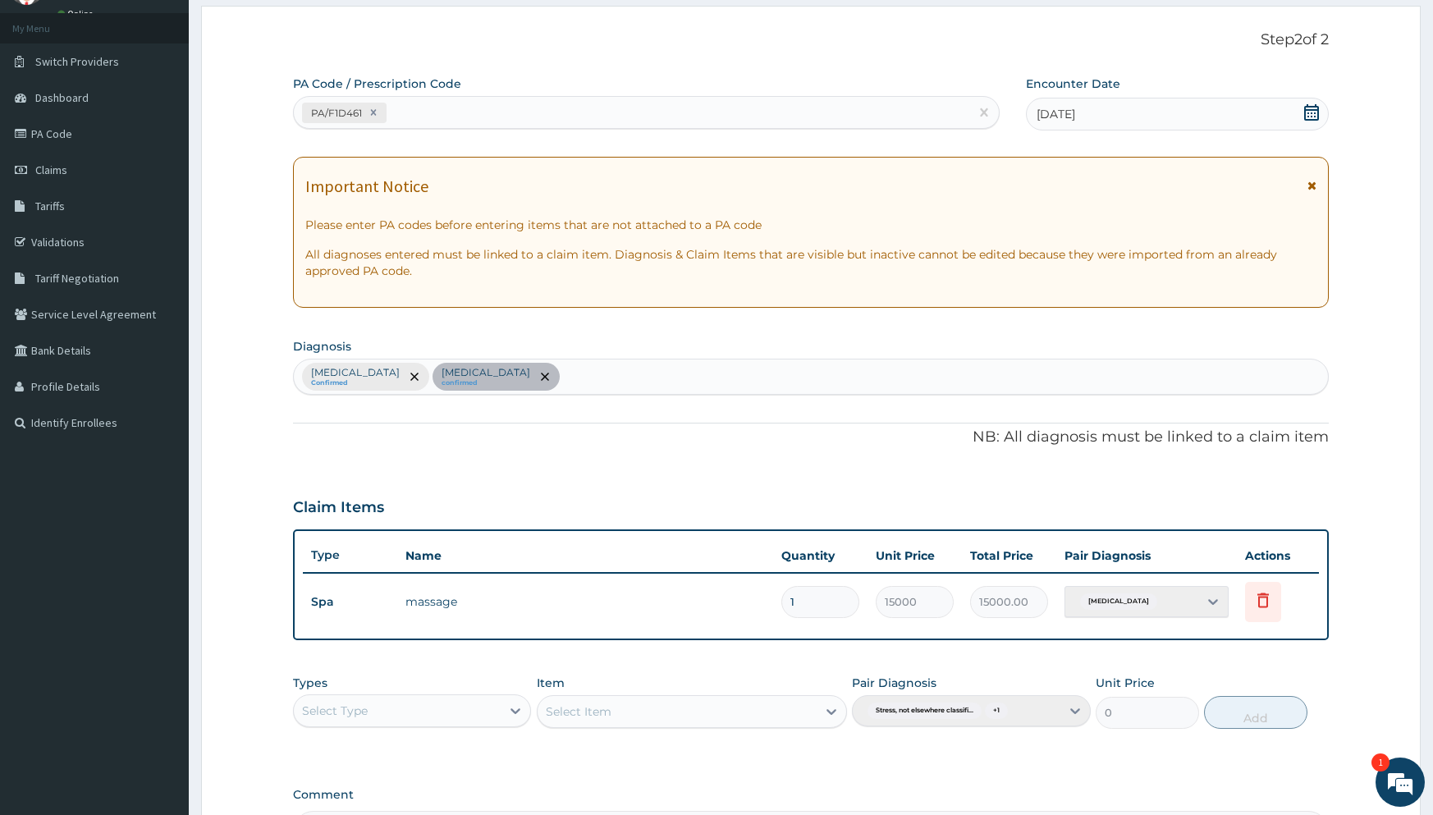
click at [620, 377] on div "Stress, not elsewhere classified Confirmed Acute stress reaction confirmed" at bounding box center [810, 377] width 1035 height 36
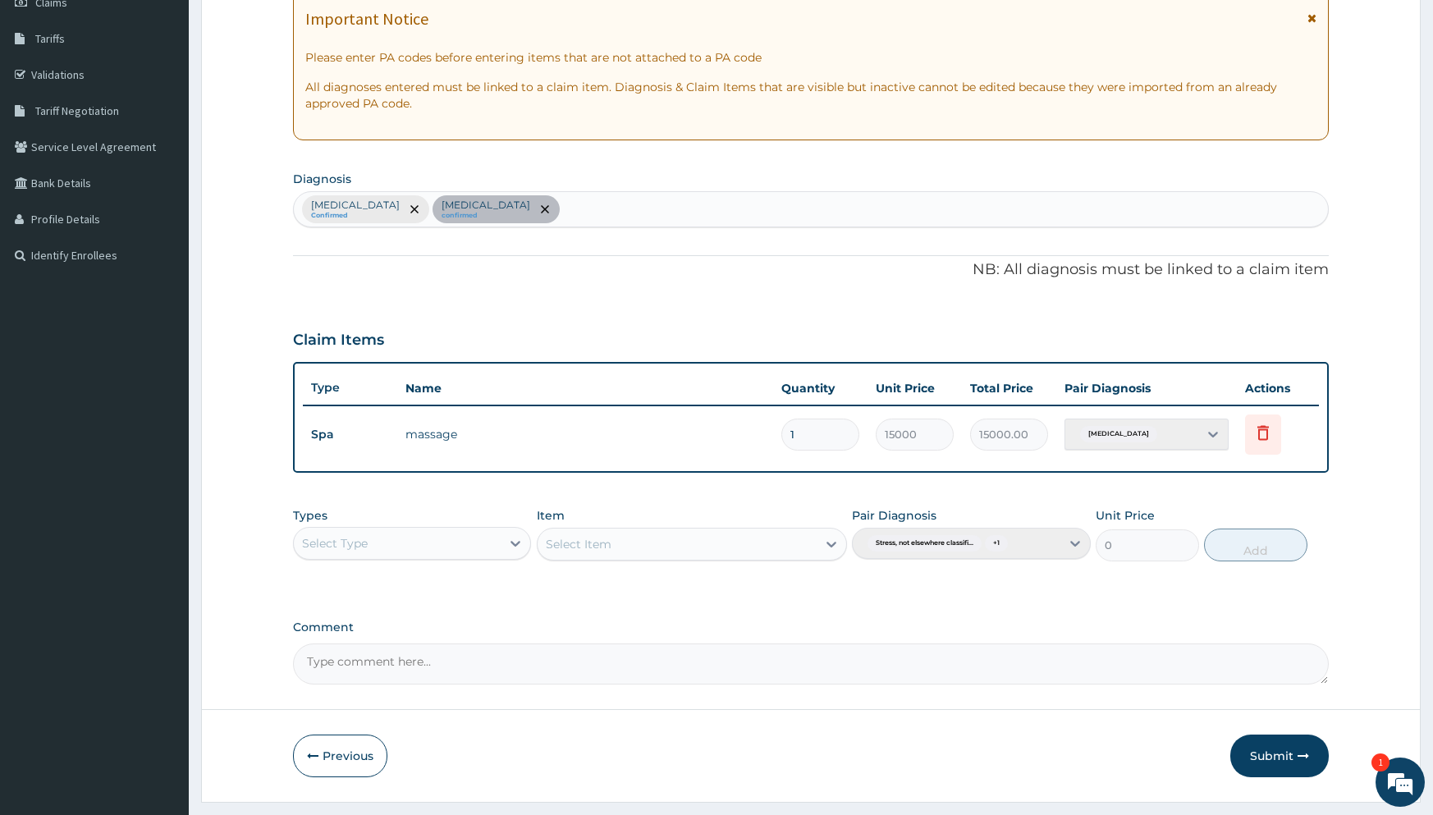
scroll to position [291, 0]
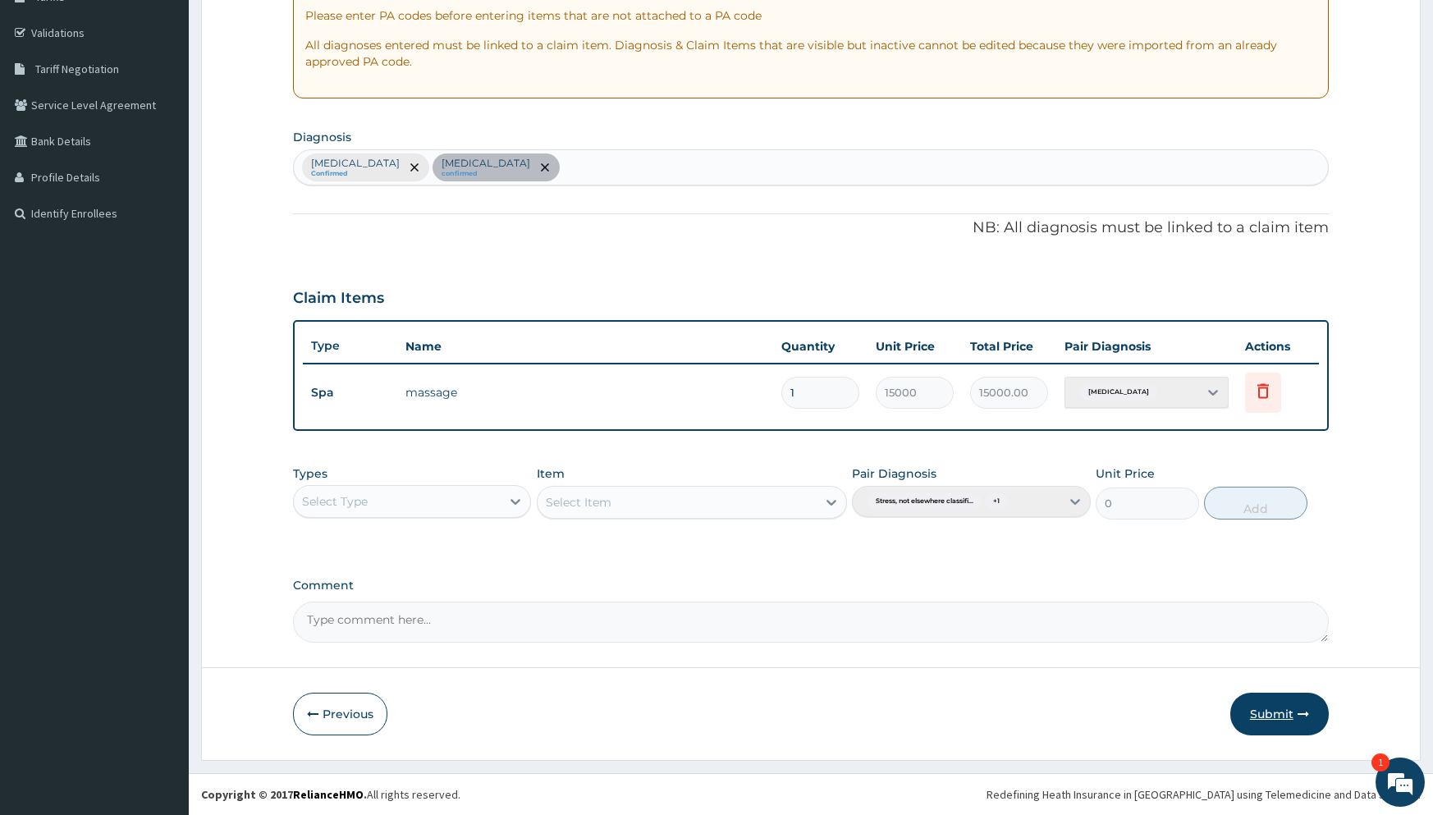
click at [1261, 720] on button "Submit" at bounding box center [1279, 714] width 98 height 43
click at [478, 164] on div "Stress, not elsewhere classified Confirmed Acute stress reaction confirmed" at bounding box center [810, 167] width 1035 height 36
click at [478, 164] on div "[MEDICAL_DATA] Confirmed [MEDICAL_DATA] confirmed" at bounding box center [810, 167] width 1035 height 36
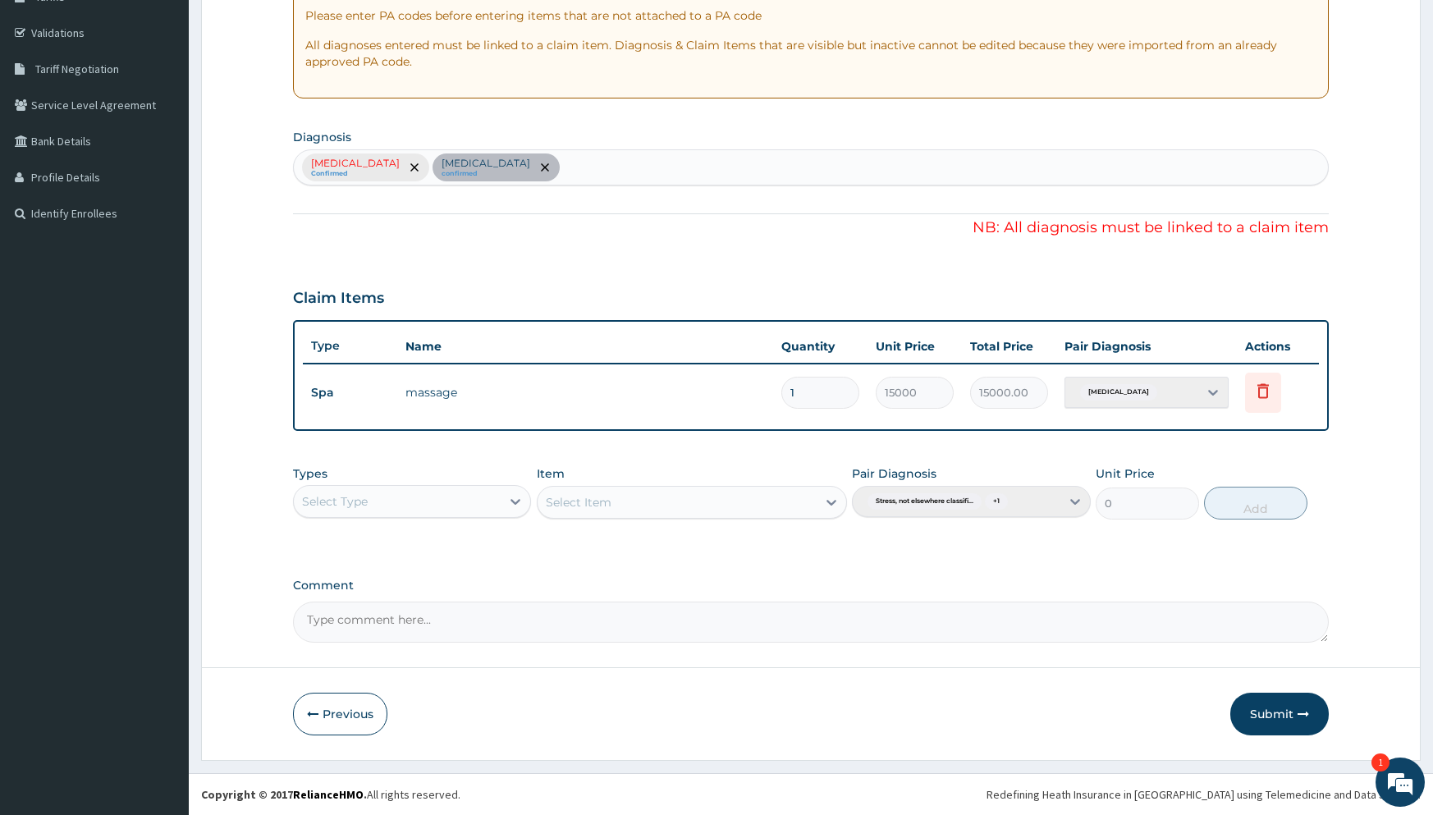
click at [474, 173] on div "[MEDICAL_DATA] Confirmed [MEDICAL_DATA] confirmed" at bounding box center [810, 167] width 1035 height 36
click at [617, 165] on div "[MEDICAL_DATA] Confirmed [MEDICAL_DATA] confirmed" at bounding box center [810, 167] width 1035 height 36
click at [730, 162] on div "[MEDICAL_DATA] Confirmed [MEDICAL_DATA] confirmed" at bounding box center [810, 167] width 1035 height 36
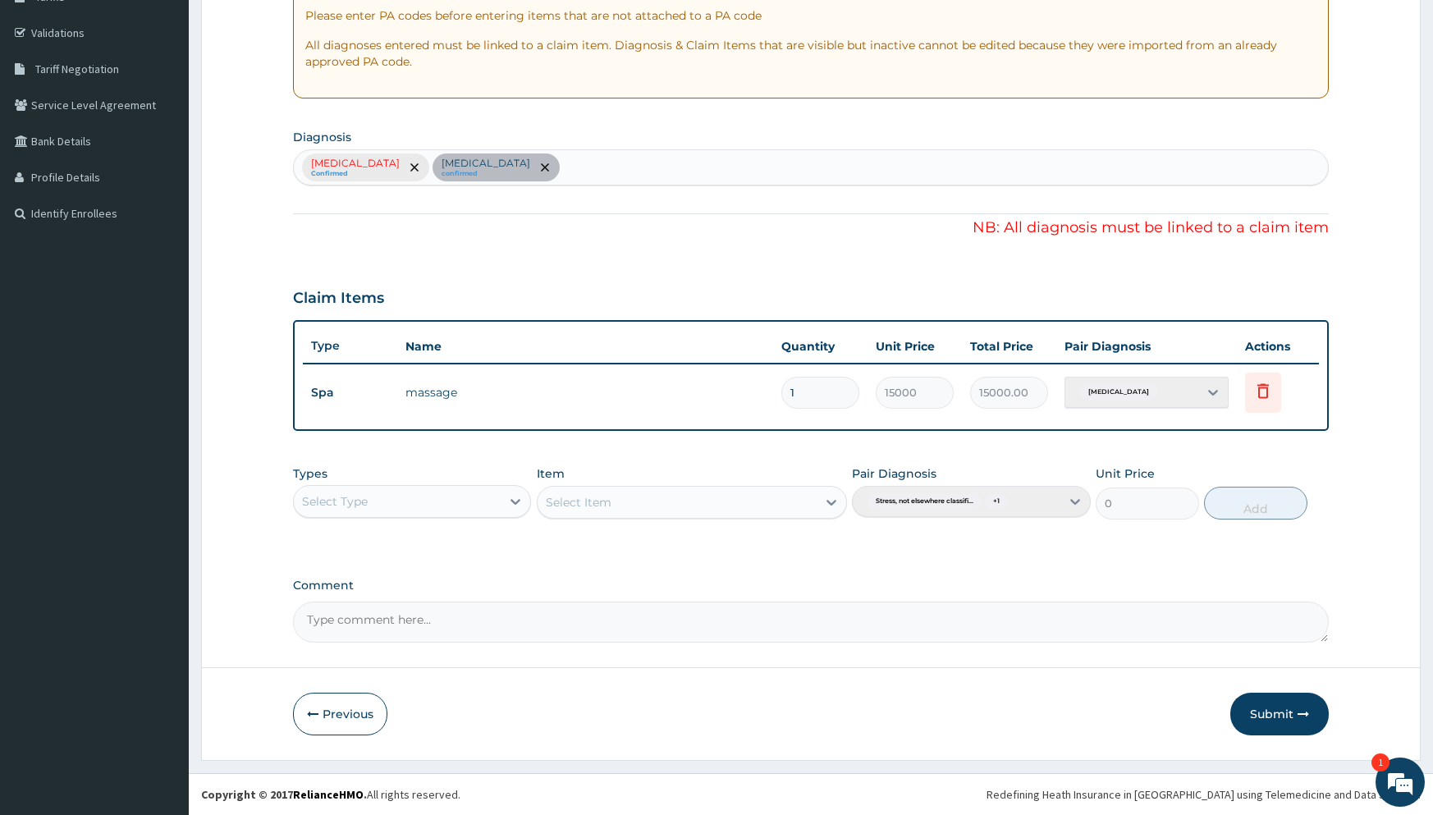
click at [615, 166] on div "[MEDICAL_DATA] Confirmed [MEDICAL_DATA] confirmed" at bounding box center [810, 167] width 1035 height 36
click at [616, 166] on div "[MEDICAL_DATA] Confirmed [MEDICAL_DATA] confirmed" at bounding box center [810, 167] width 1035 height 36
click at [616, 164] on div "Stress, not elsewhere classified Confirmed Acute stress reaction confirmed" at bounding box center [810, 167] width 1035 height 36
click at [616, 163] on div "Stress, not elsewhere classified Confirmed Acute stress reaction confirmed" at bounding box center [810, 167] width 1035 height 36
click at [616, 166] on div "Stress, not elsewhere classified Confirmed Acute stress reaction confirmed" at bounding box center [810, 167] width 1035 height 36
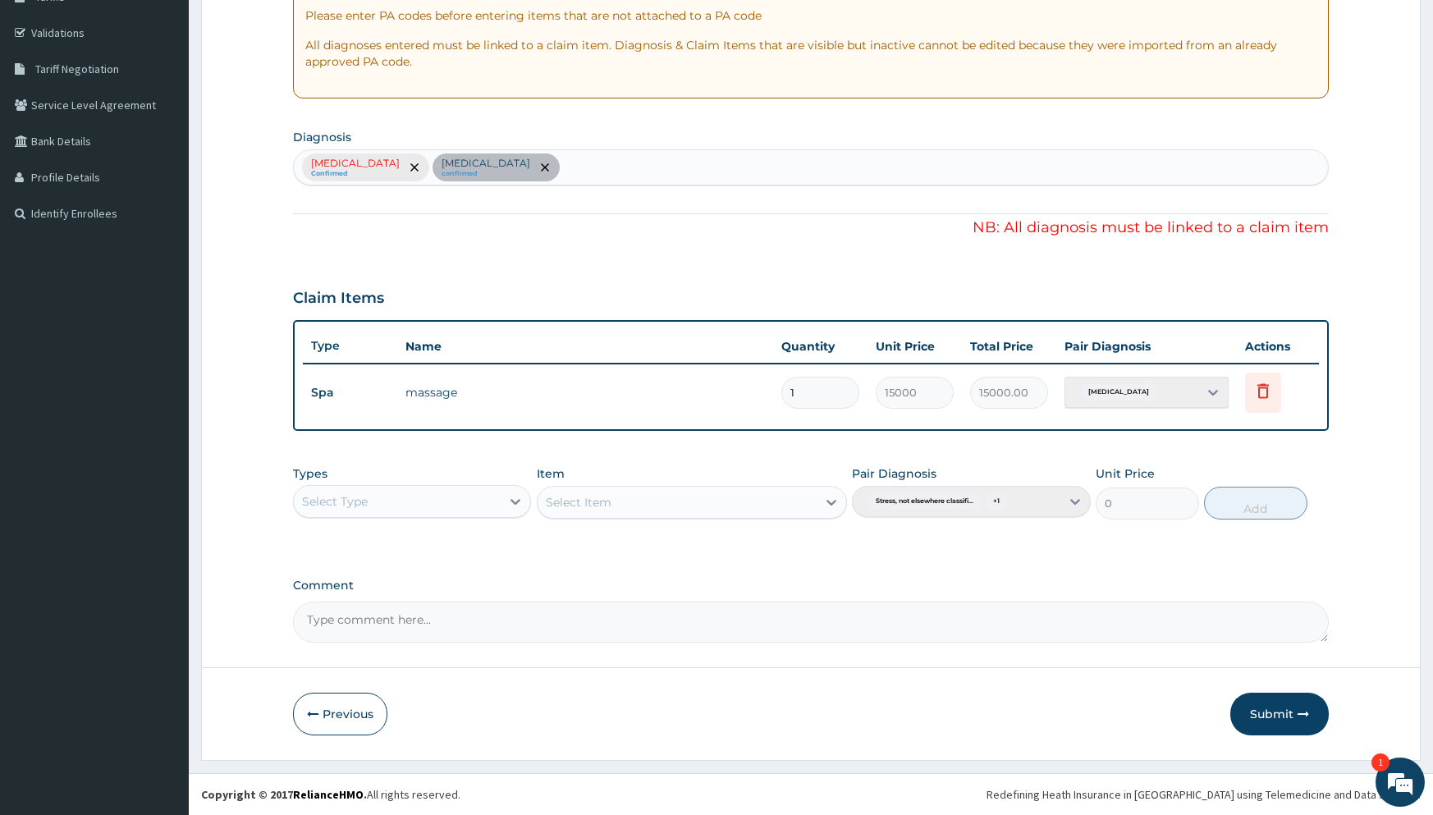
click at [619, 165] on div "Stress, not elsewhere classified Confirmed Acute stress reaction confirmed" at bounding box center [810, 167] width 1035 height 36
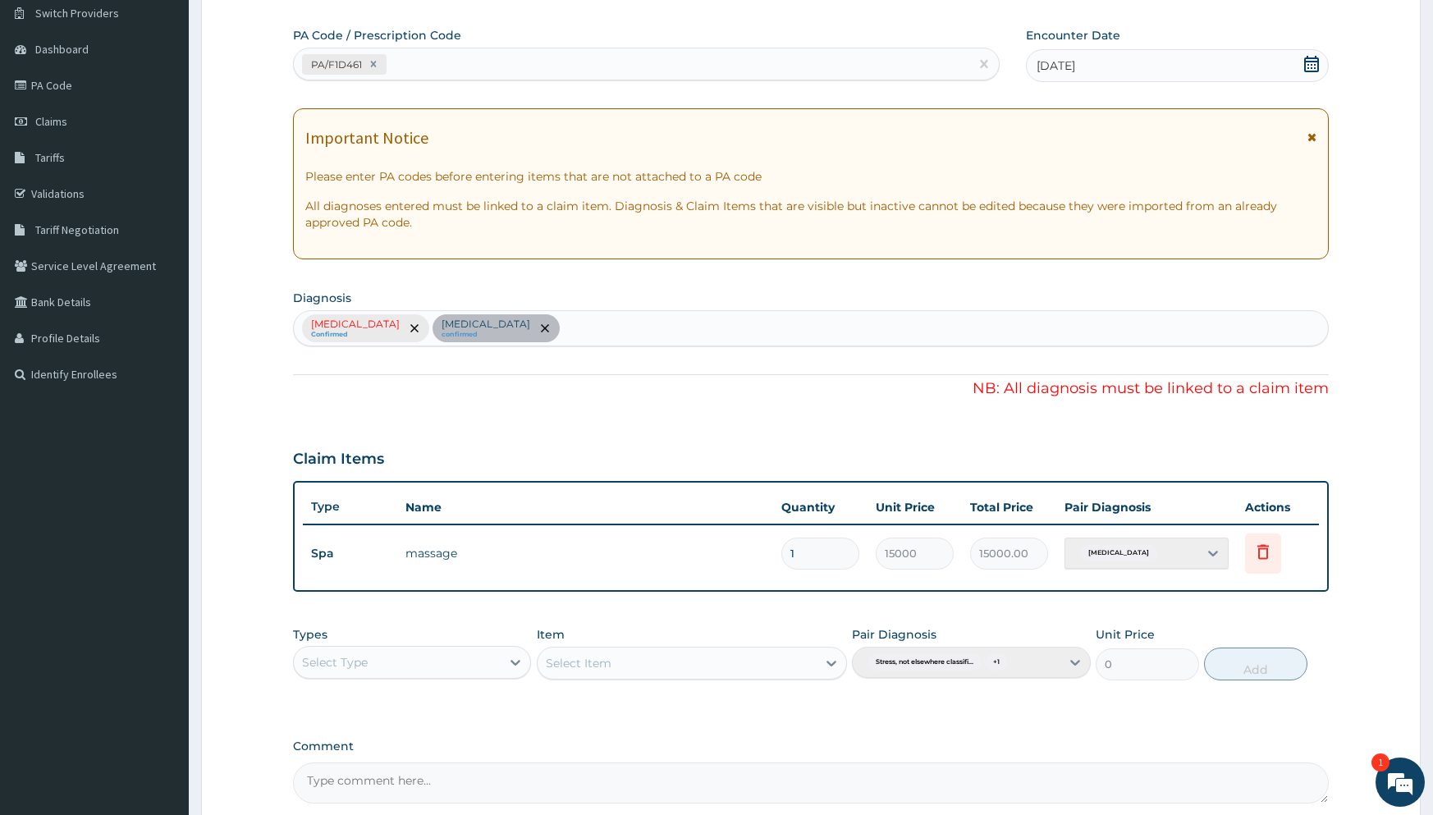
scroll to position [0, 0]
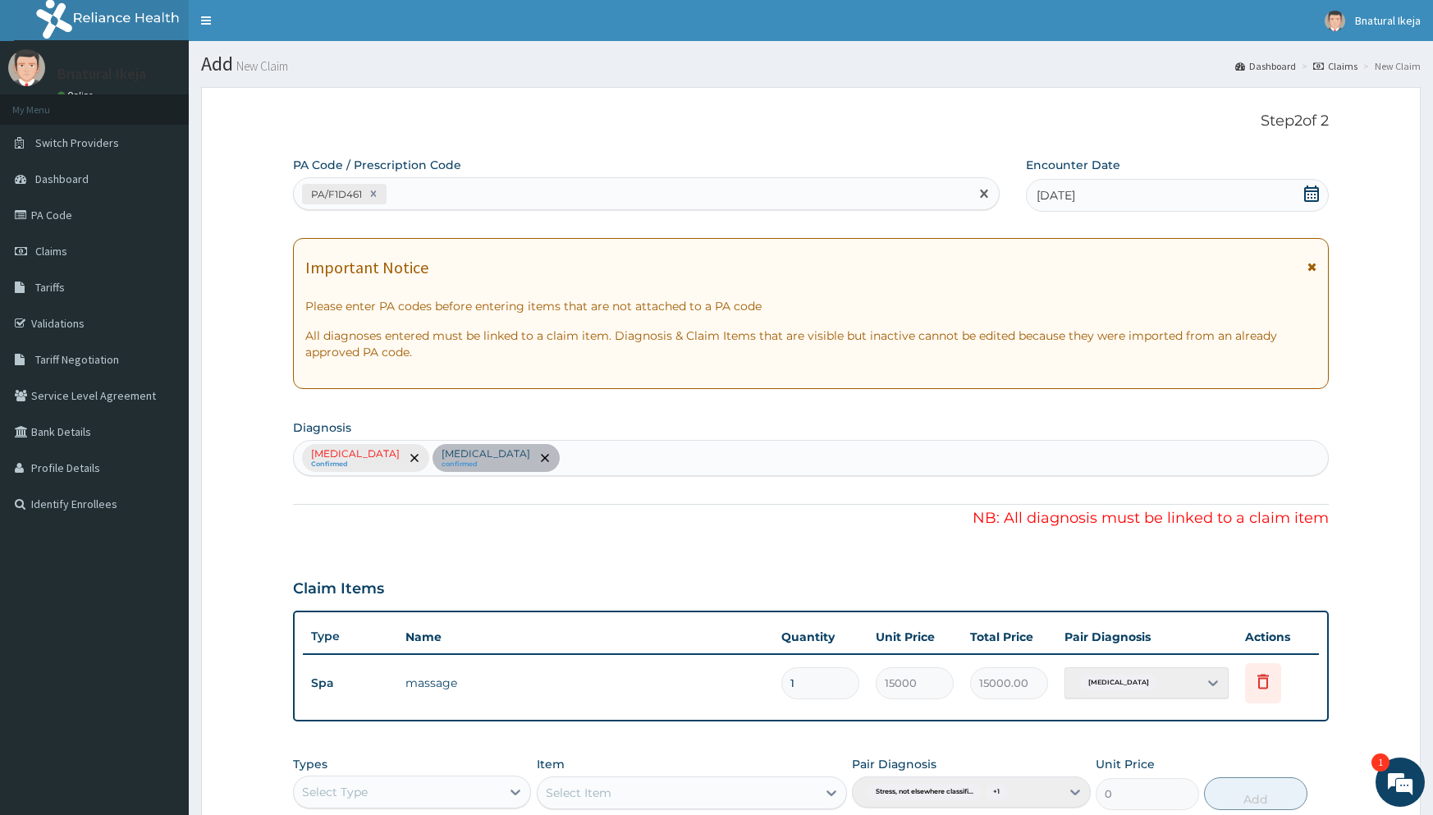
click at [836, 194] on div "PA/F1D461" at bounding box center [631, 194] width 675 height 27
click at [89, 216] on link "PA Code" at bounding box center [94, 215] width 189 height 36
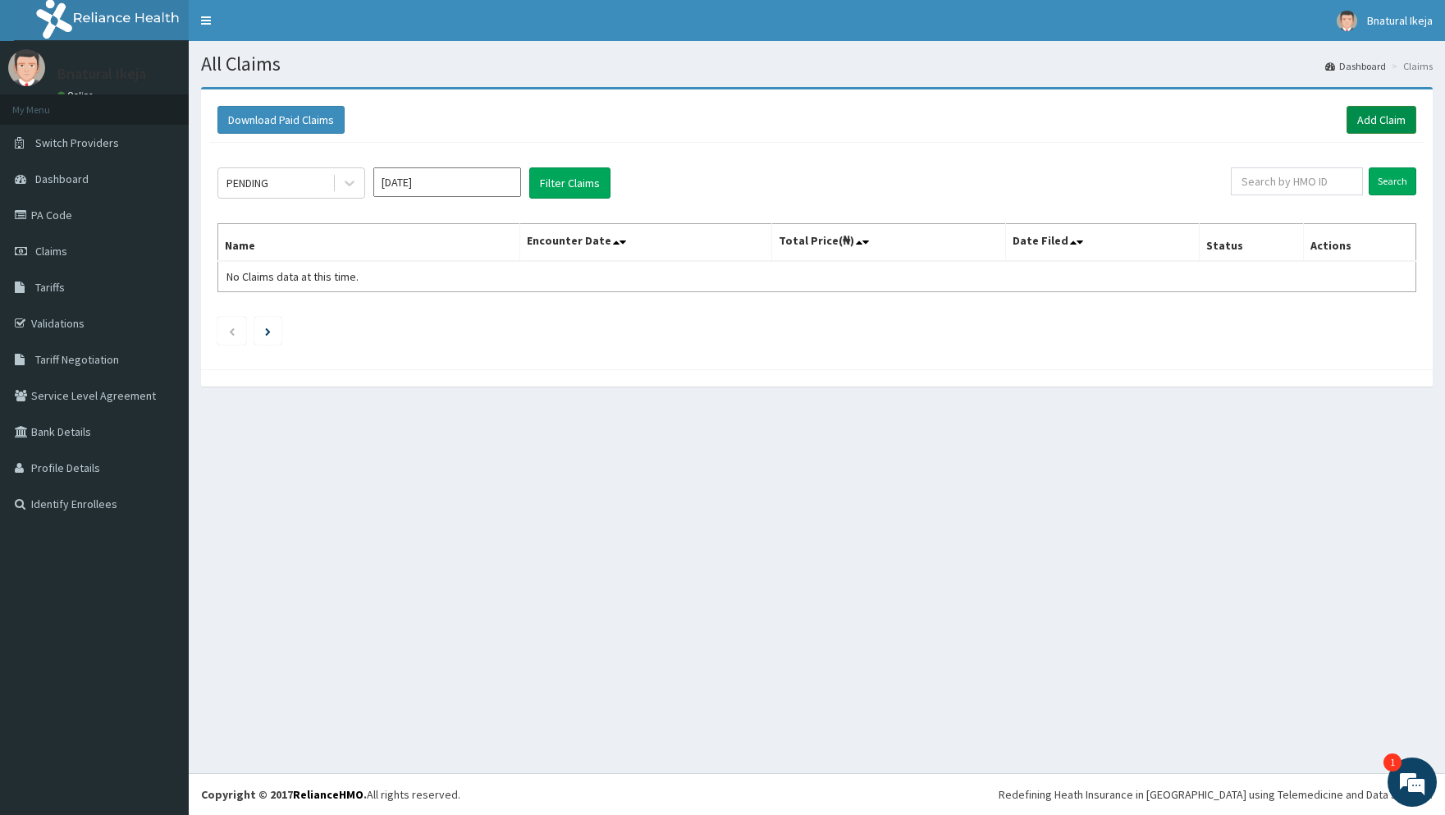
click at [1364, 121] on link "Add Claim" at bounding box center [1382, 120] width 70 height 28
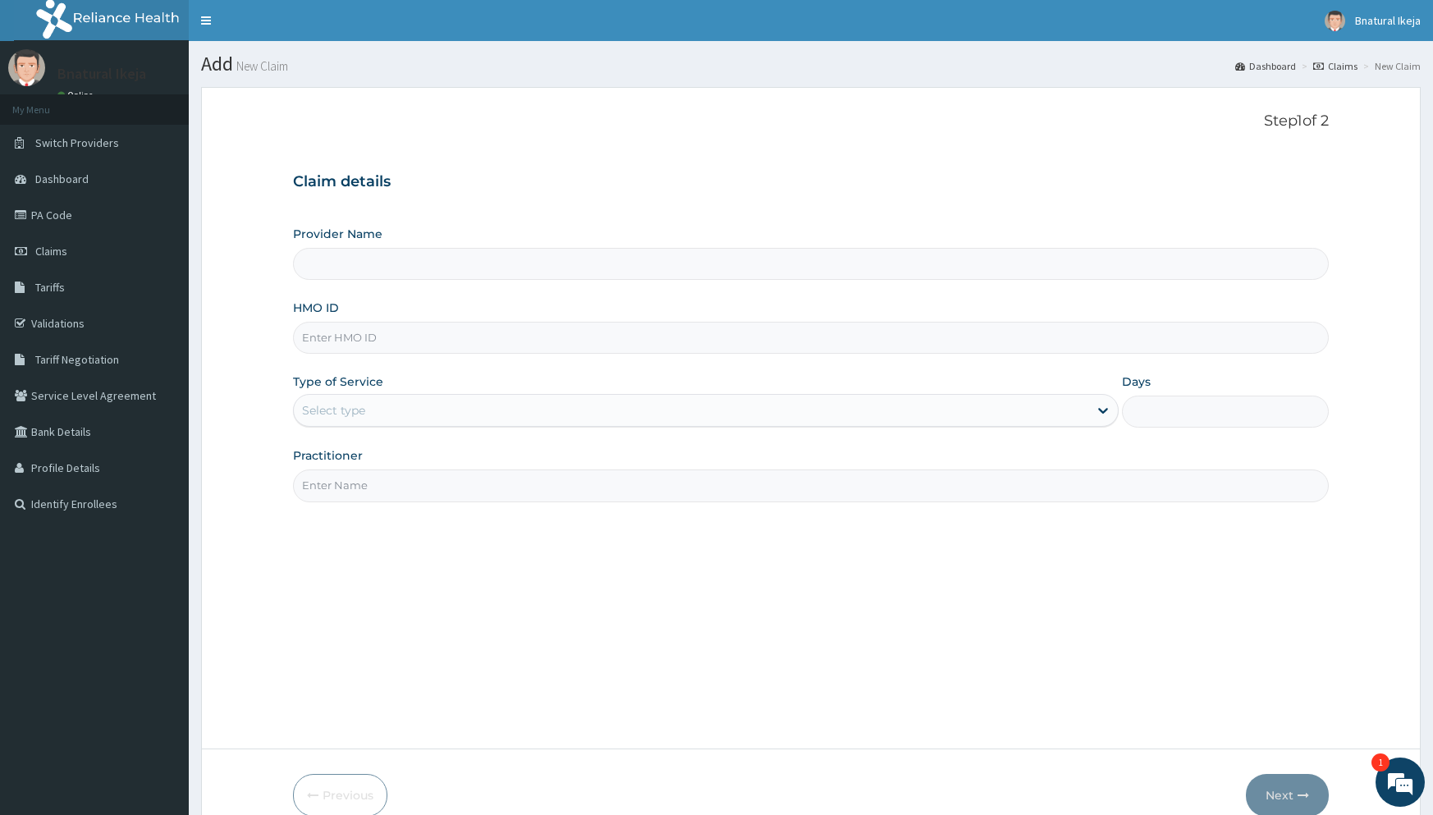
type input "B-Natural Spa -IKEJA"
type input "1"
click at [517, 337] on input "HMO ID" at bounding box center [810, 338] width 1035 height 32
type input "TOW/10004/A"
click at [453, 492] on input "Practitioner" at bounding box center [810, 485] width 1035 height 32
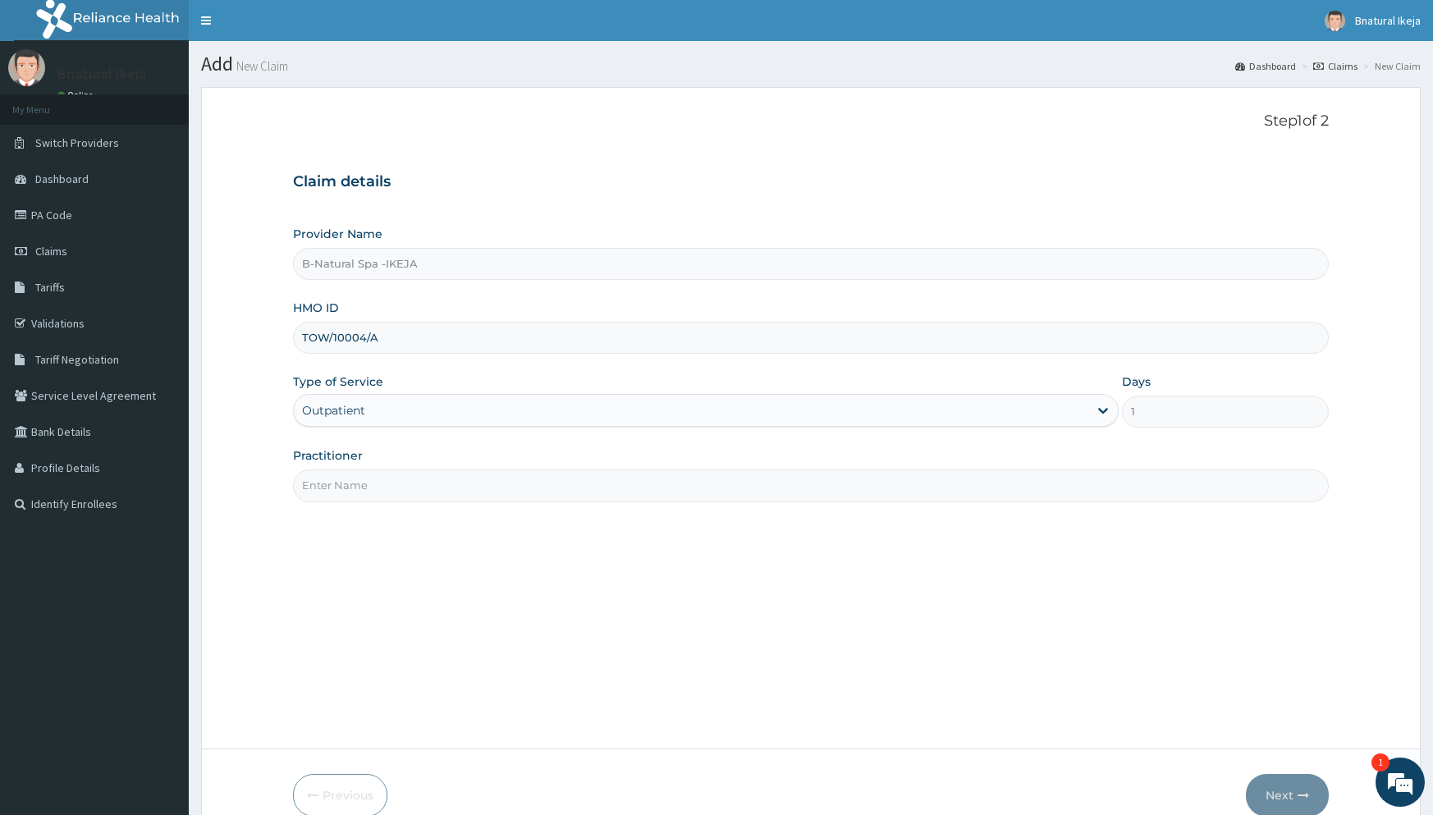
type input "bnatural"
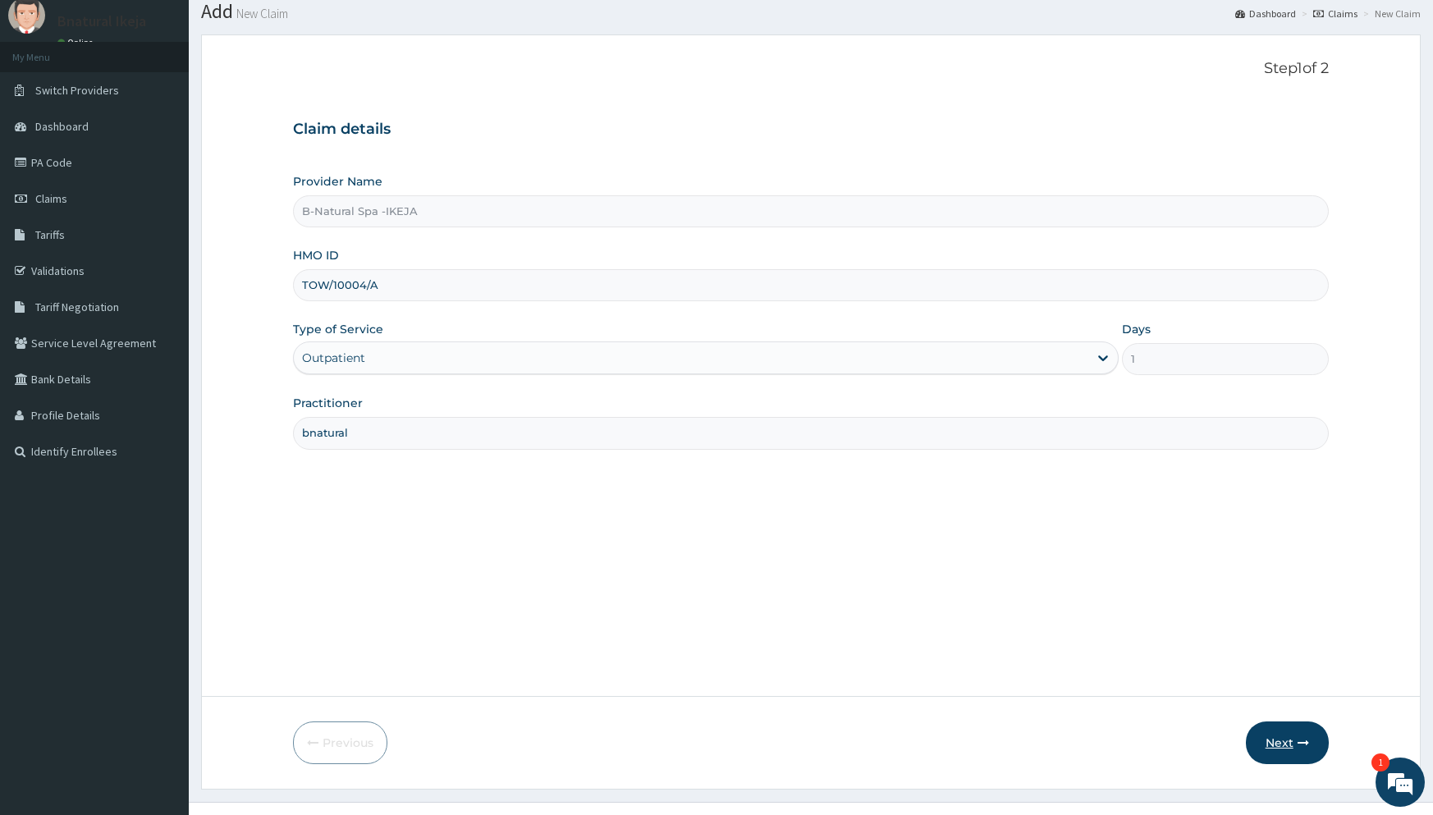
scroll to position [81, 0]
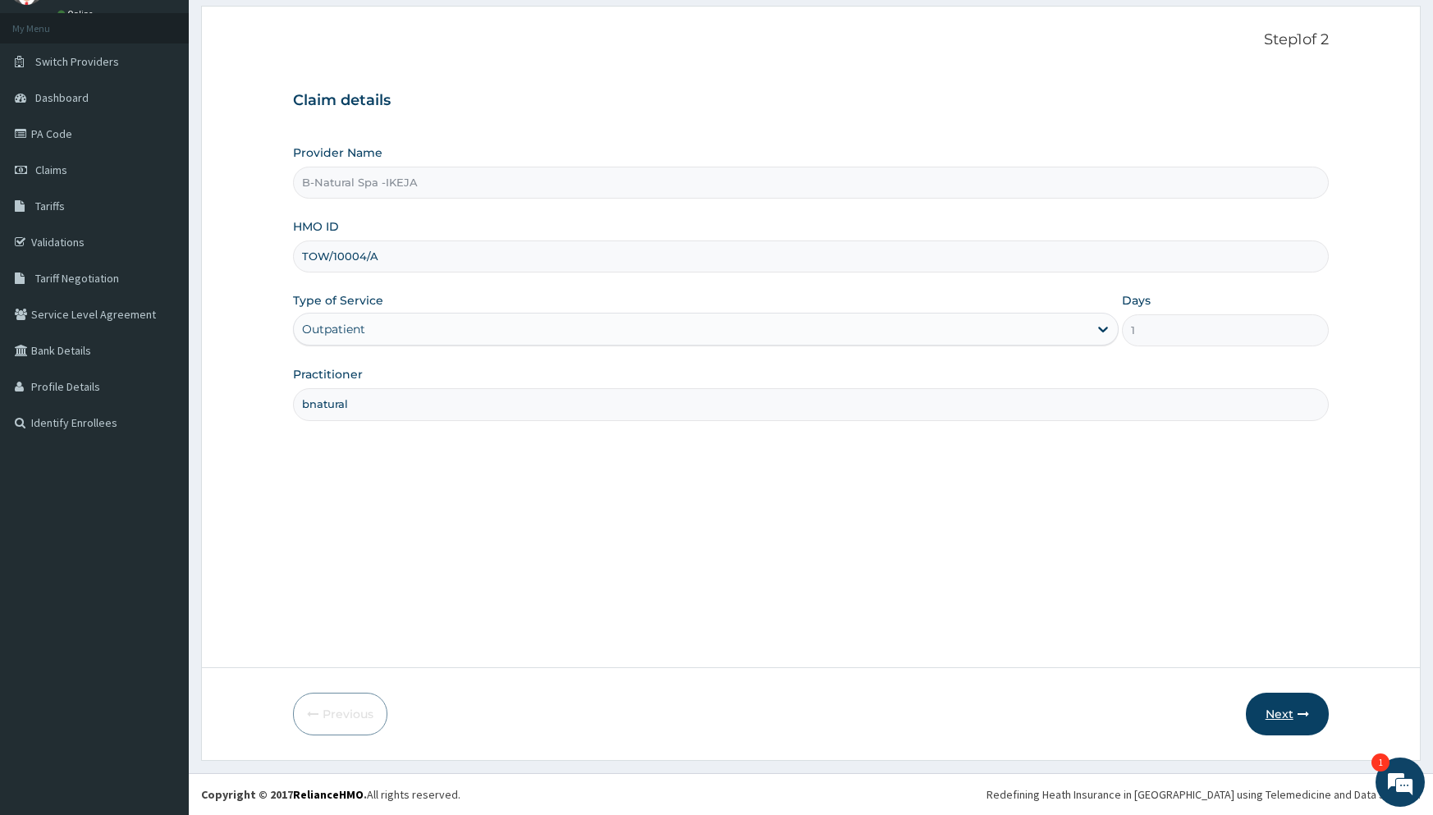
click at [1282, 716] on button "Next" at bounding box center [1287, 714] width 83 height 43
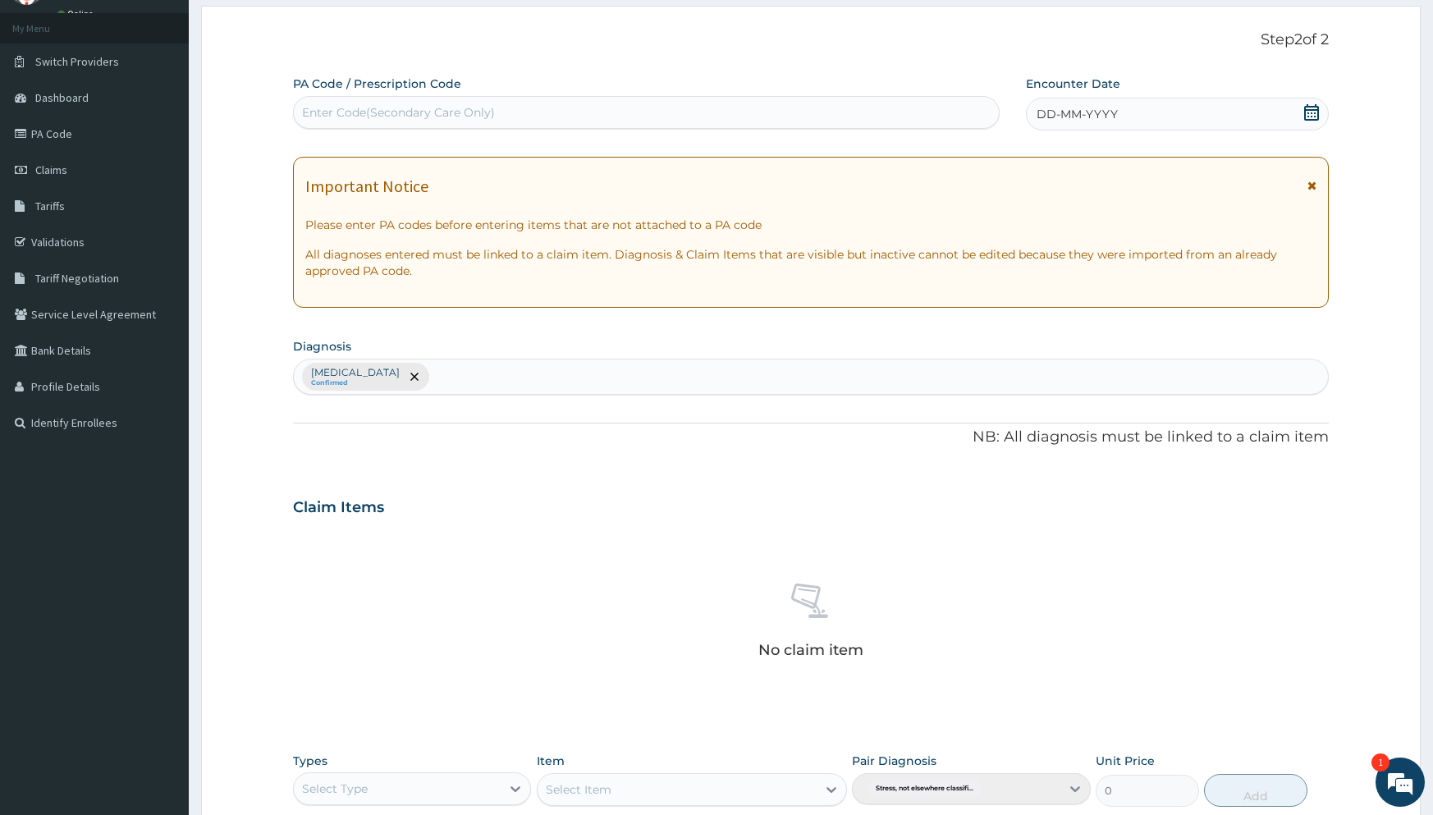
click at [756, 101] on div "Enter Code(Secondary Care Only)" at bounding box center [646, 112] width 705 height 26
paste input "PA/451956"
type input "PA/451956"
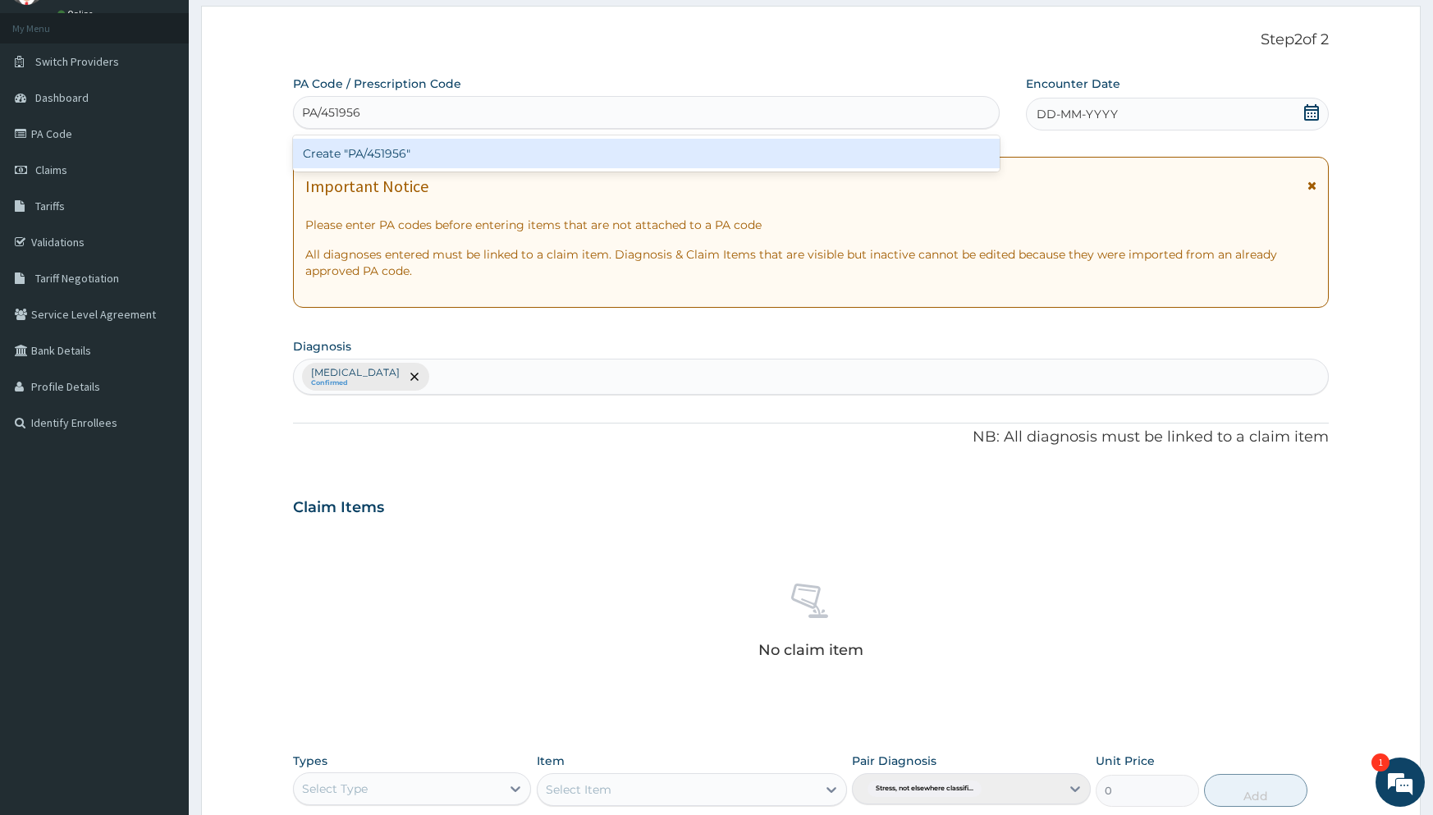
click at [865, 159] on div "Create "PA/451956"" at bounding box center [646, 154] width 707 height 30
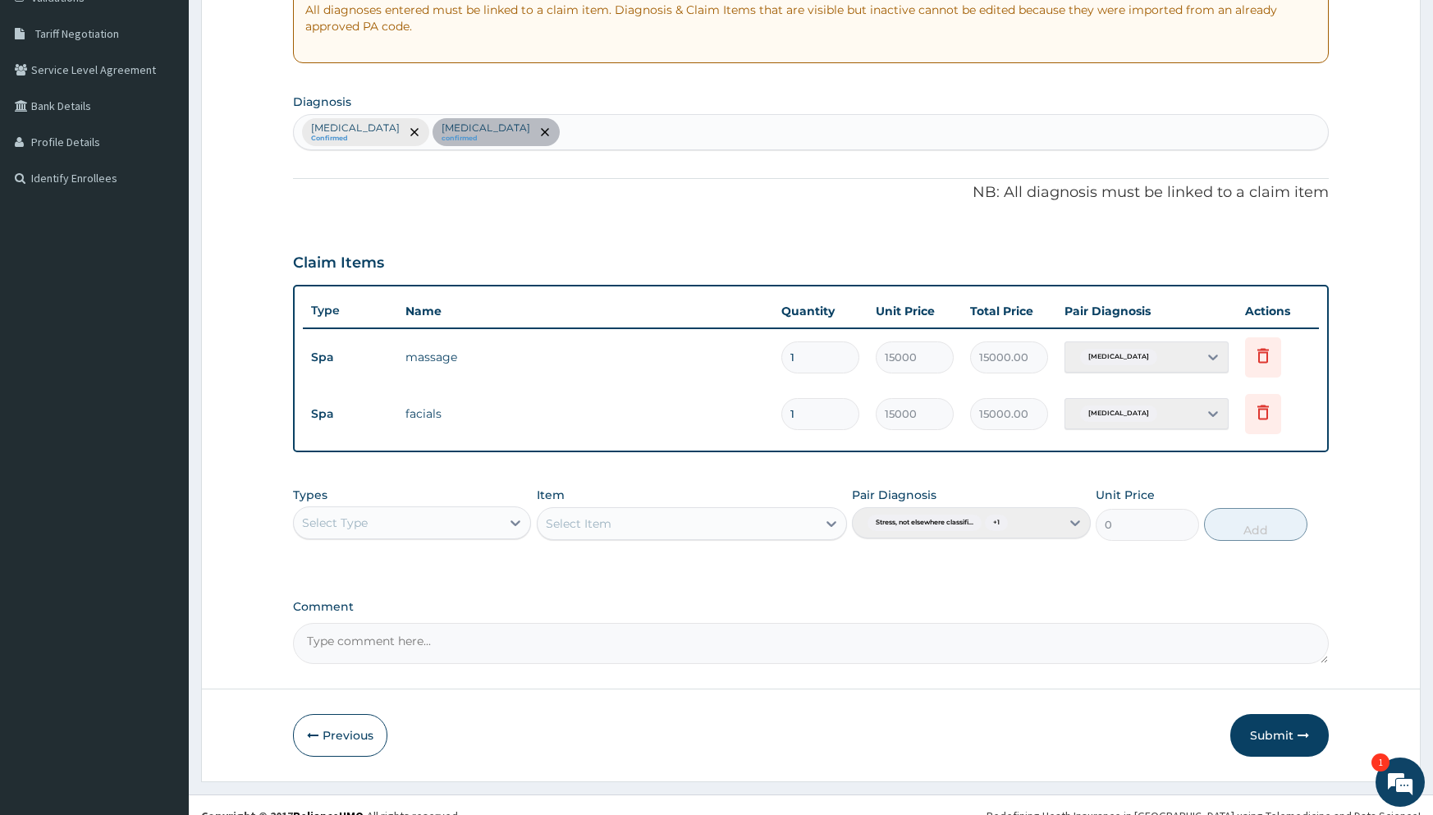
scroll to position [327, 0]
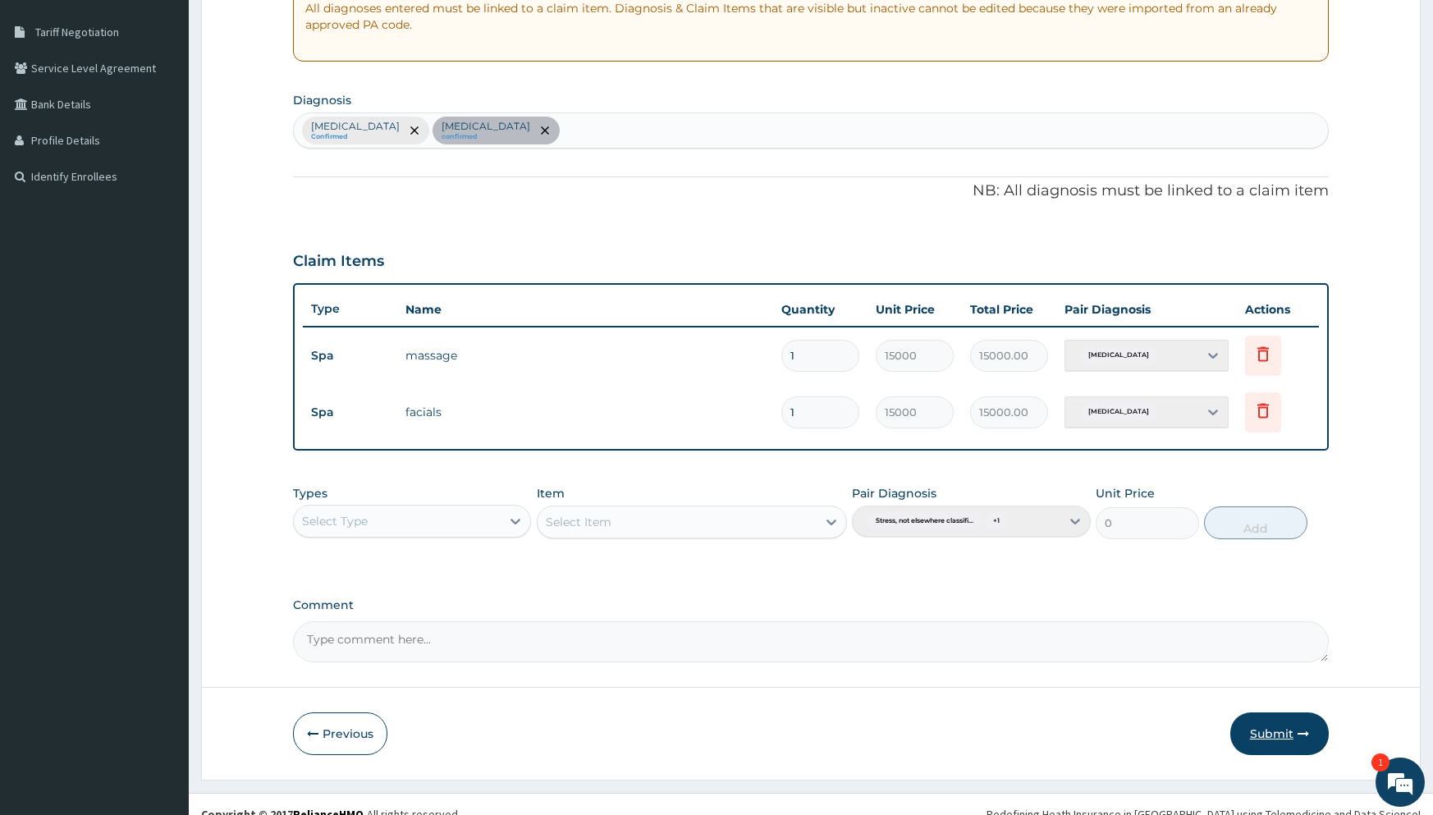
click at [1280, 726] on button "Submit" at bounding box center [1279, 733] width 98 height 43
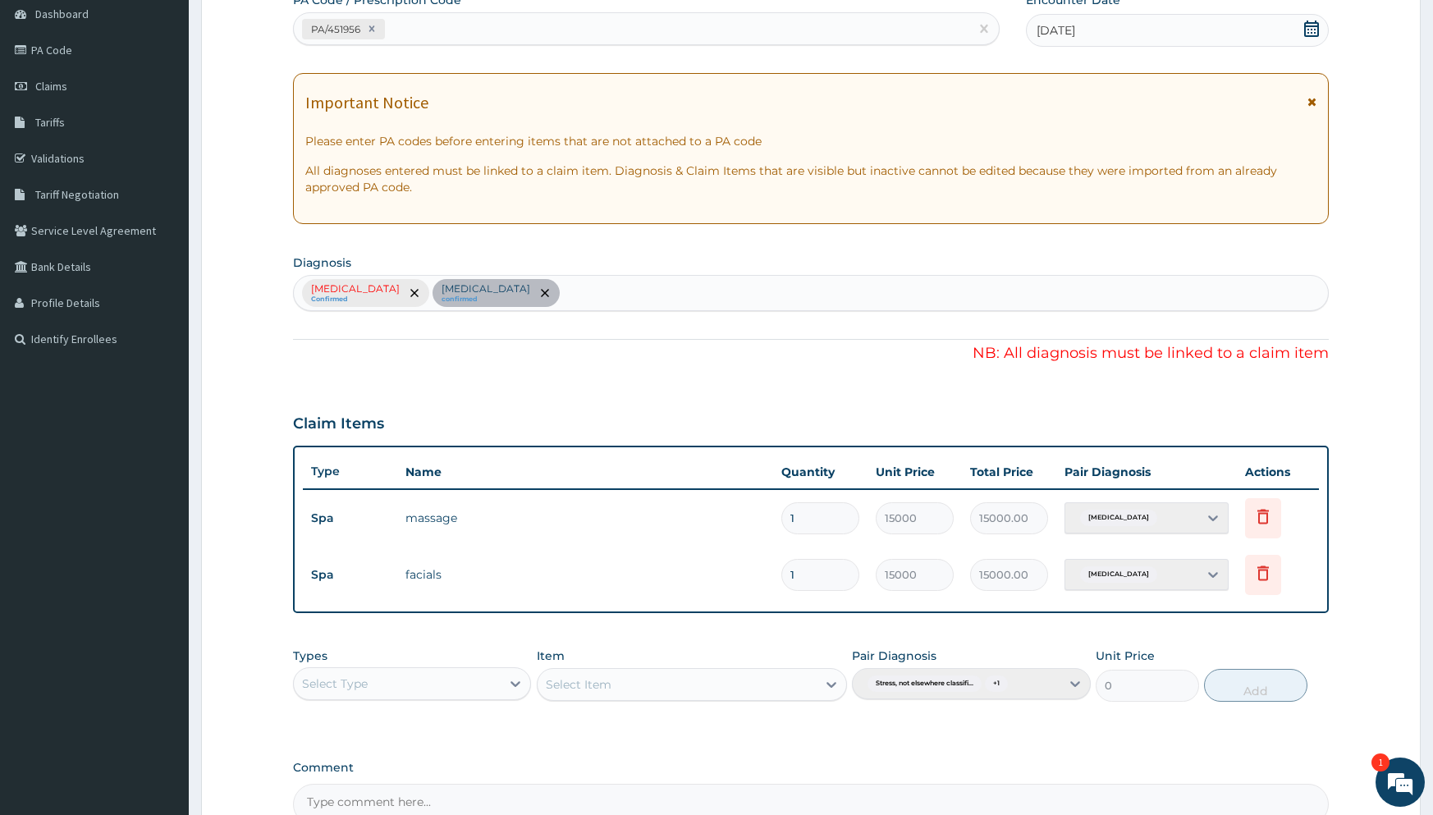
scroll to position [163, 0]
click at [469, 294] on div "Stress, not elsewhere classified Confirmed Acute stress reaction confirmed" at bounding box center [810, 295] width 1035 height 36
click at [478, 295] on div "Stress, not elsewhere classified Confirmed Acute stress reaction confirmed" at bounding box center [810, 295] width 1035 height 36
click at [625, 296] on div "Stress, not elsewhere classified Confirmed Acute stress reaction confirmed" at bounding box center [810, 295] width 1035 height 36
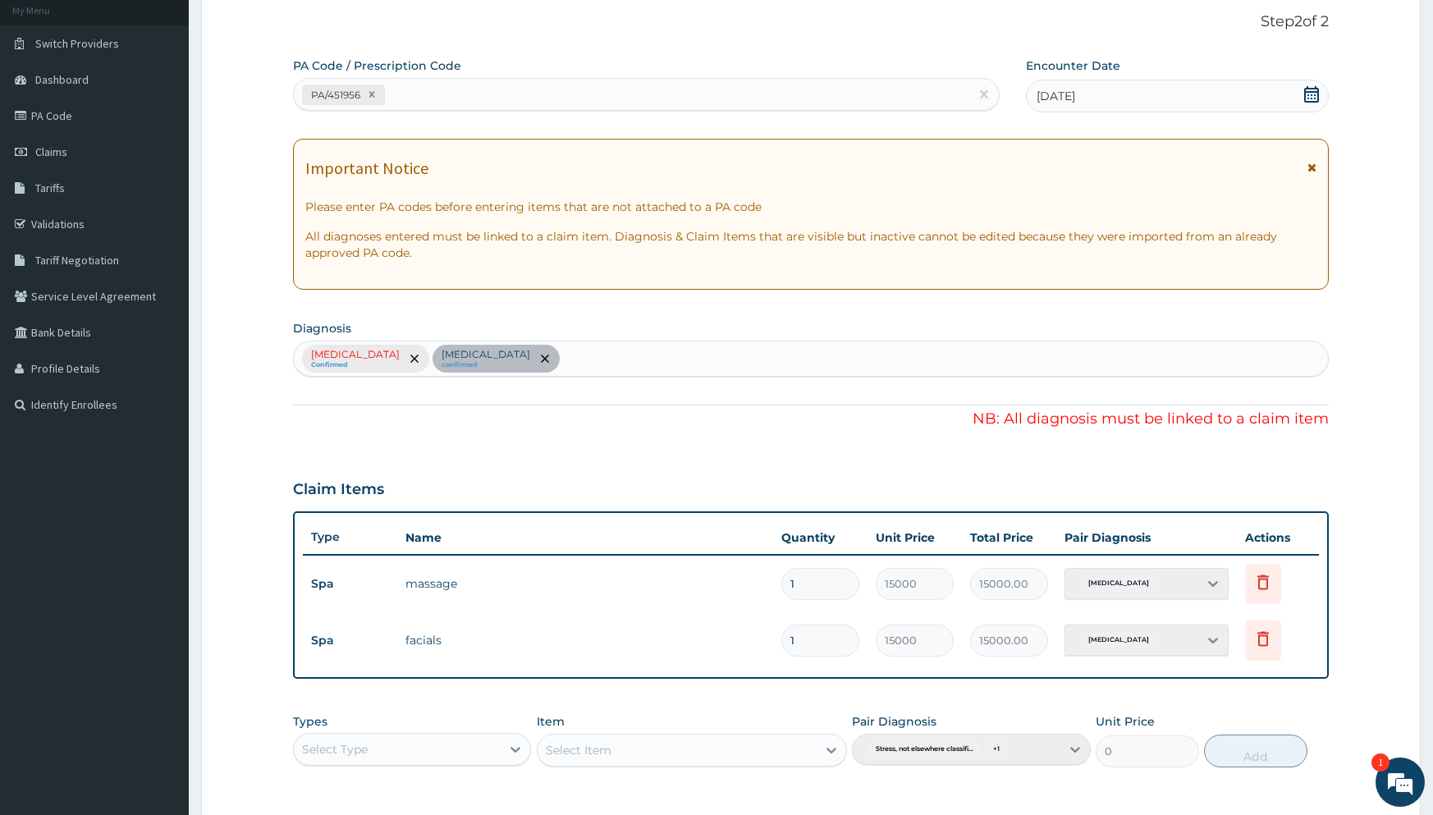
scroll to position [0, 0]
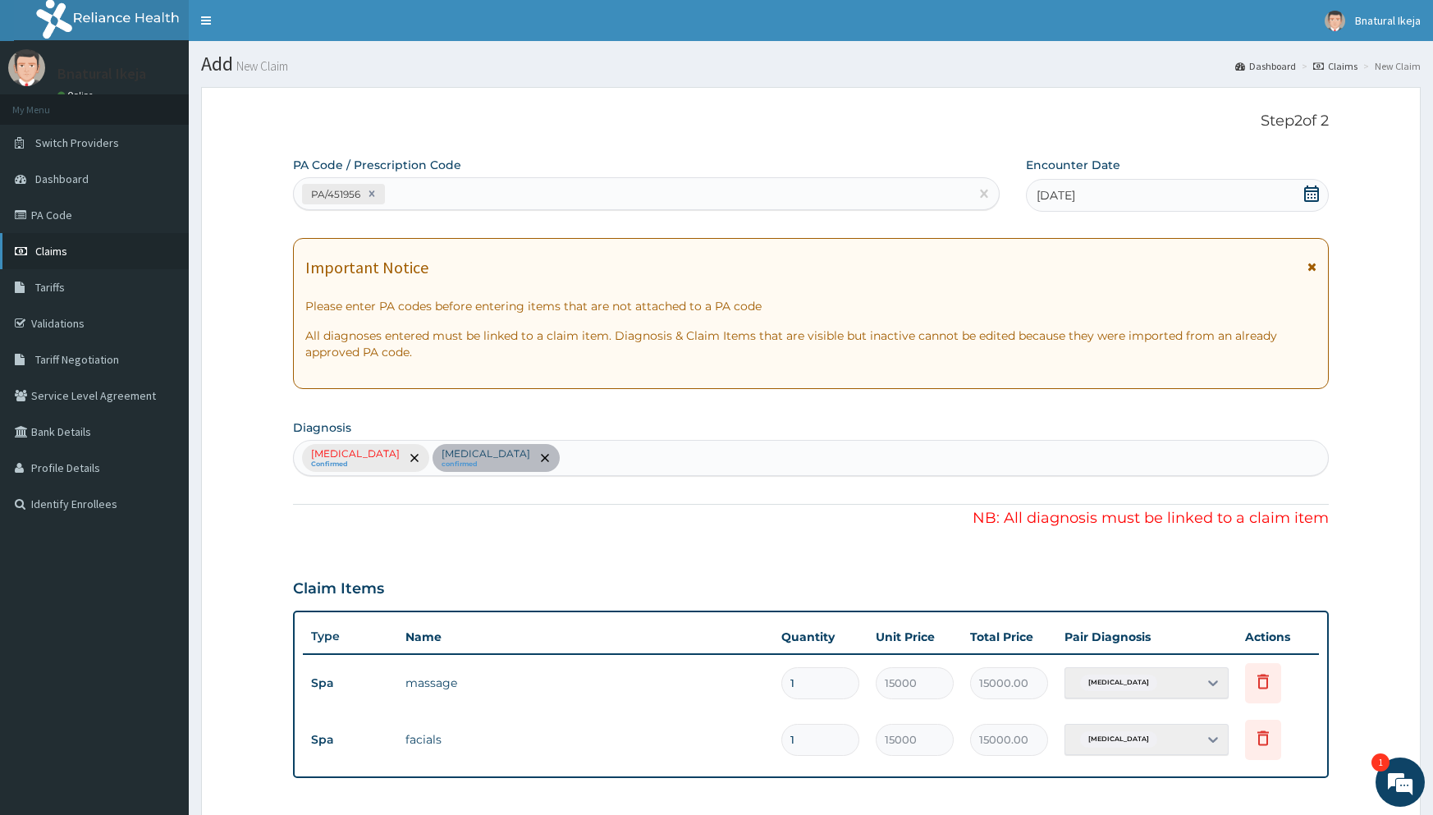
click at [75, 242] on link "Claims" at bounding box center [94, 251] width 189 height 36
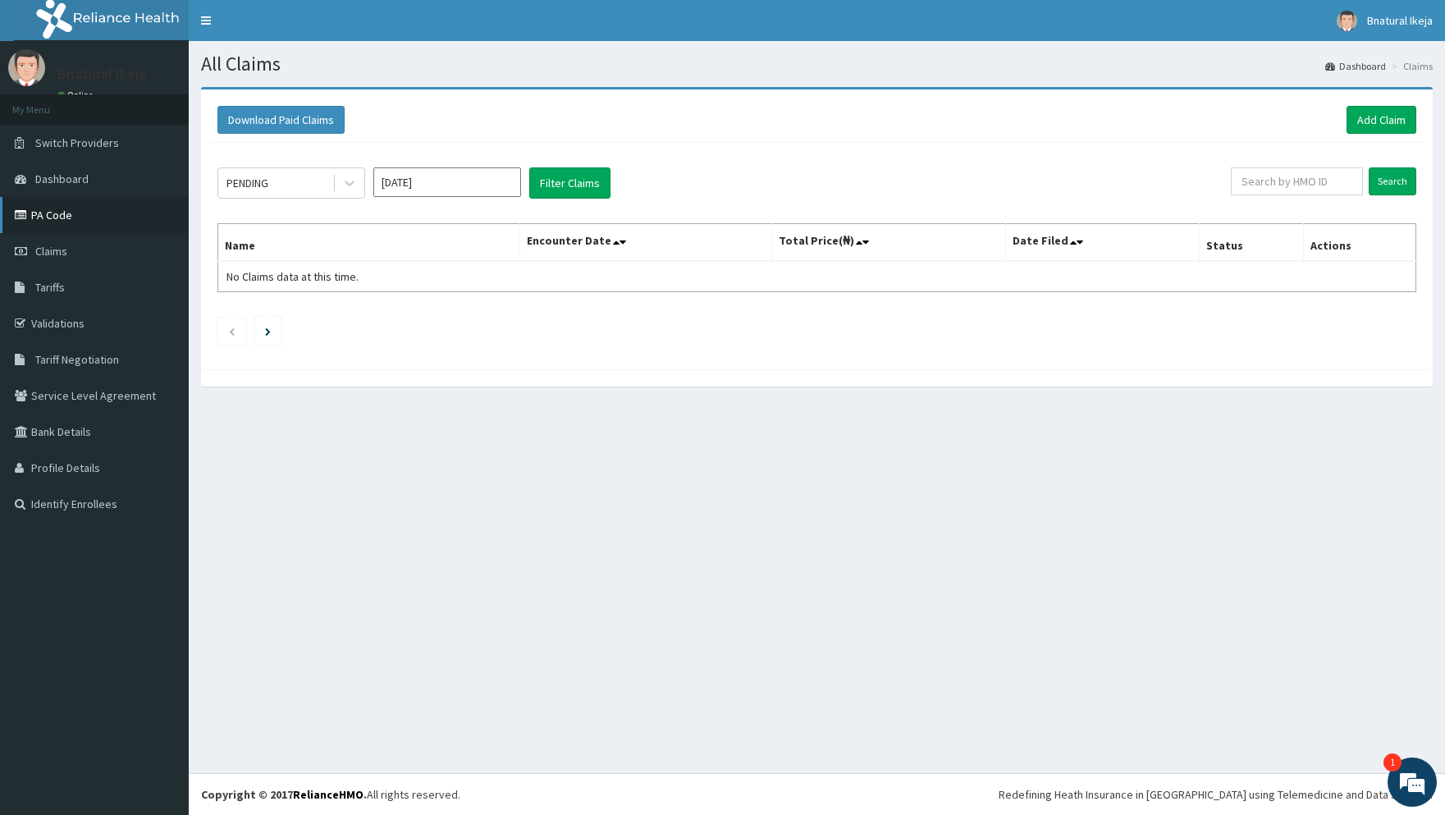
click at [81, 224] on link "PA Code" at bounding box center [94, 215] width 189 height 36
